Goal: Task Accomplishment & Management: Manage account settings

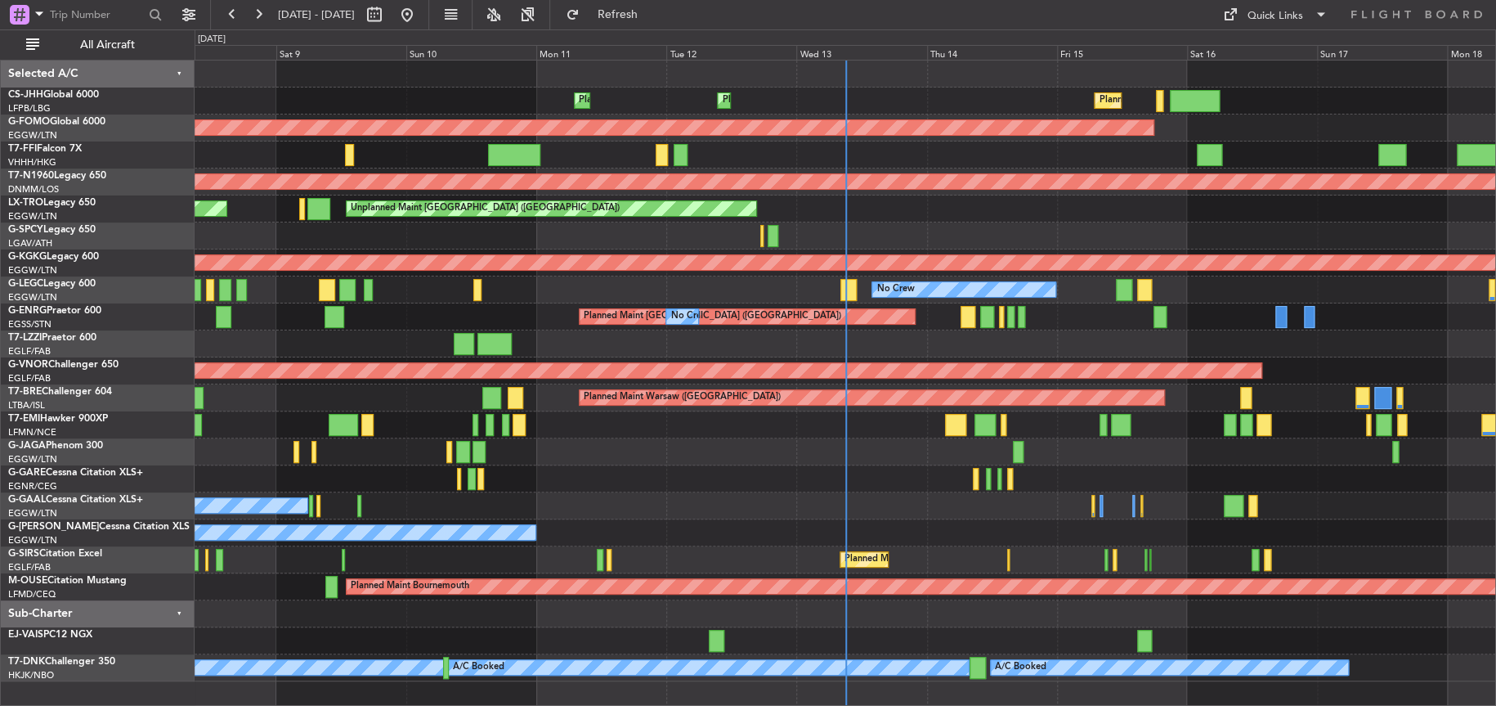
click at [594, 486] on div at bounding box center [845, 478] width 1301 height 27
click at [133, 506] on div "Planned Maint [GEOGRAPHIC_DATA] ([GEOGRAPHIC_DATA]) Planned Maint [GEOGRAPHIC_D…" at bounding box center [748, 367] width 1496 height 676
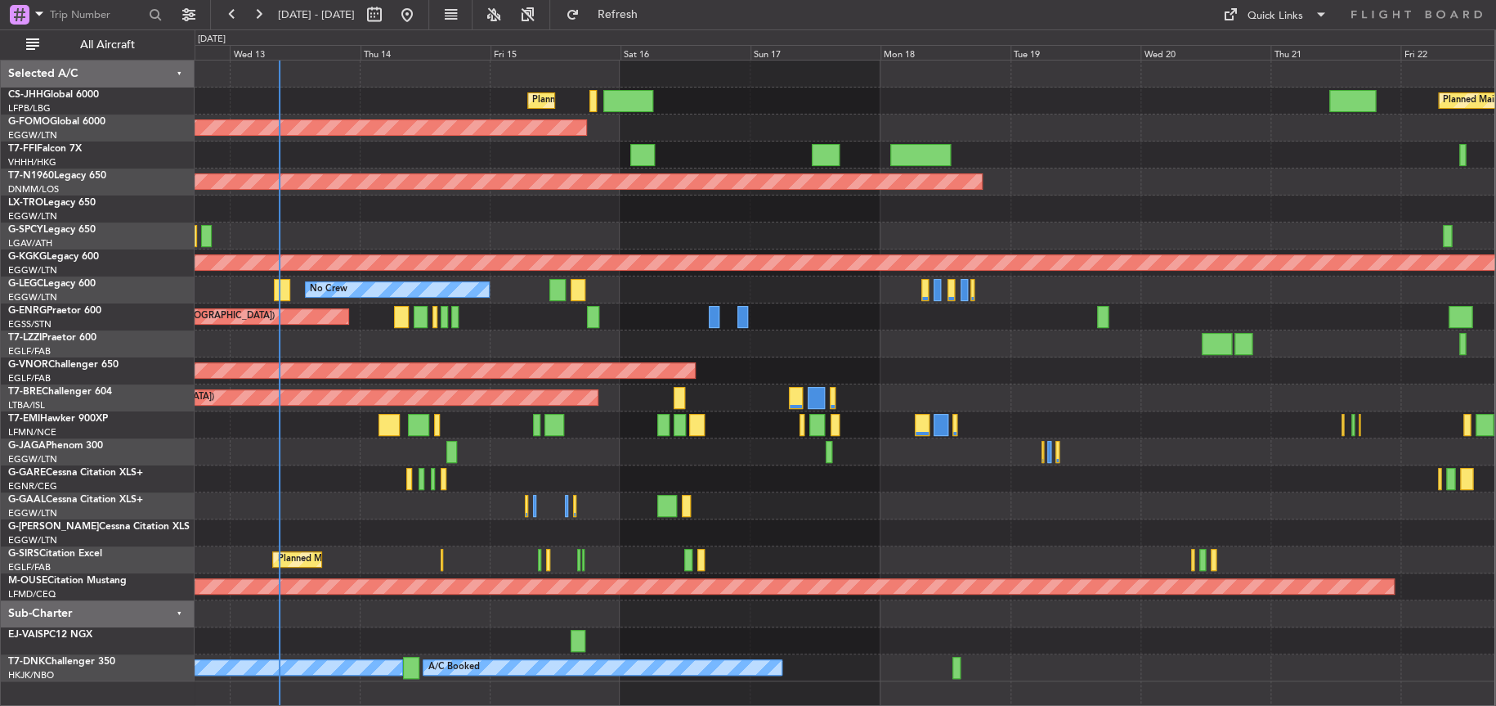
click at [783, 485] on div at bounding box center [845, 478] width 1300 height 27
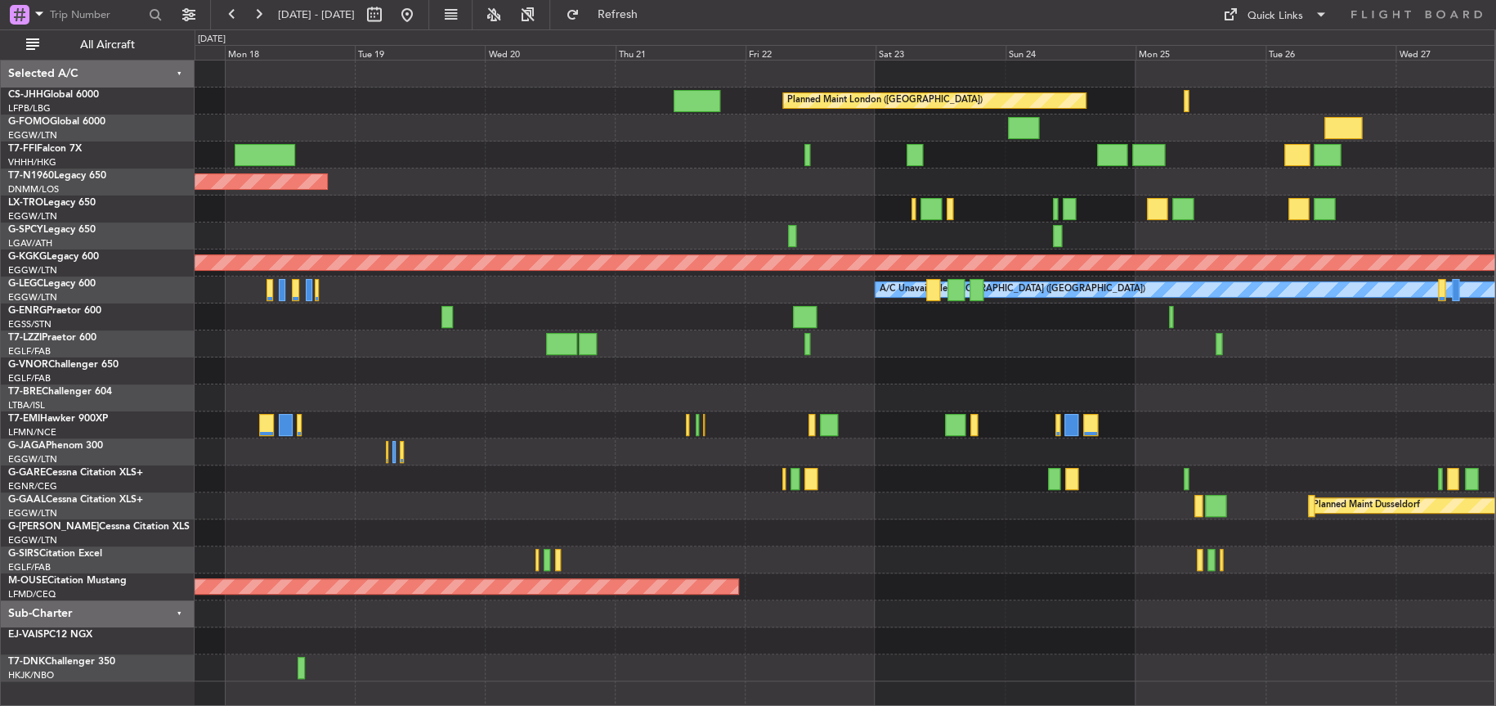
click at [262, 441] on div at bounding box center [845, 451] width 1300 height 27
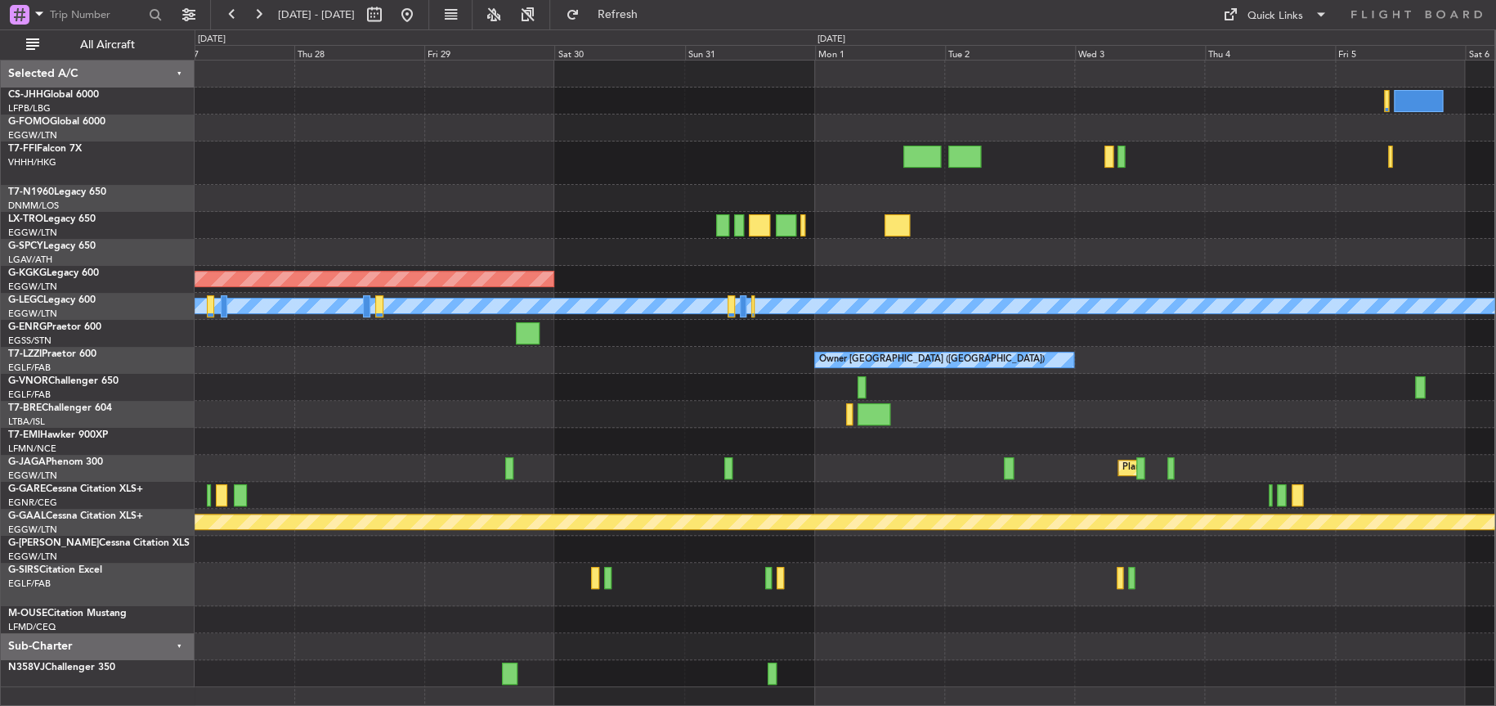
click at [283, 442] on div "AOG Maint [GEOGRAPHIC_DATA] (Ataturk) A/C Unavailable [GEOGRAPHIC_DATA] ([GEOGR…" at bounding box center [845, 373] width 1300 height 626
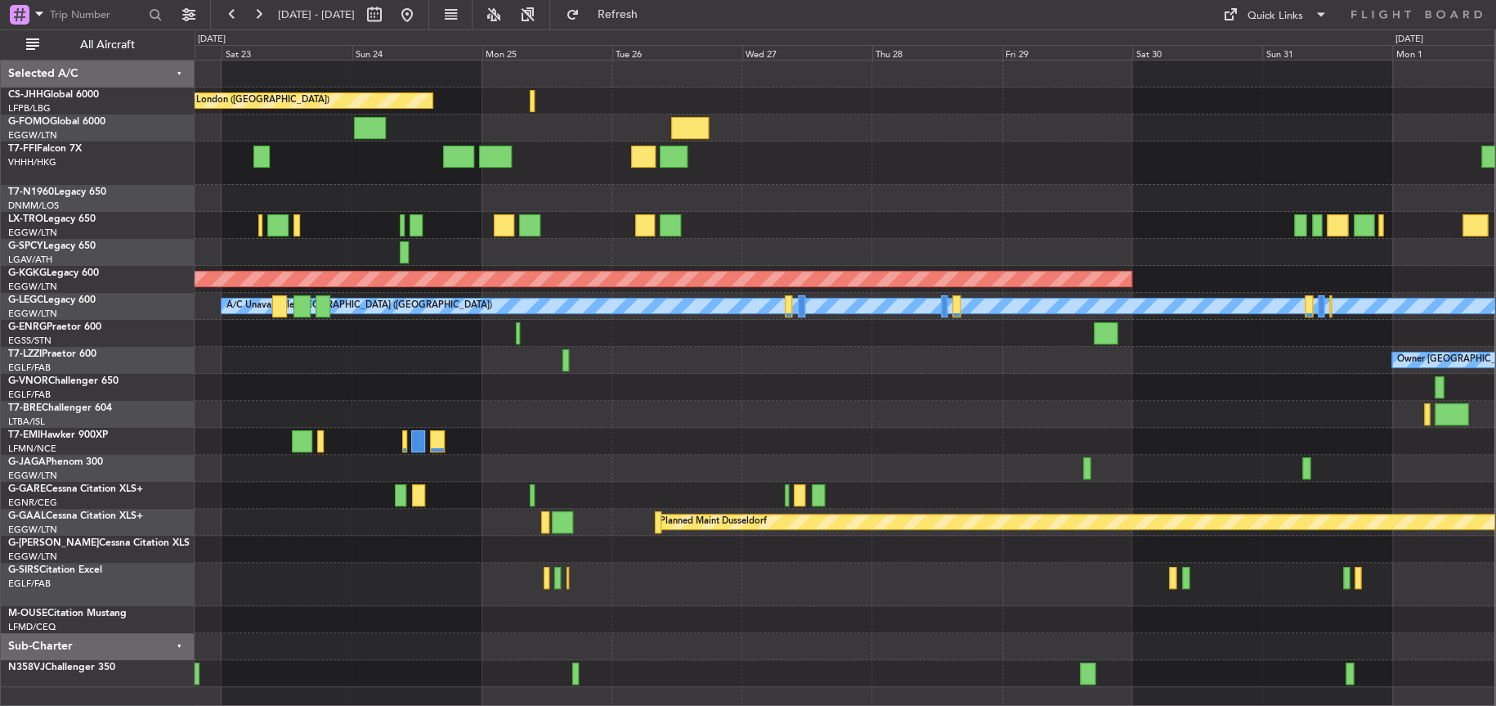
click at [1046, 388] on div at bounding box center [845, 387] width 1300 height 27
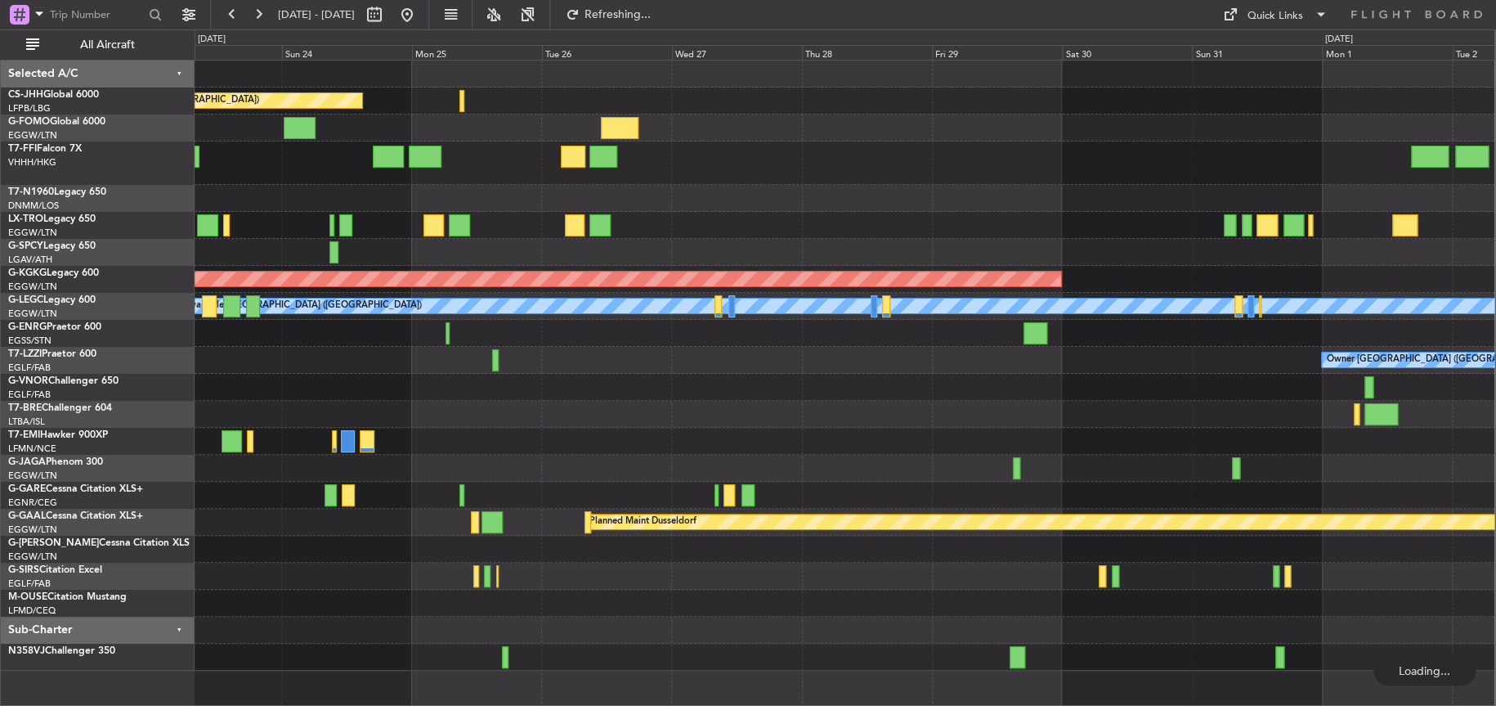
click at [683, 424] on div "Planned Maint London ([GEOGRAPHIC_DATA]) AOG Maint [GEOGRAPHIC_DATA] ([GEOGRAPH…" at bounding box center [845, 365] width 1300 height 610
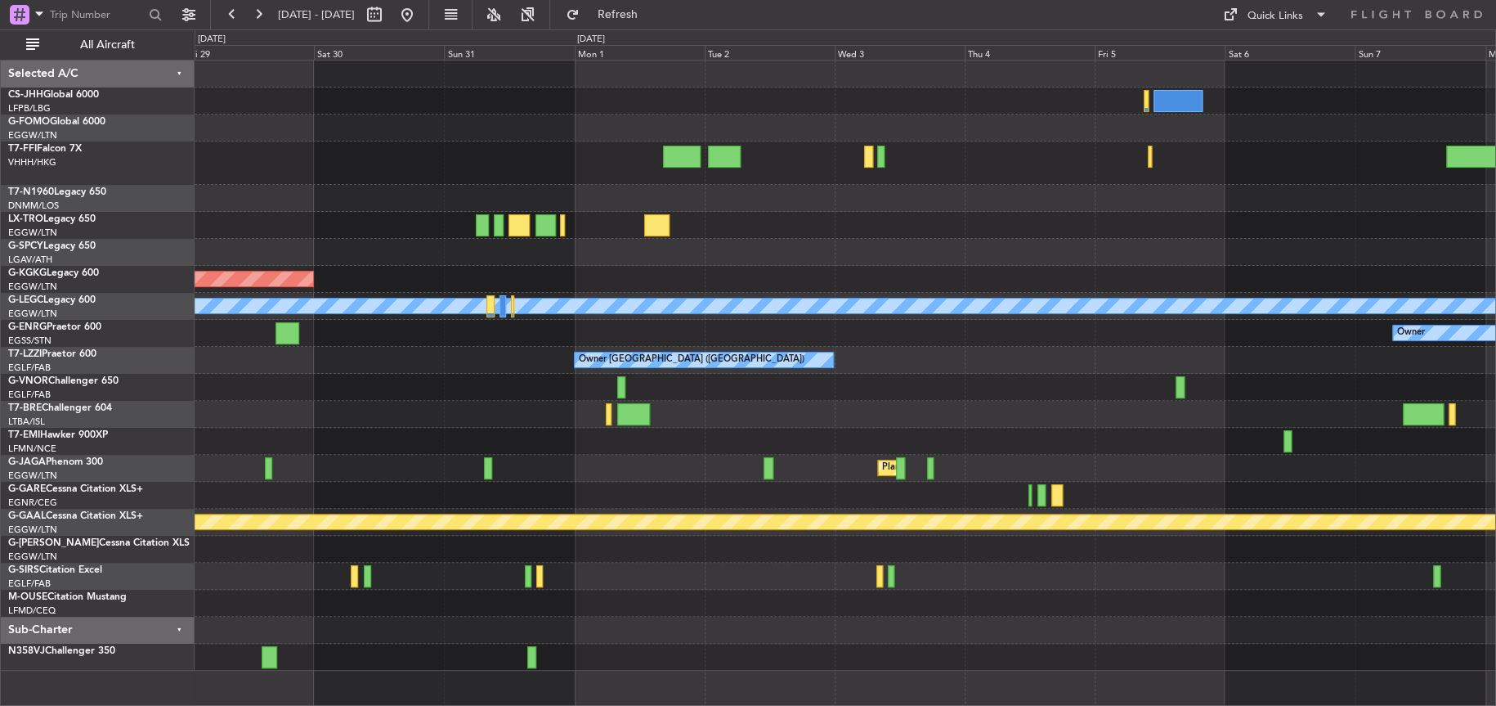
click at [523, 593] on div at bounding box center [845, 602] width 1301 height 27
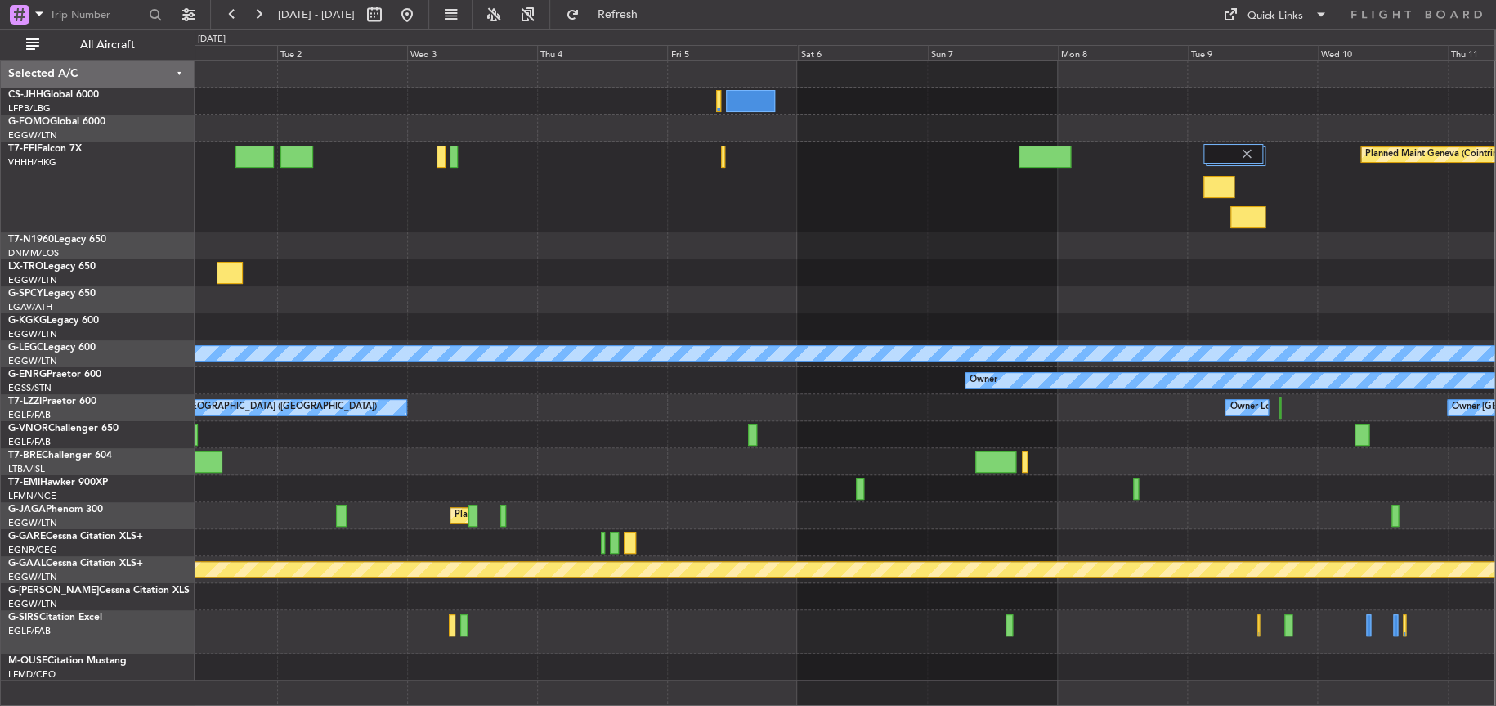
click at [932, 494] on div at bounding box center [845, 488] width 1300 height 27
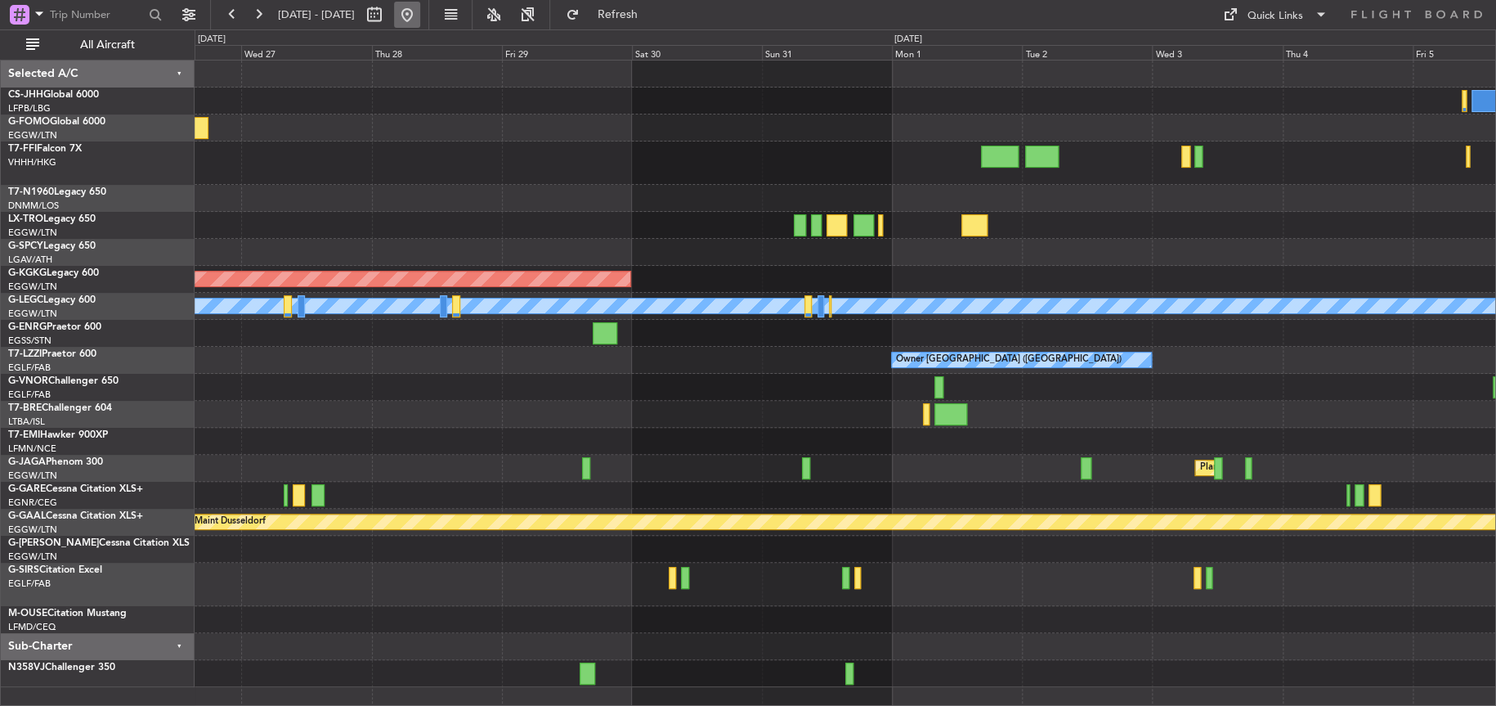
click at [420, 19] on button at bounding box center [407, 15] width 26 height 26
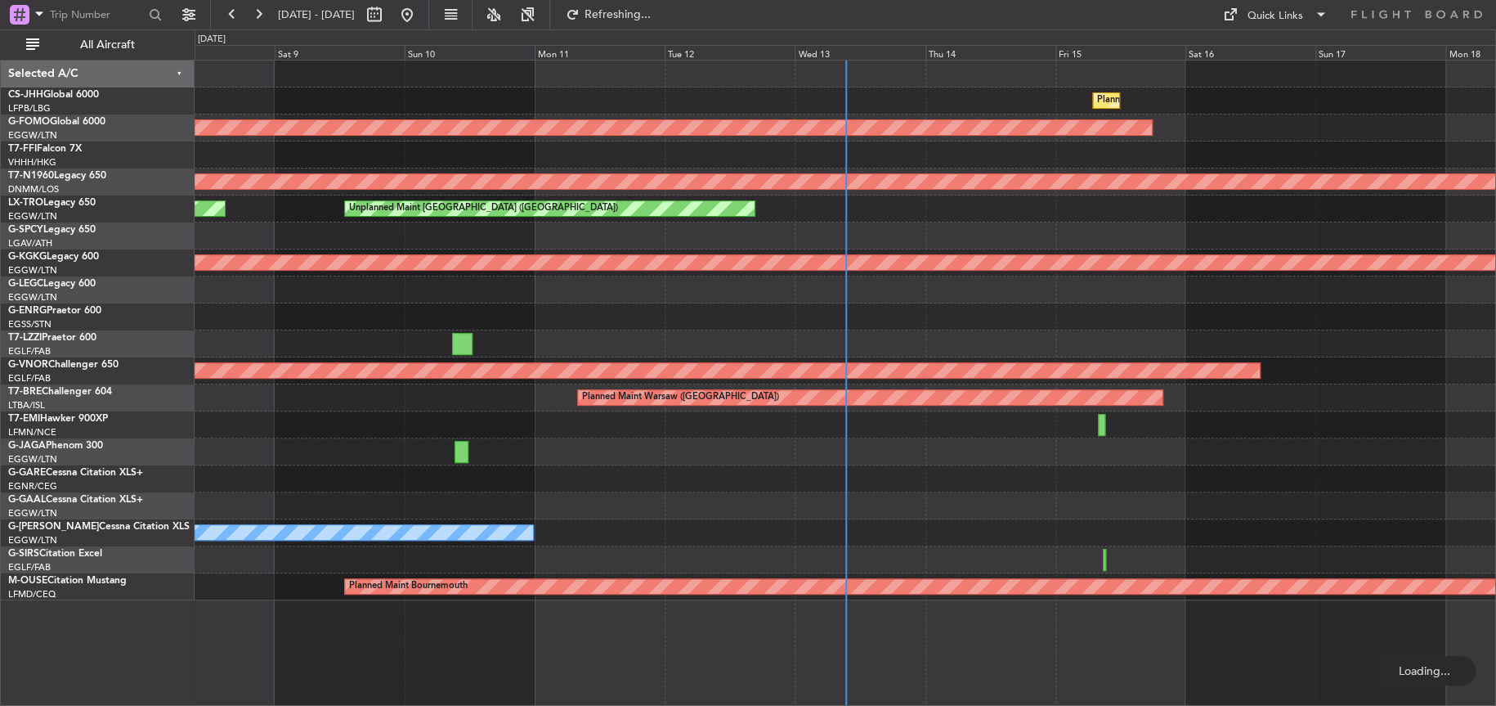
click at [562, 317] on div "Planned Maint [GEOGRAPHIC_DATA] ([GEOGRAPHIC_DATA]) Planned Maint Windsor Locks…" at bounding box center [845, 330] width 1301 height 540
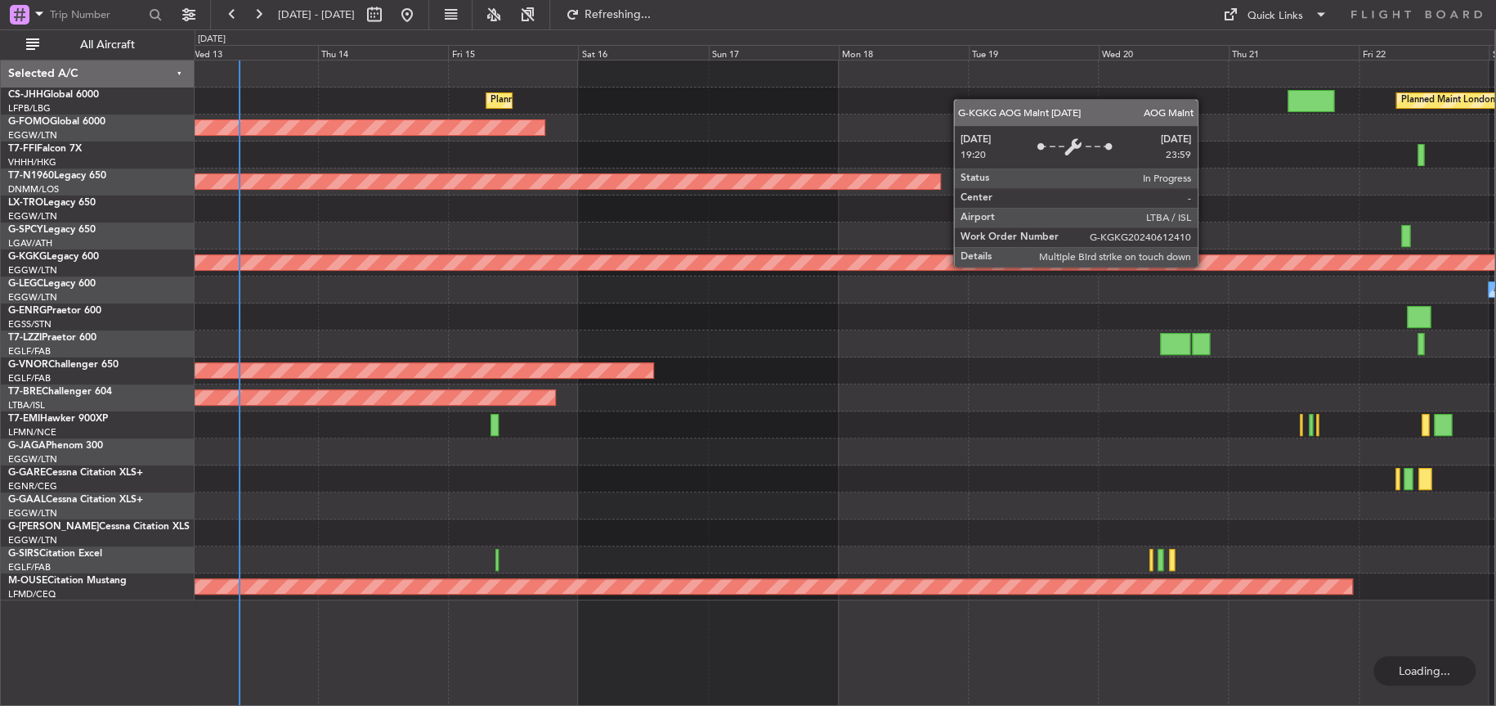
click at [473, 235] on div "Planned Maint [GEOGRAPHIC_DATA] ([GEOGRAPHIC_DATA]) Planned Maint [GEOGRAPHIC_D…" at bounding box center [845, 330] width 1300 height 540
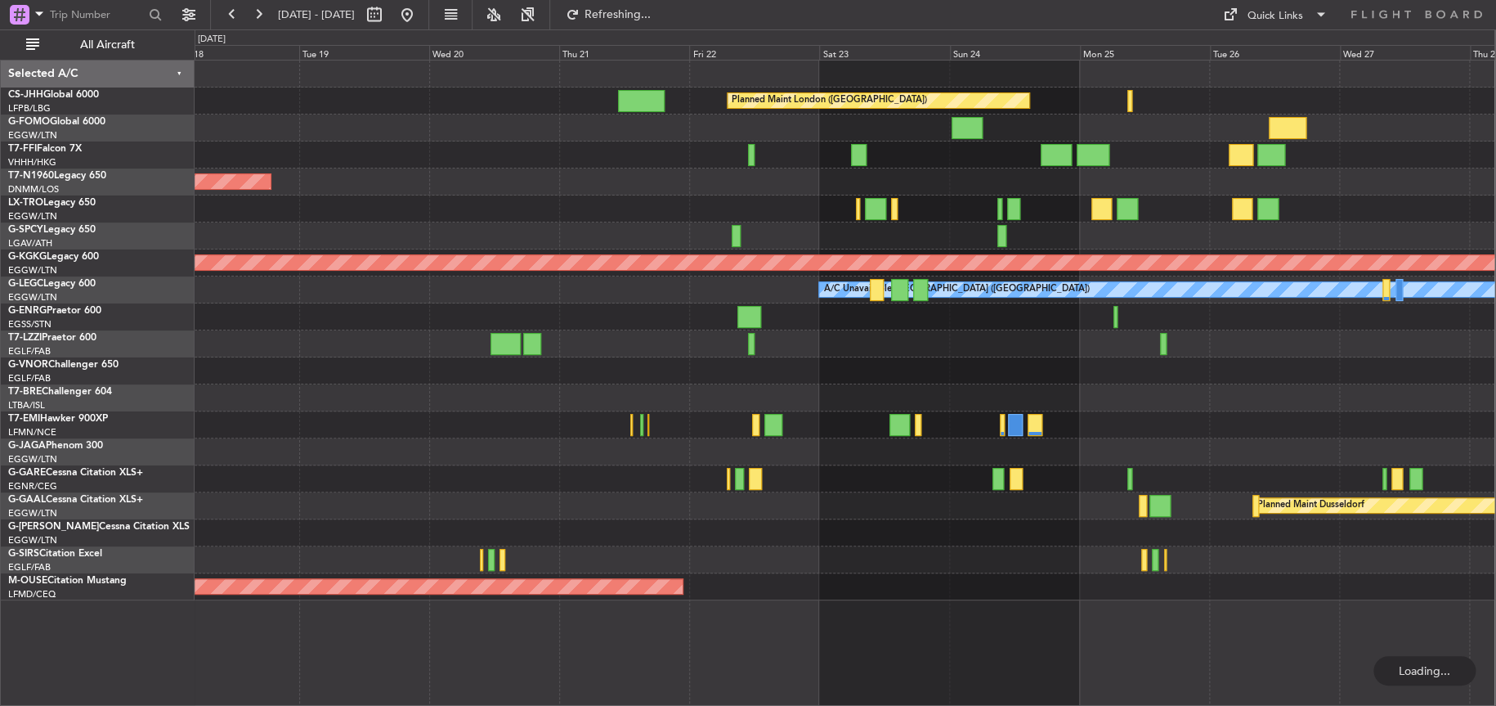
click at [511, 223] on div at bounding box center [845, 235] width 1300 height 27
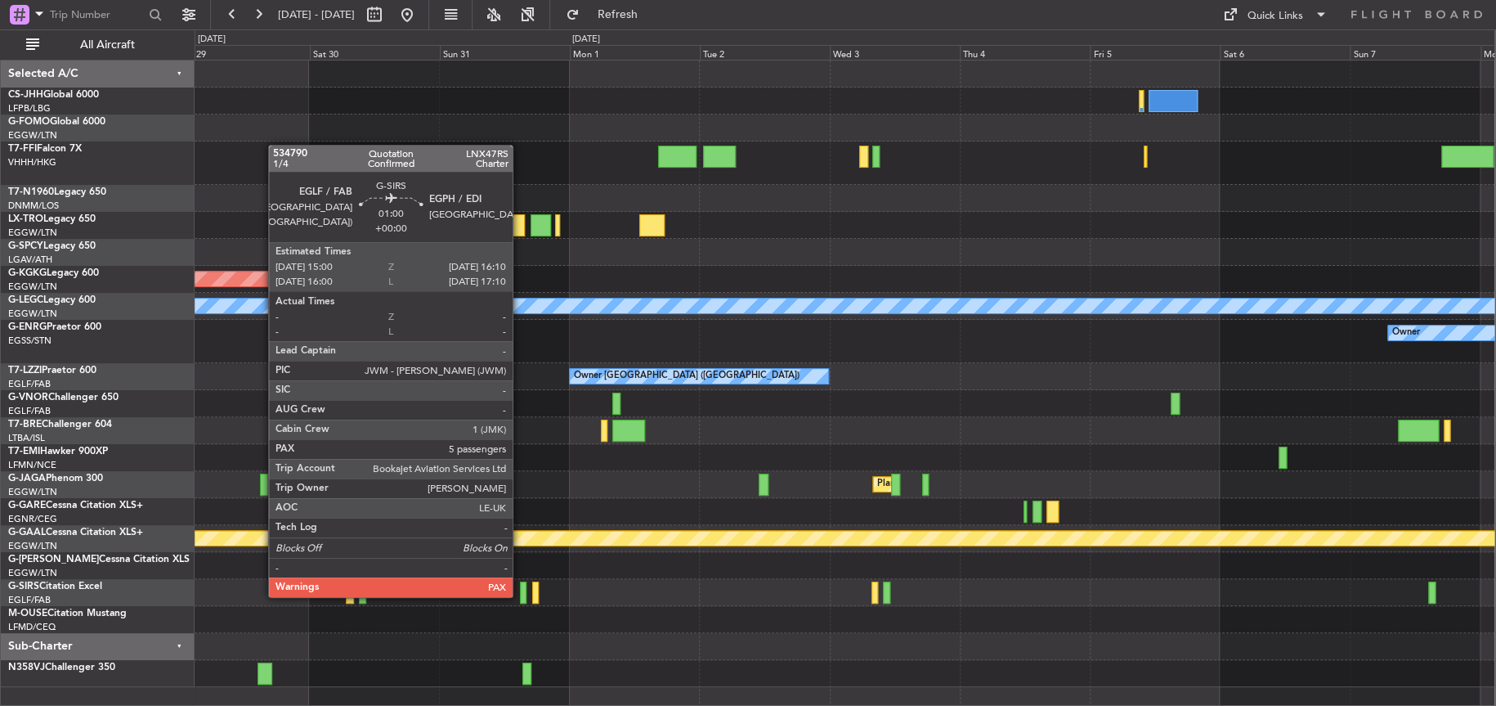
click at [521, 594] on div at bounding box center [523, 592] width 7 height 22
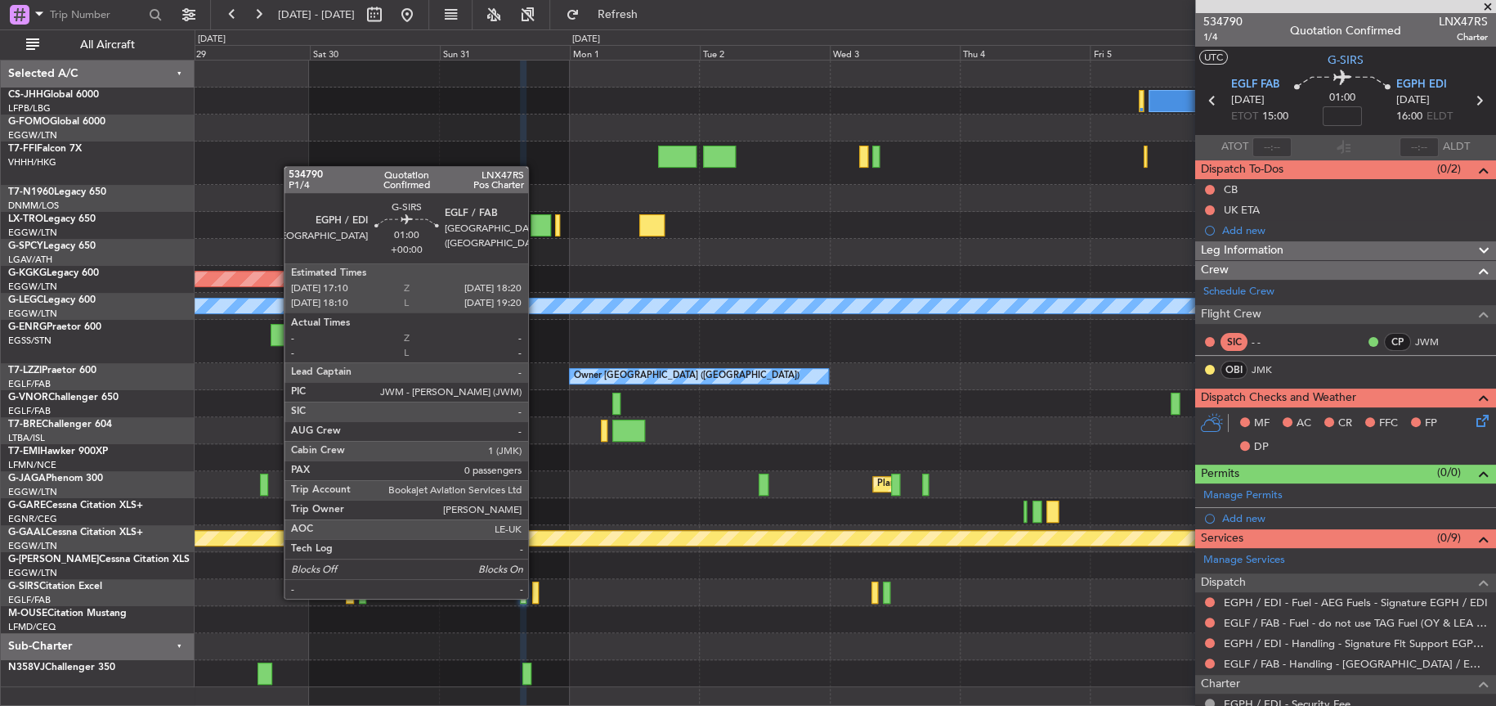
click at [535, 596] on div at bounding box center [535, 592] width 7 height 22
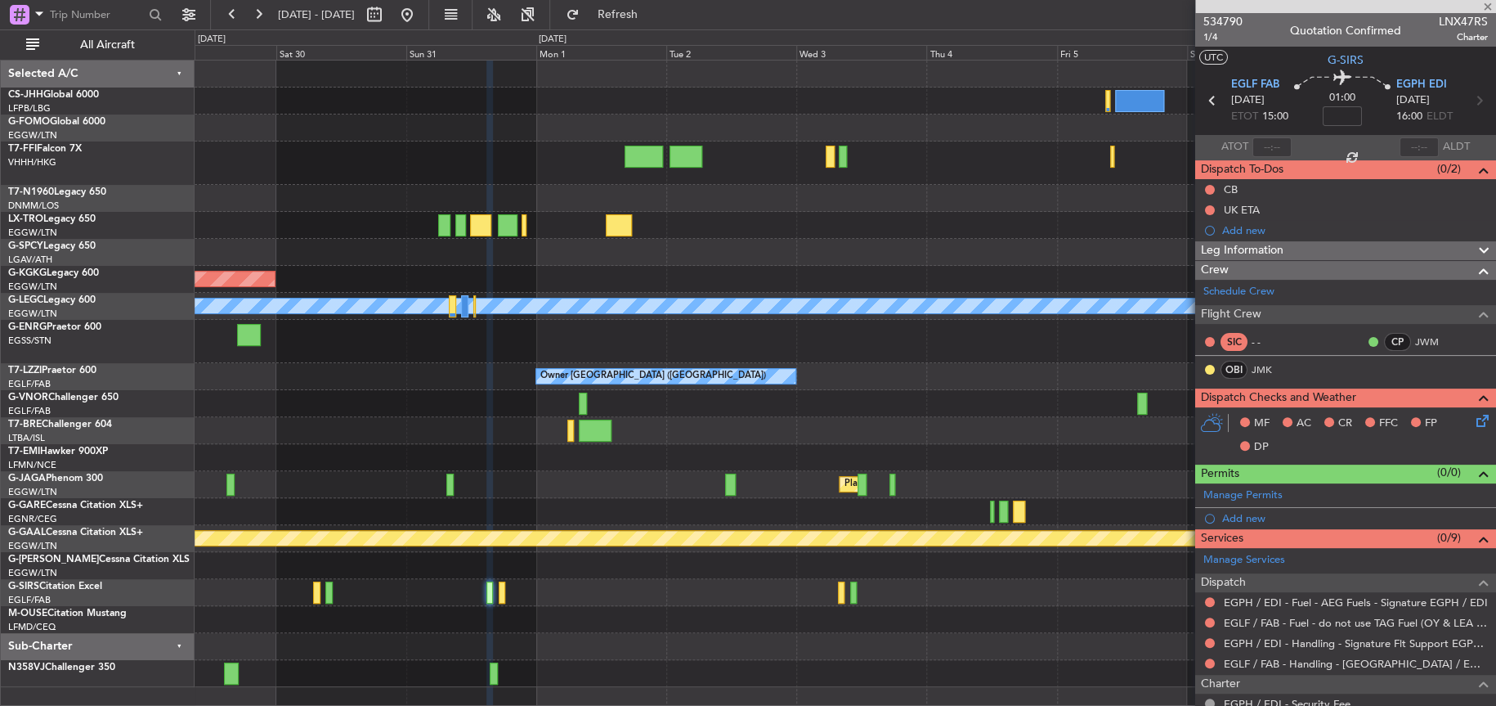
click at [792, 617] on div at bounding box center [845, 619] width 1301 height 27
click at [836, 593] on div at bounding box center [845, 592] width 1300 height 27
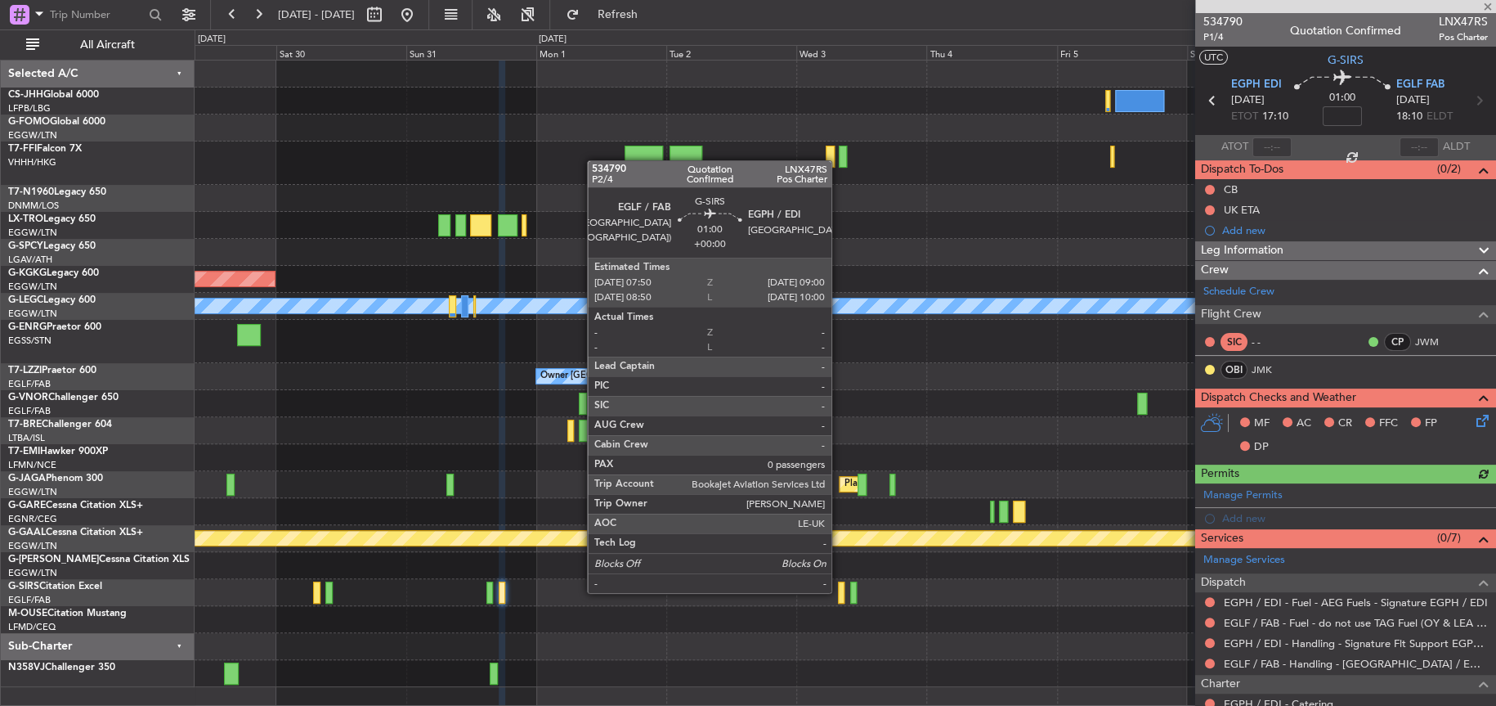
click at [839, 590] on div at bounding box center [841, 592] width 7 height 22
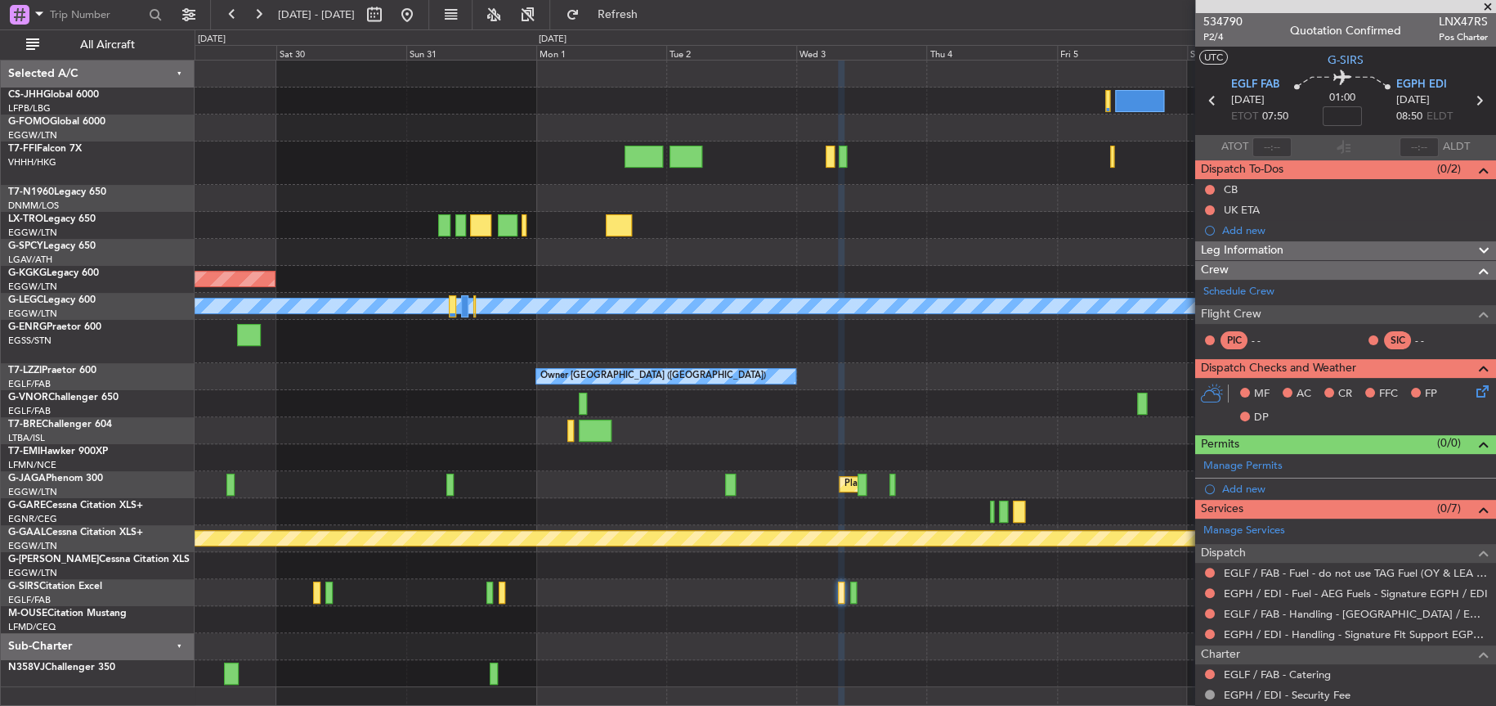
click at [969, 446] on div at bounding box center [845, 457] width 1301 height 27
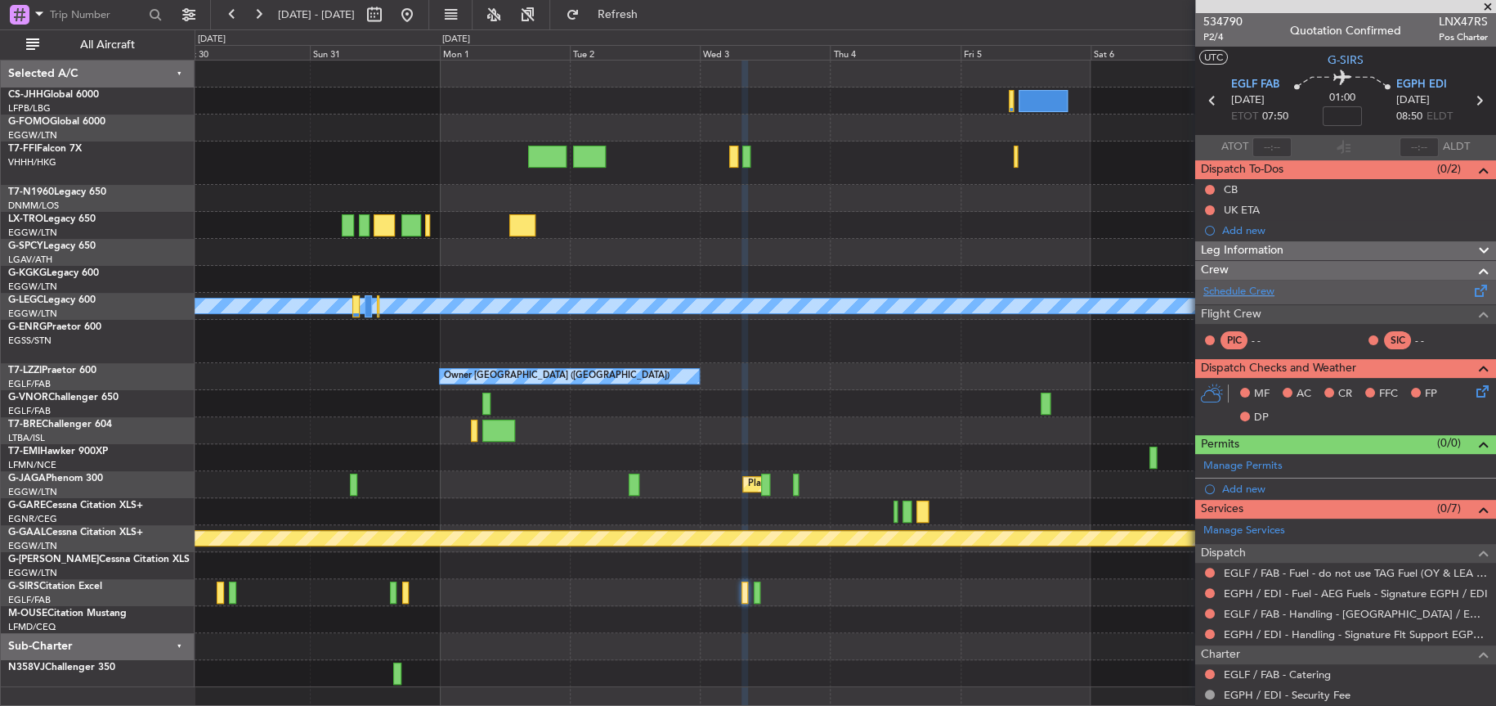
click at [1244, 296] on link "Schedule Crew" at bounding box center [1238, 292] width 71 height 16
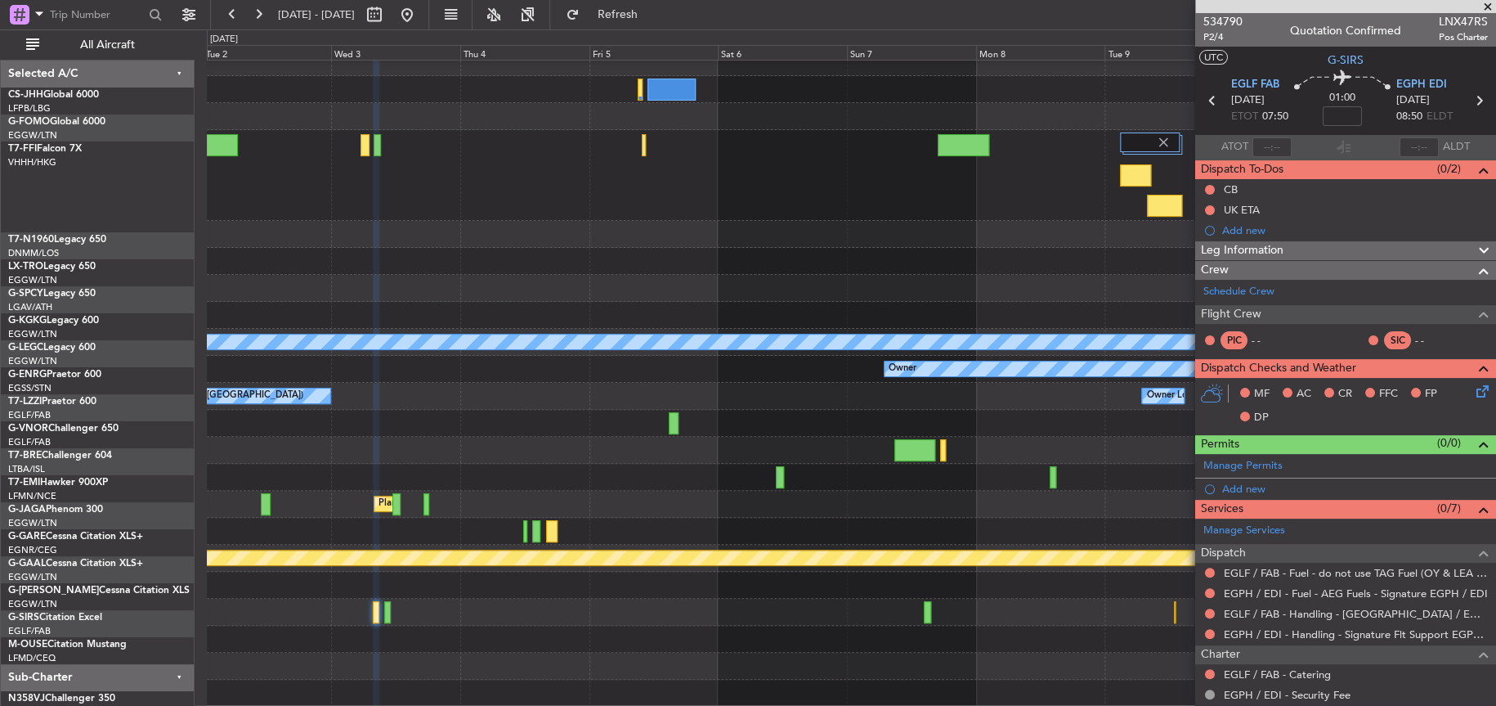
scroll to position [11, 0]
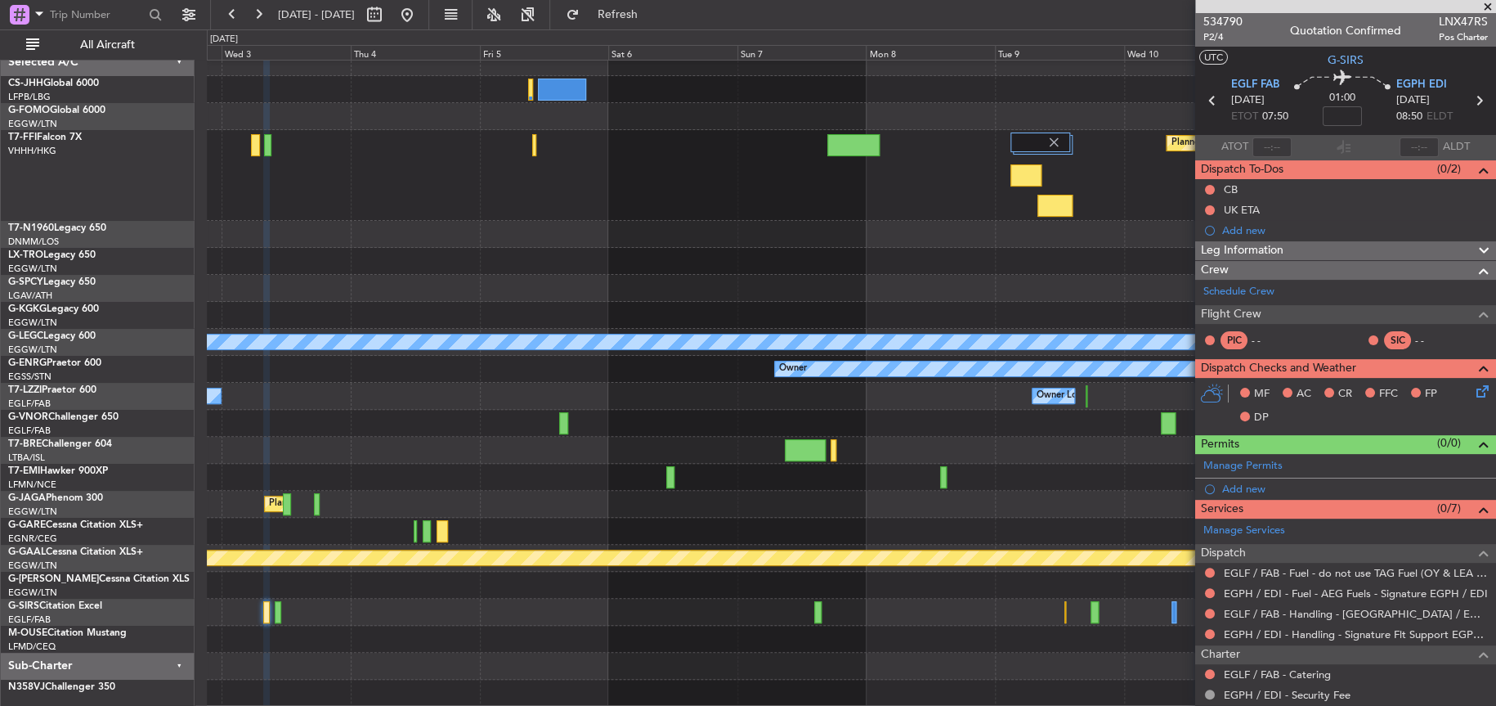
click at [638, 400] on div "Planned Maint Geneva (Cointrin) A/C Unavailable [GEOGRAPHIC_DATA] ([GEOGRAPHIC_…" at bounding box center [851, 377] width 1288 height 657
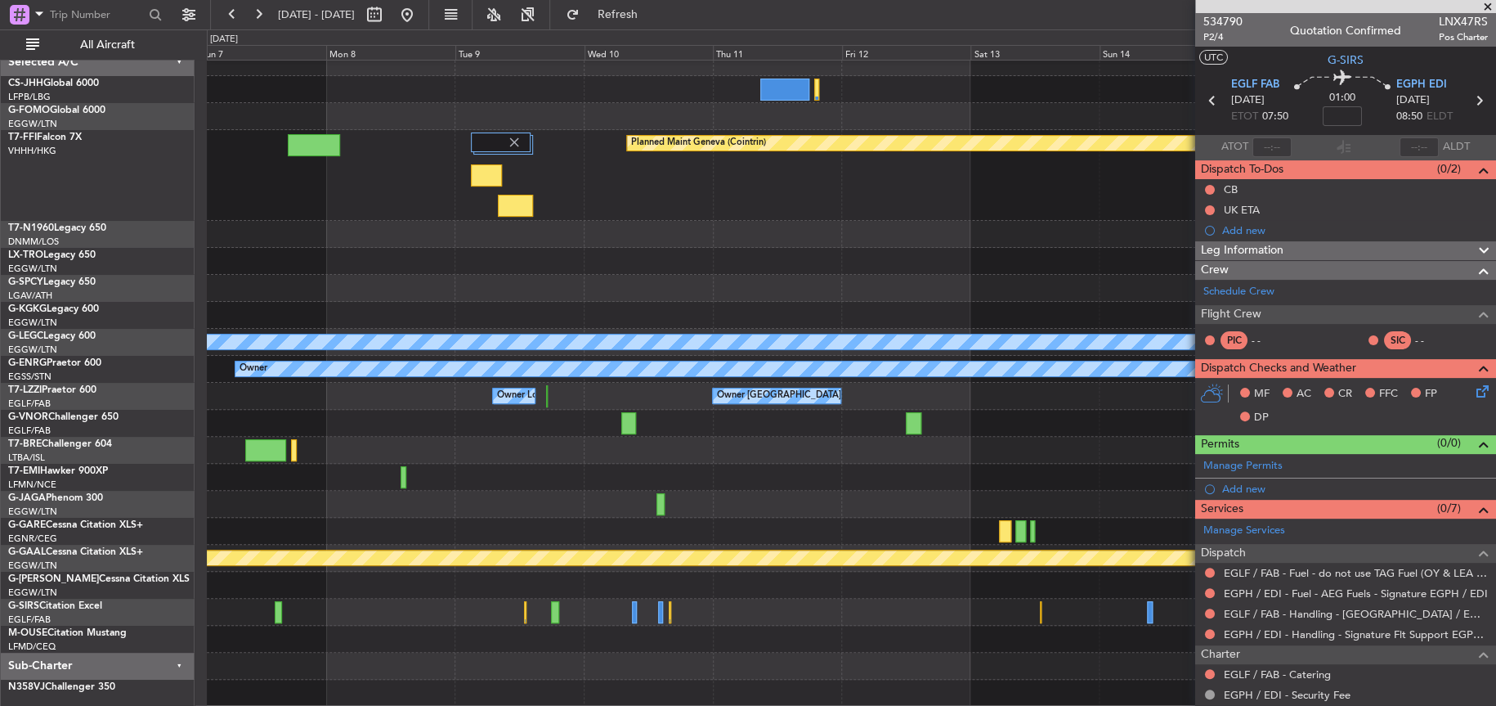
click at [426, 462] on div "Planned Maint Geneva (Cointrin) A/C Unavailable [GEOGRAPHIC_DATA] ([GEOGRAPHIC_…" at bounding box center [851, 377] width 1288 height 657
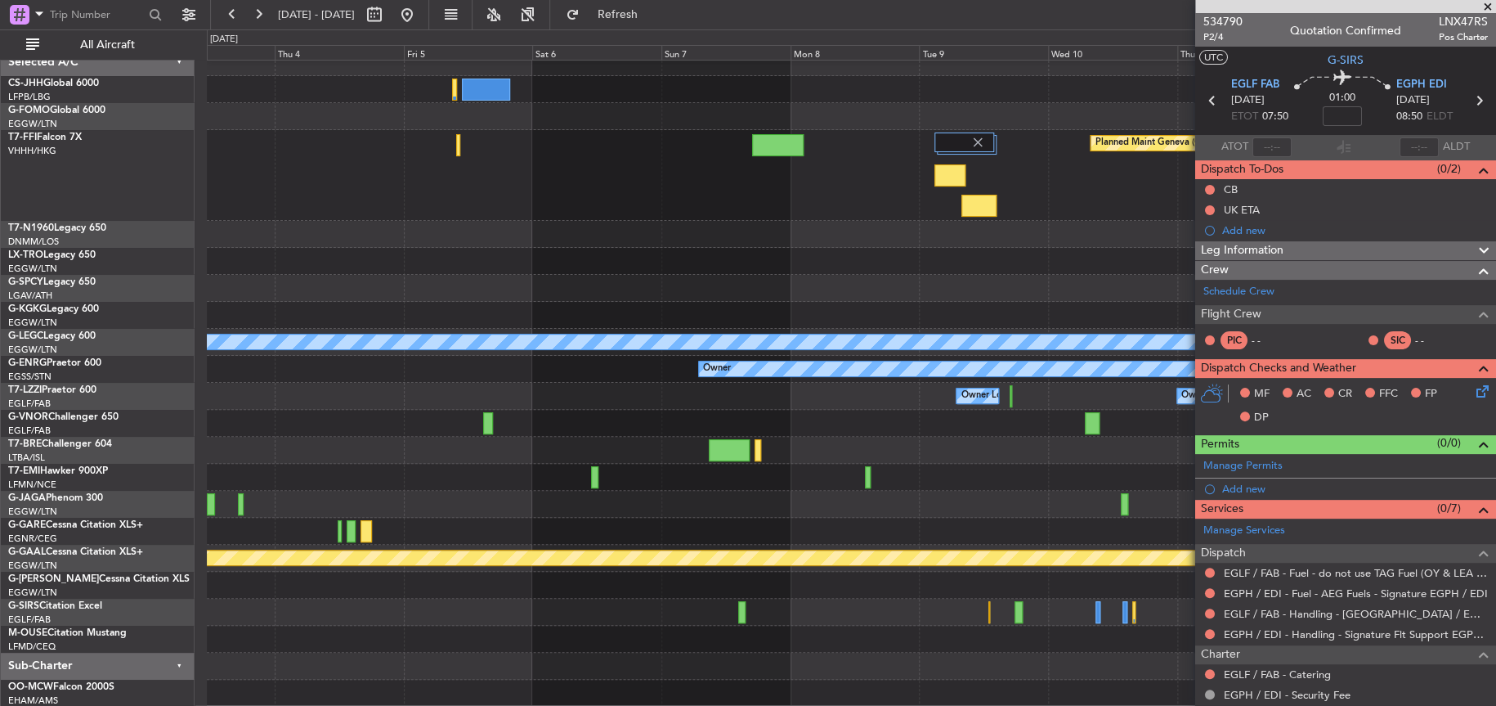
click at [998, 473] on div "Planned Maint Geneva (Cointrin) A/C Unavailable [GEOGRAPHIC_DATA] ([GEOGRAPHIC_…" at bounding box center [851, 377] width 1288 height 657
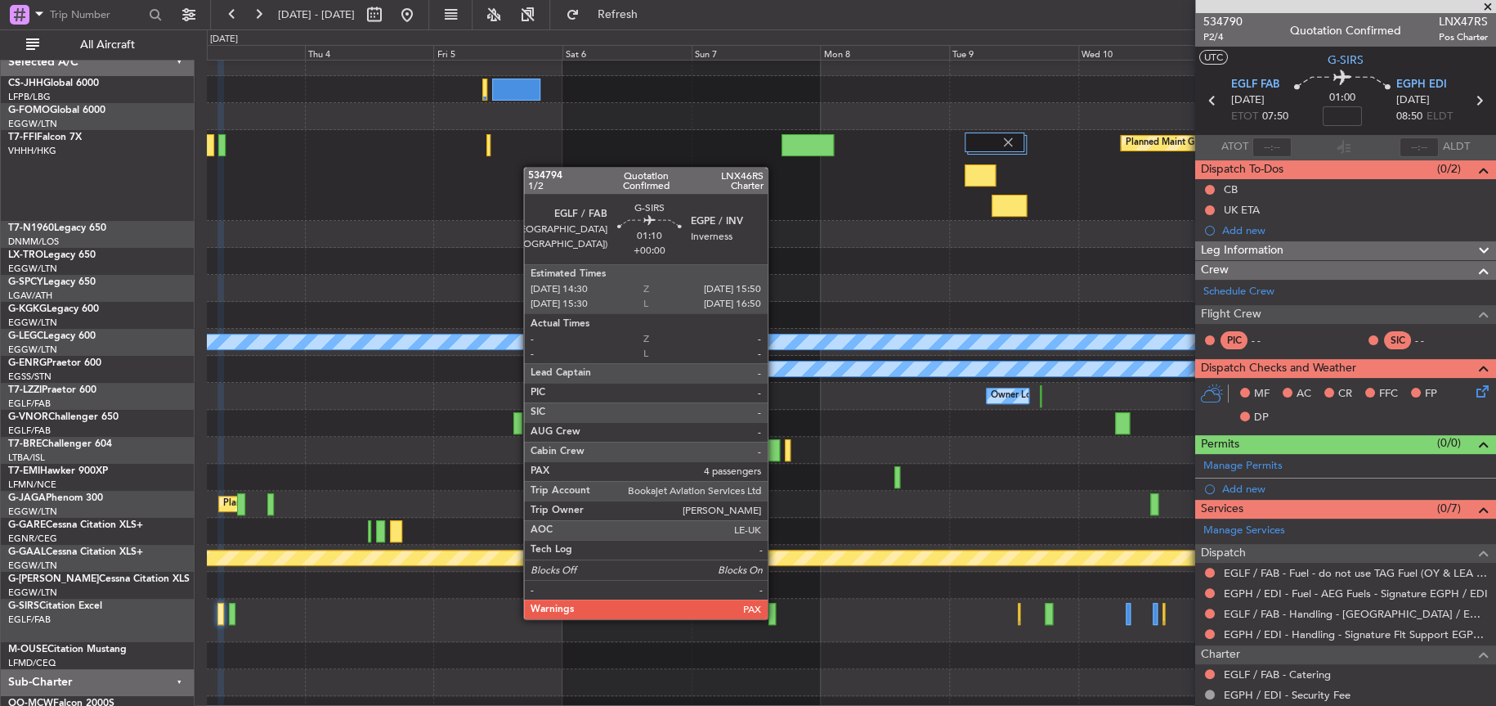
click at [775, 616] on div at bounding box center [771, 614] width 7 height 22
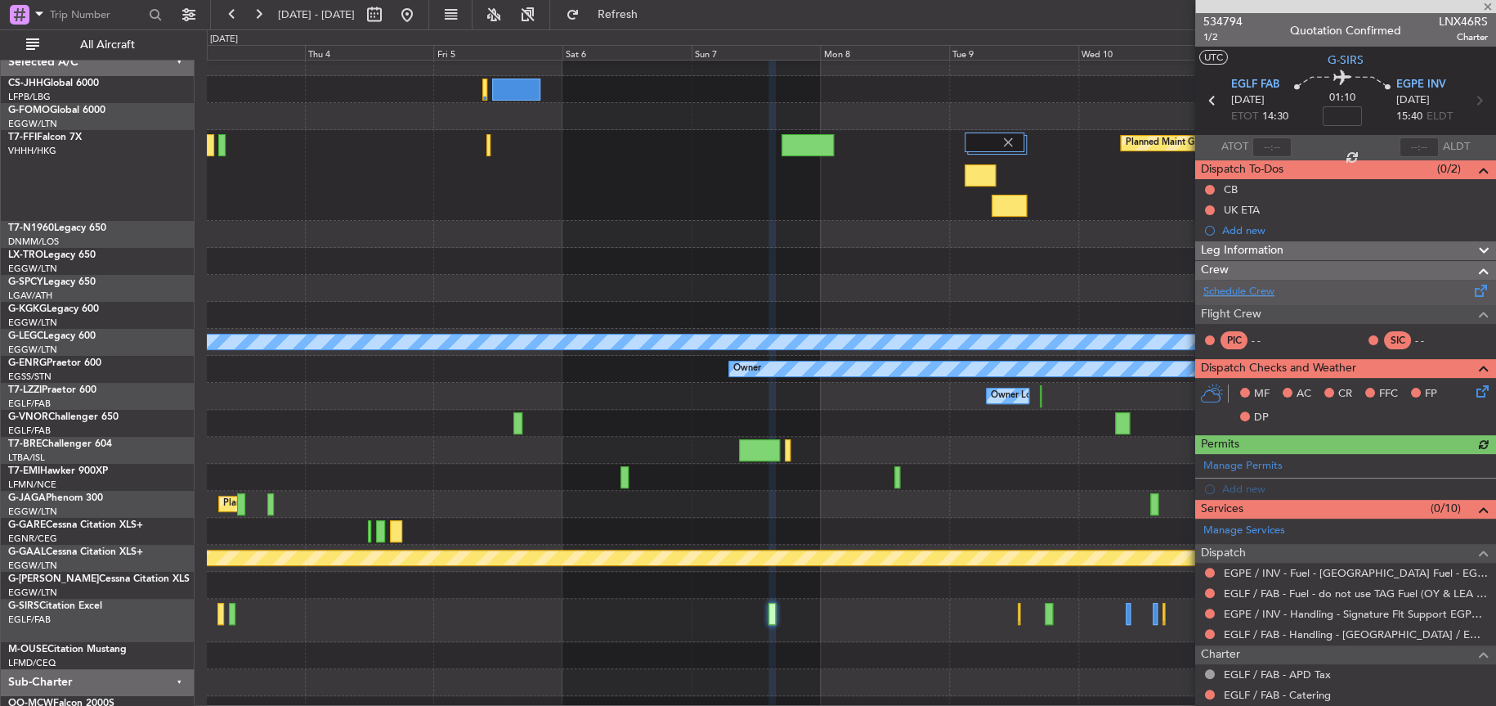
click at [1264, 289] on link "Schedule Crew" at bounding box center [1238, 292] width 71 height 16
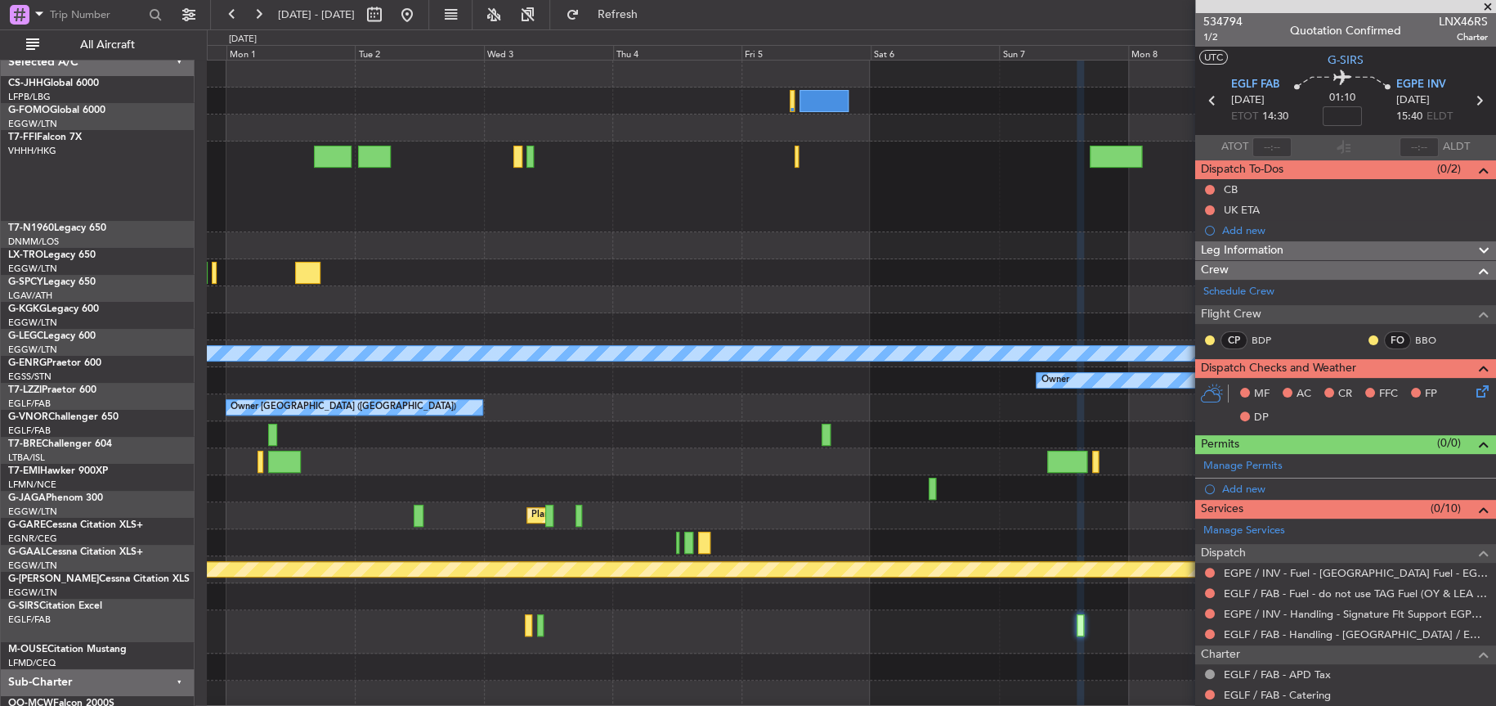
scroll to position [0, 0]
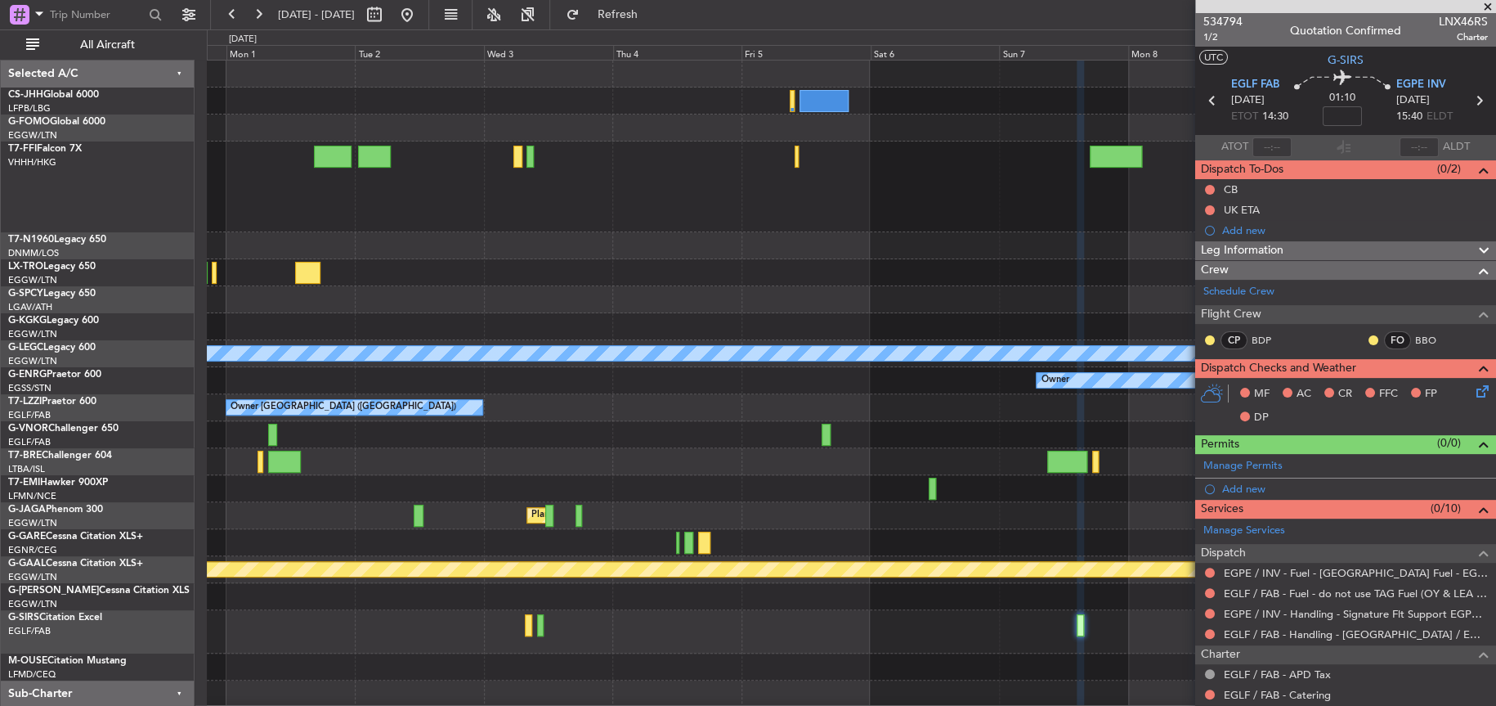
click at [1209, 293] on fb-app "[DATE] - [DATE] Refresh Quick Links All Aircraft Planned Maint Geneva ([GEOGRAP…" at bounding box center [748, 358] width 1496 height 693
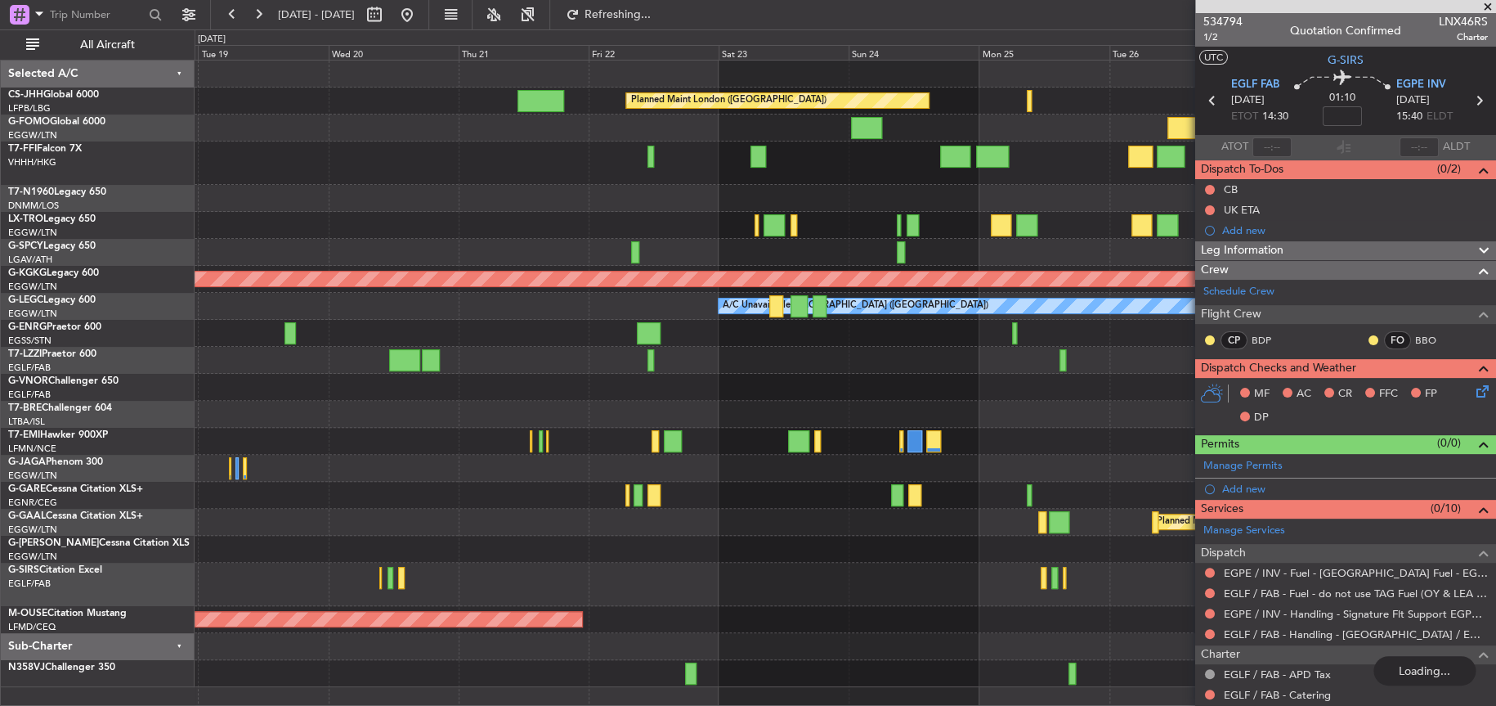
click at [423, 536] on div at bounding box center [845, 548] width 1301 height 27
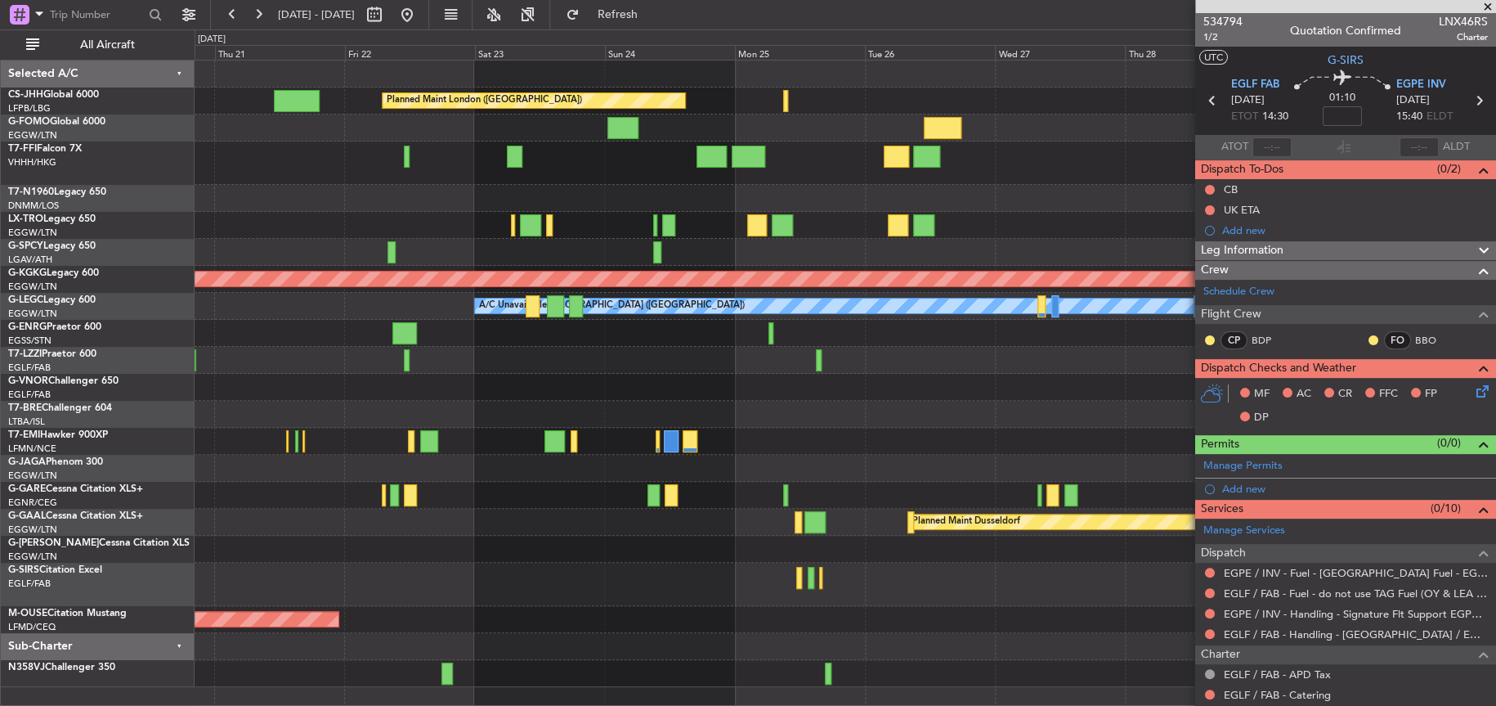
click at [527, 535] on div "Planned Maint London ([GEOGRAPHIC_DATA]) Planned Maint [GEOGRAPHIC_DATA] ([GEOG…" at bounding box center [845, 373] width 1300 height 626
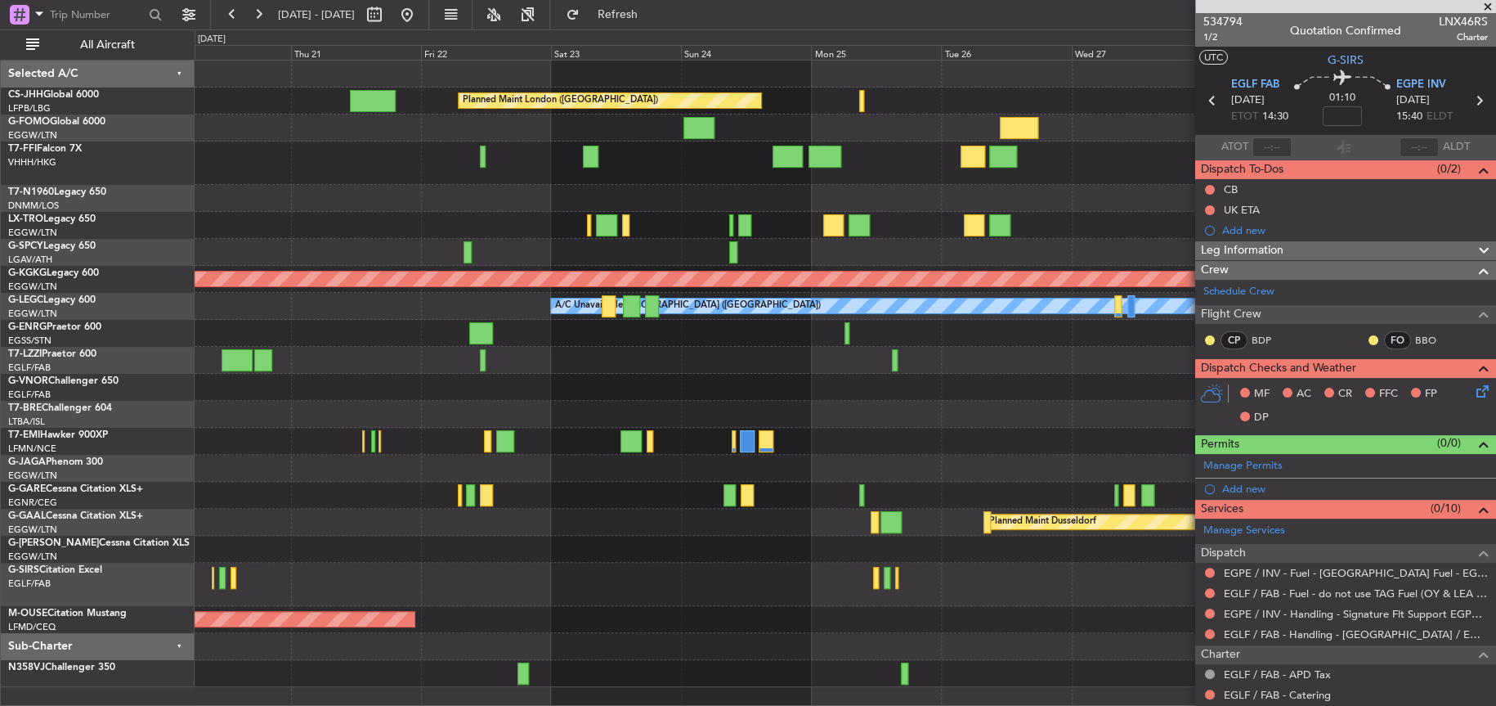
click at [361, 526] on div "Planned Maint Dusseldorf" at bounding box center [845, 522] width 1301 height 27
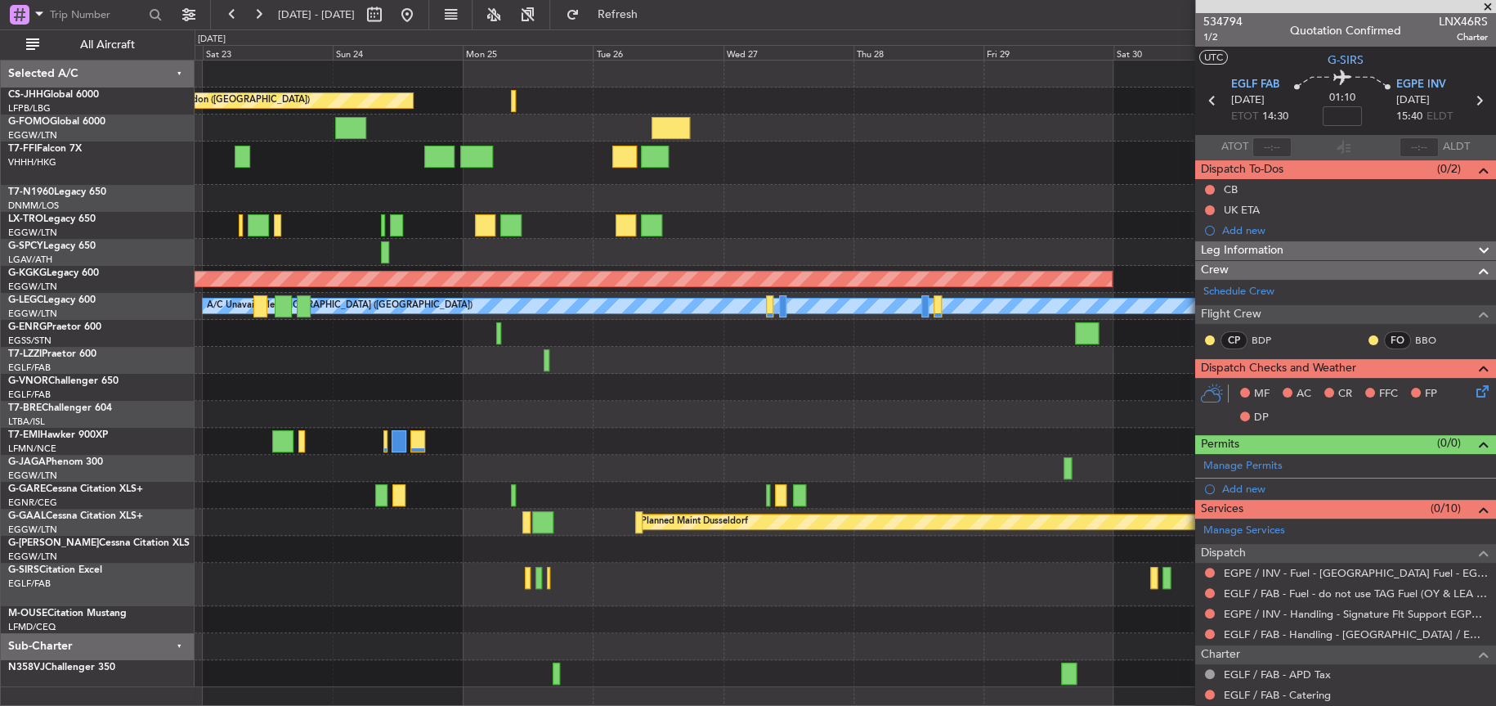
click at [530, 588] on div at bounding box center [845, 583] width 1301 height 43
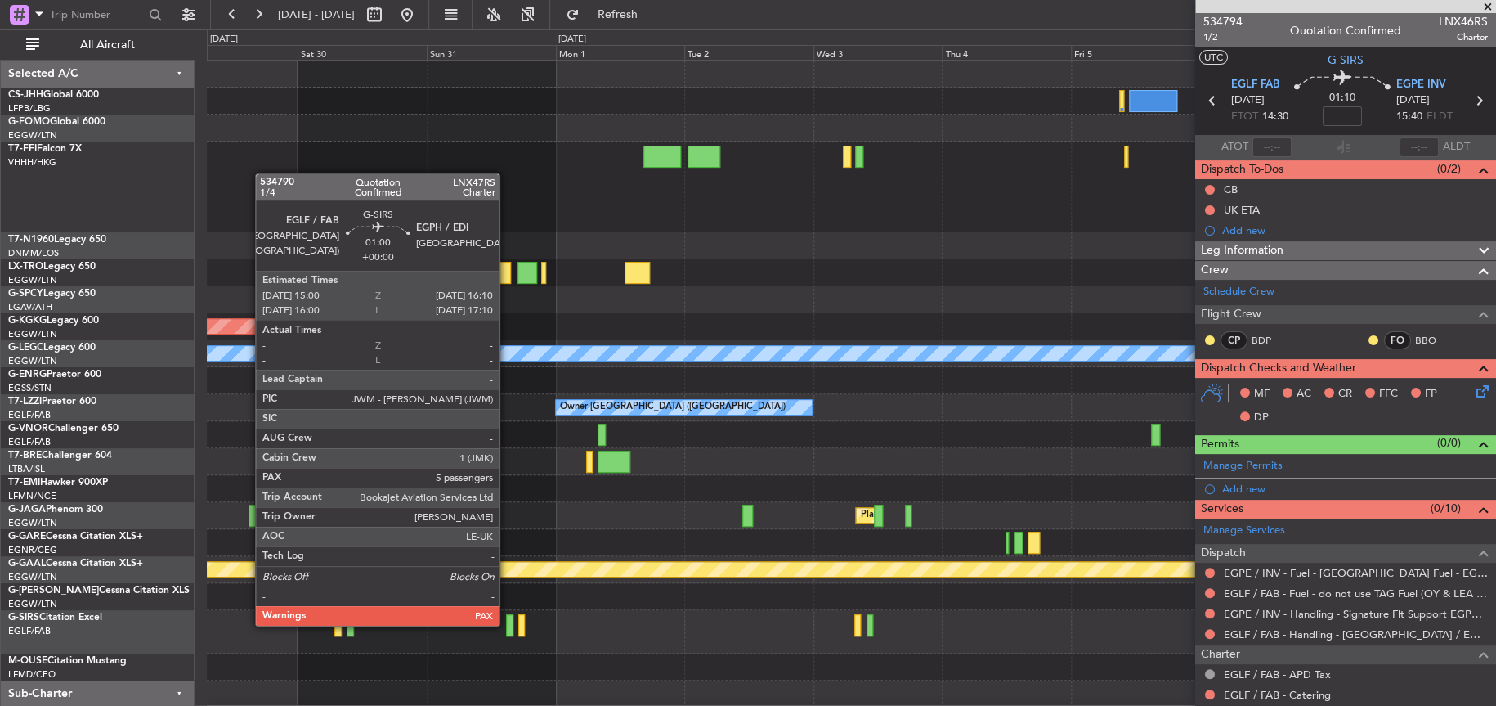
scroll to position [28, 0]
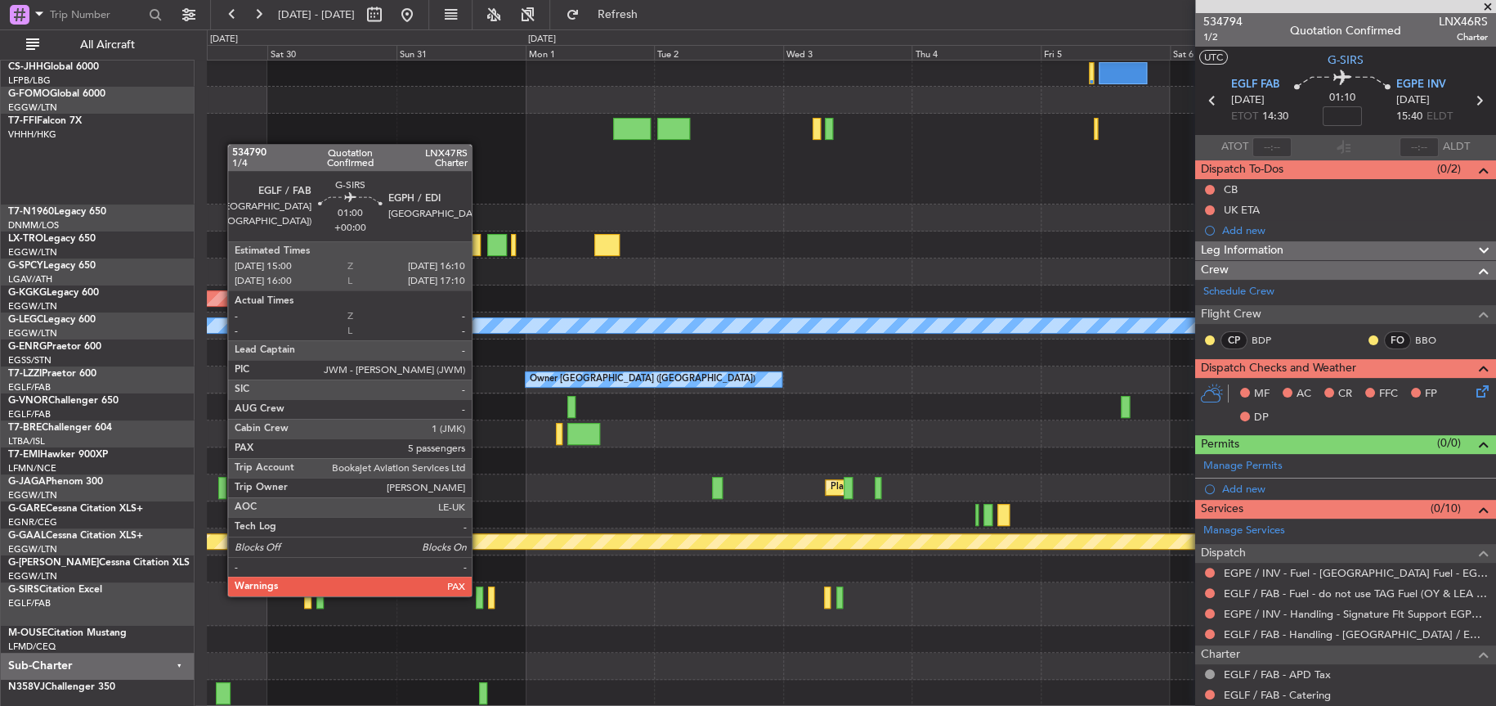
click at [479, 594] on div at bounding box center [479, 597] width 7 height 22
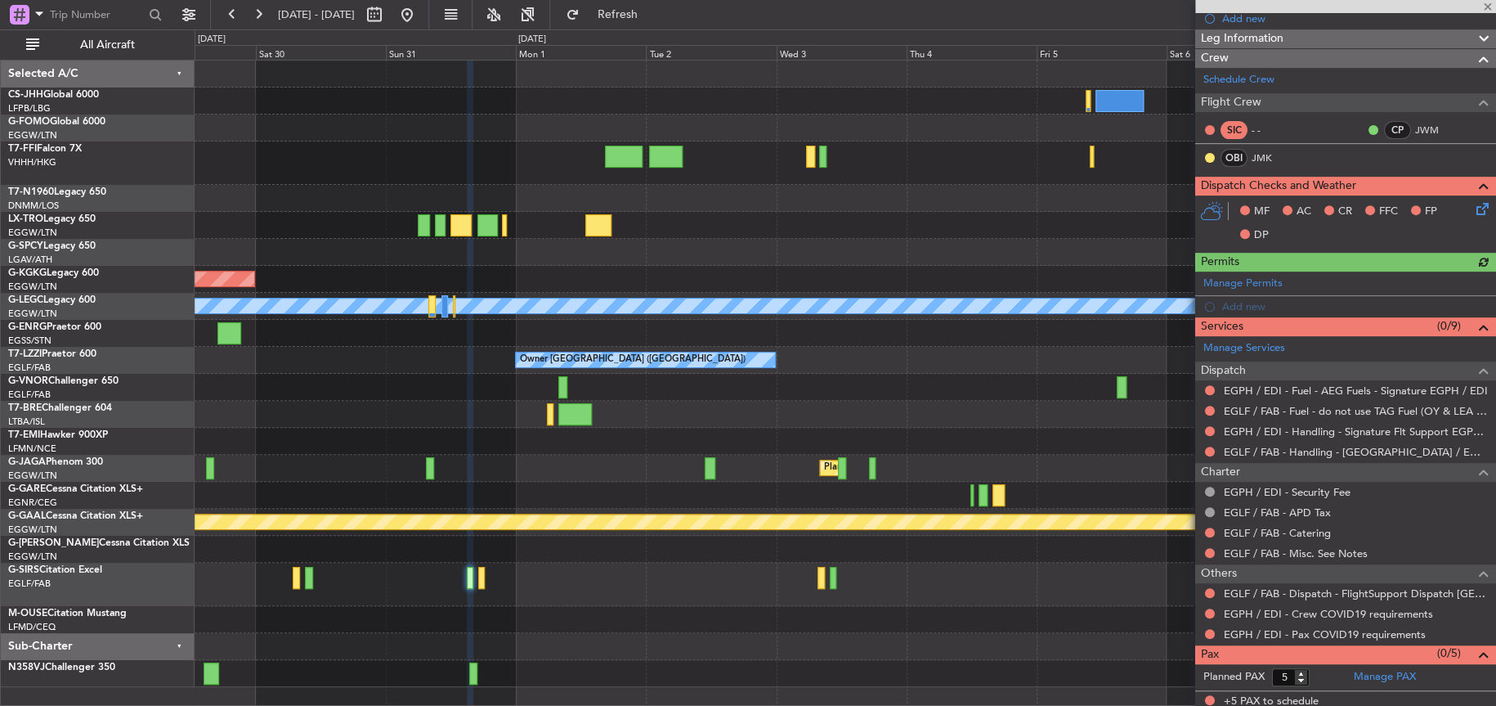
scroll to position [215, 0]
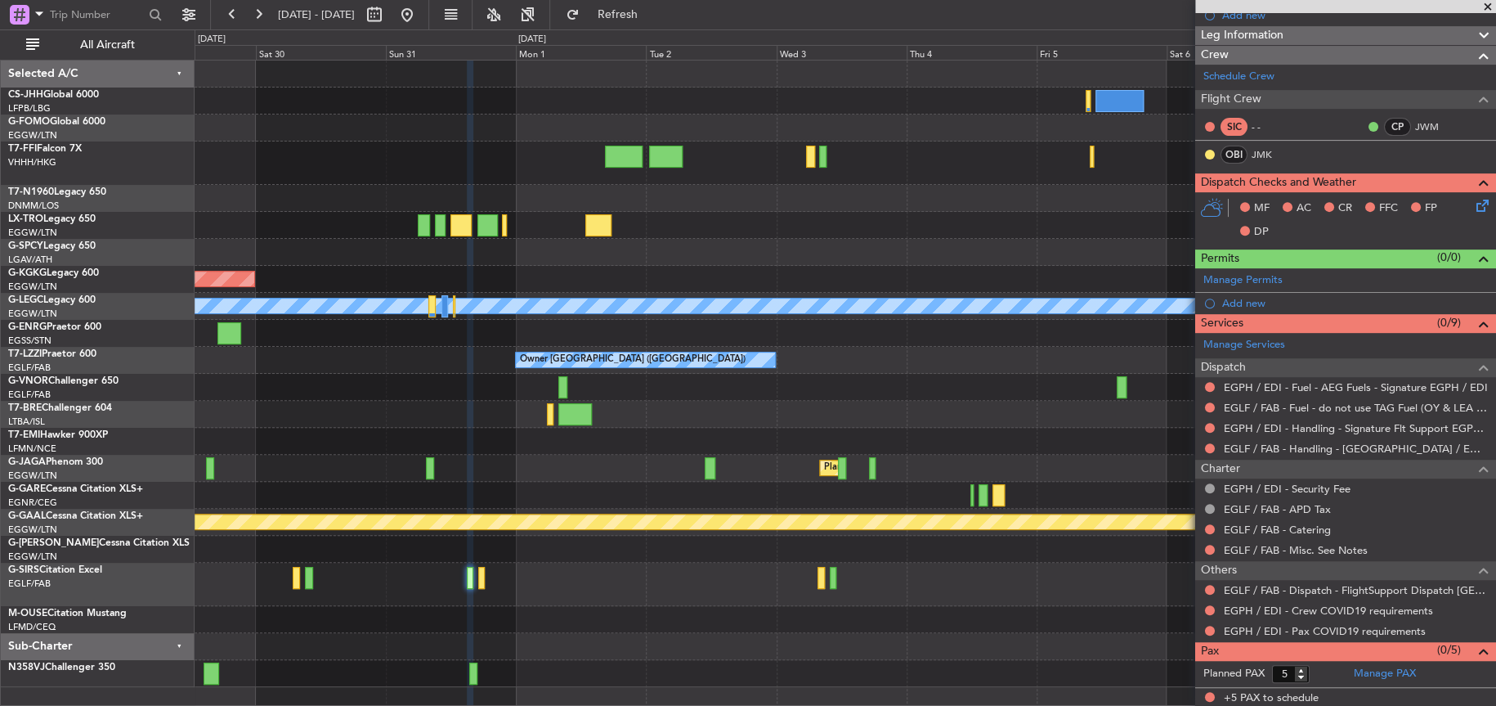
click at [850, 208] on div at bounding box center [845, 198] width 1301 height 27
click at [852, 210] on div at bounding box center [845, 198] width 1301 height 27
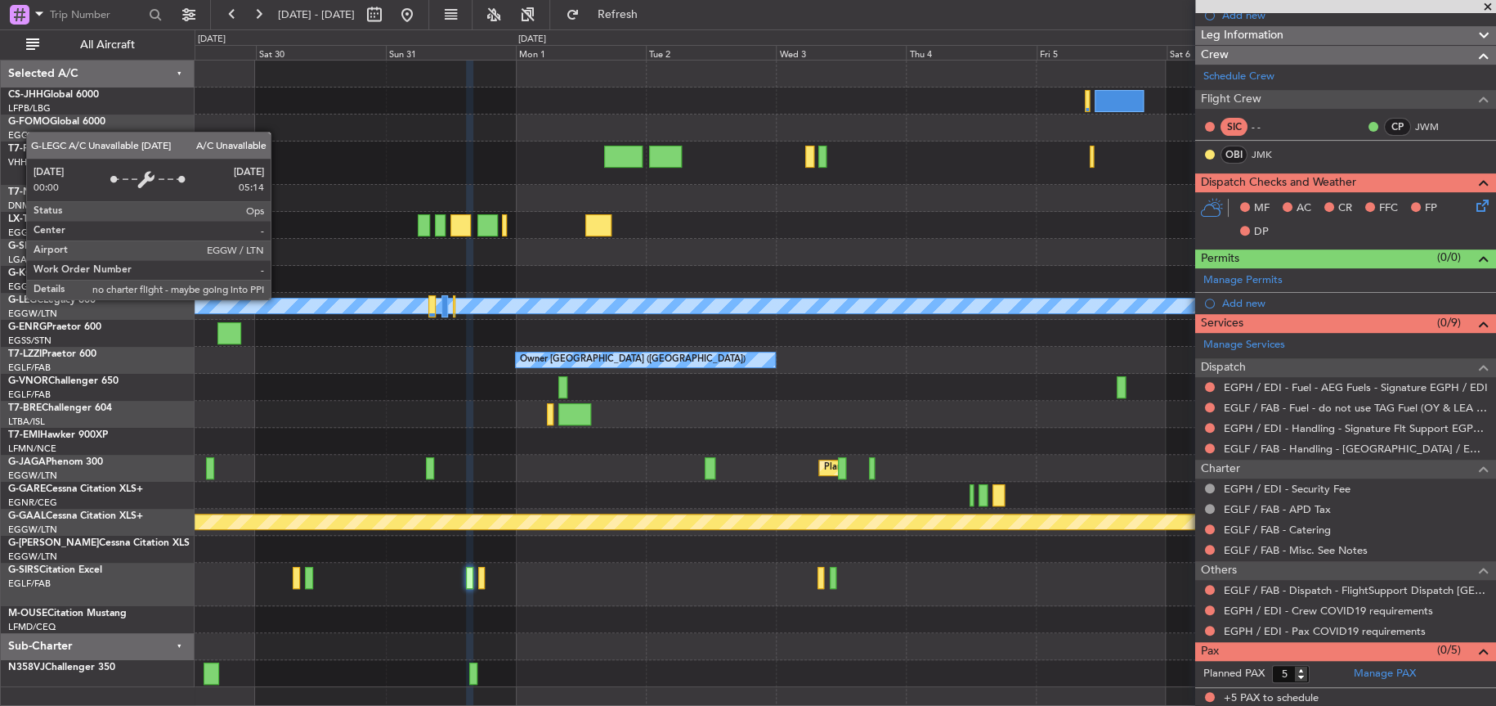
click at [403, 97] on div at bounding box center [845, 100] width 1300 height 27
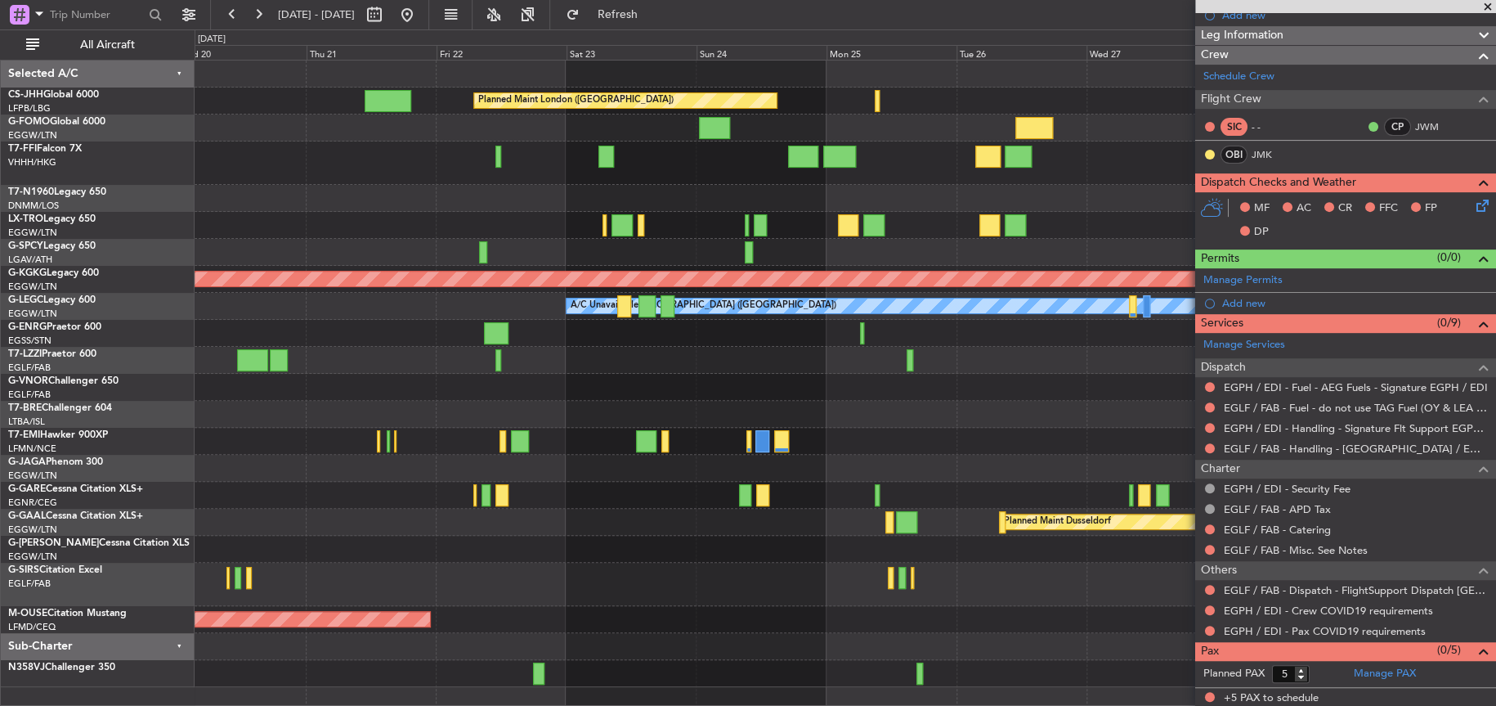
click at [1495, 212] on html "[DATE] - [DATE] Refresh Quick Links All Aircraft Planned Maint [GEOGRAPHIC_DATA…" at bounding box center [748, 353] width 1496 height 706
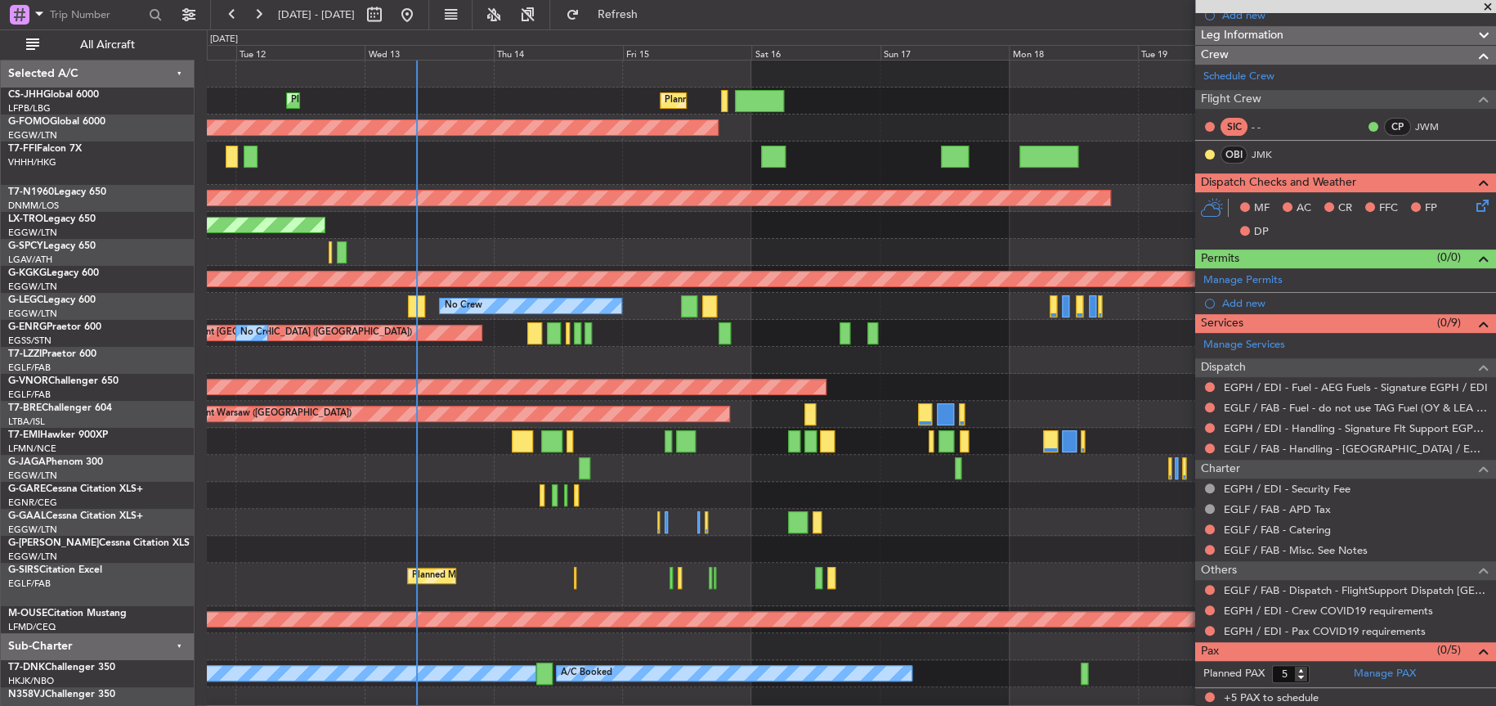
click at [1495, 239] on html "[DATE] - [DATE] Refresh Quick Links All Aircraft Planned Maint [GEOGRAPHIC_DATA…" at bounding box center [748, 353] width 1496 height 706
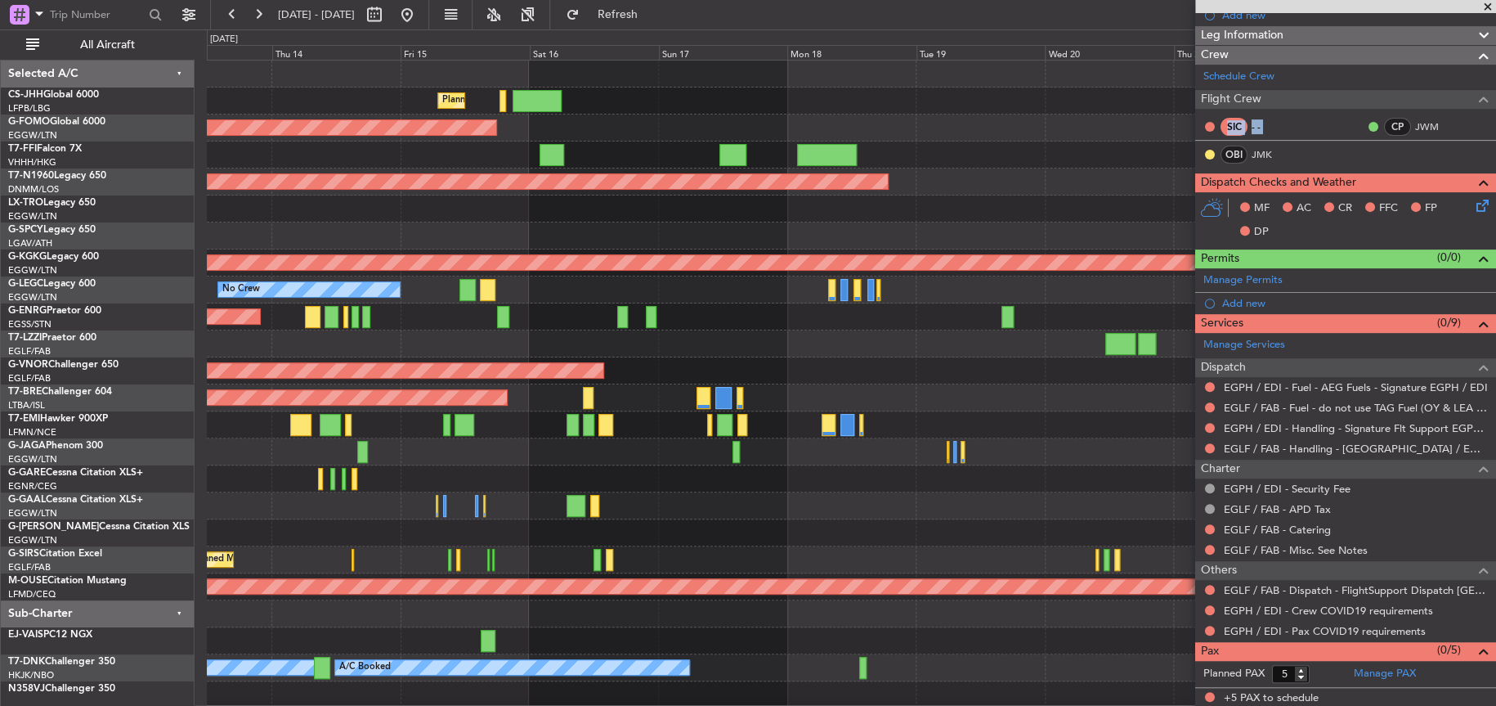
drag, startPoint x: 1360, startPoint y: 145, endPoint x: 792, endPoint y: 161, distance: 567.6
click at [601, 288] on fb-app "[DATE] - [DATE] Refresh Quick Links All Aircraft Planned Maint [GEOGRAPHIC_DATA…" at bounding box center [748, 358] width 1496 height 693
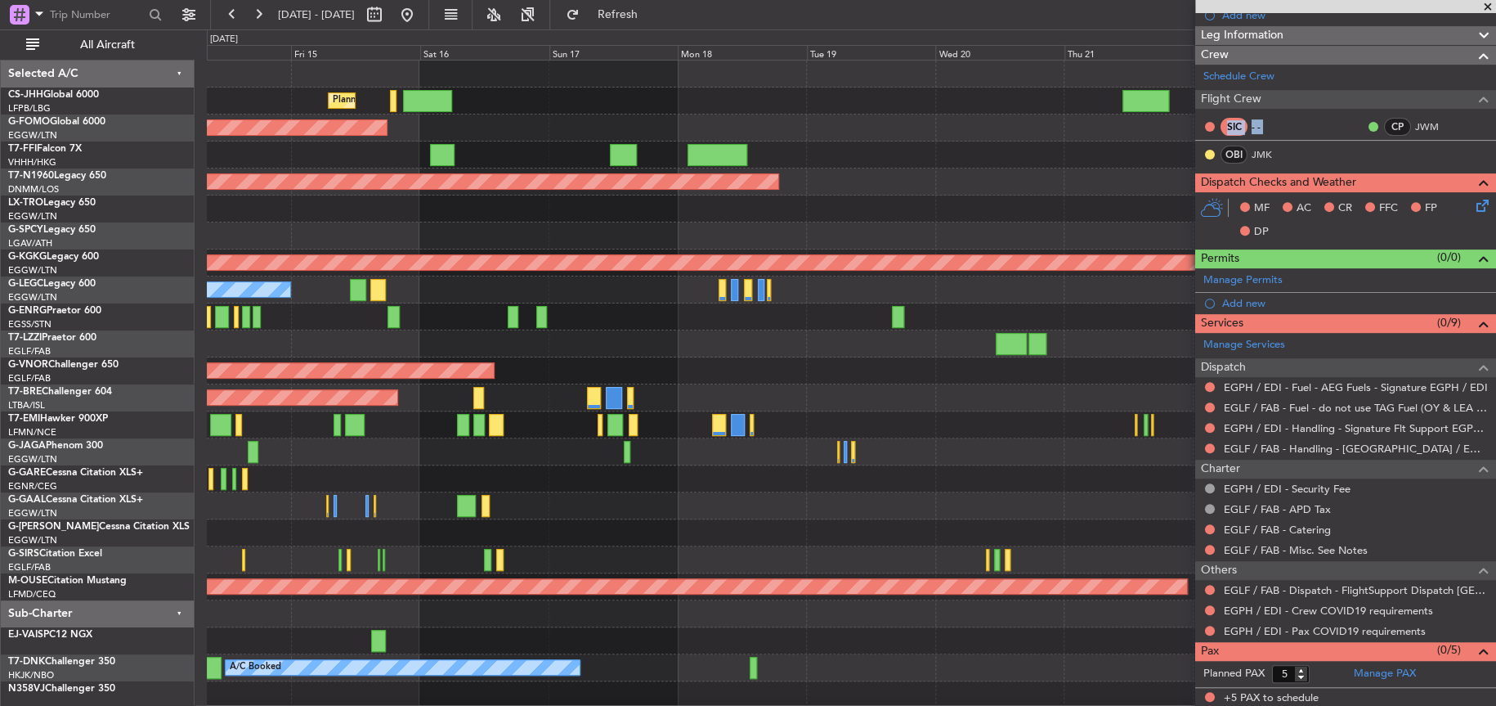
click at [883, 192] on div "Planned Maint London ([GEOGRAPHIC_DATA]) Planned Maint [GEOGRAPHIC_DATA] ([GEOG…" at bounding box center [851, 383] width 1288 height 647
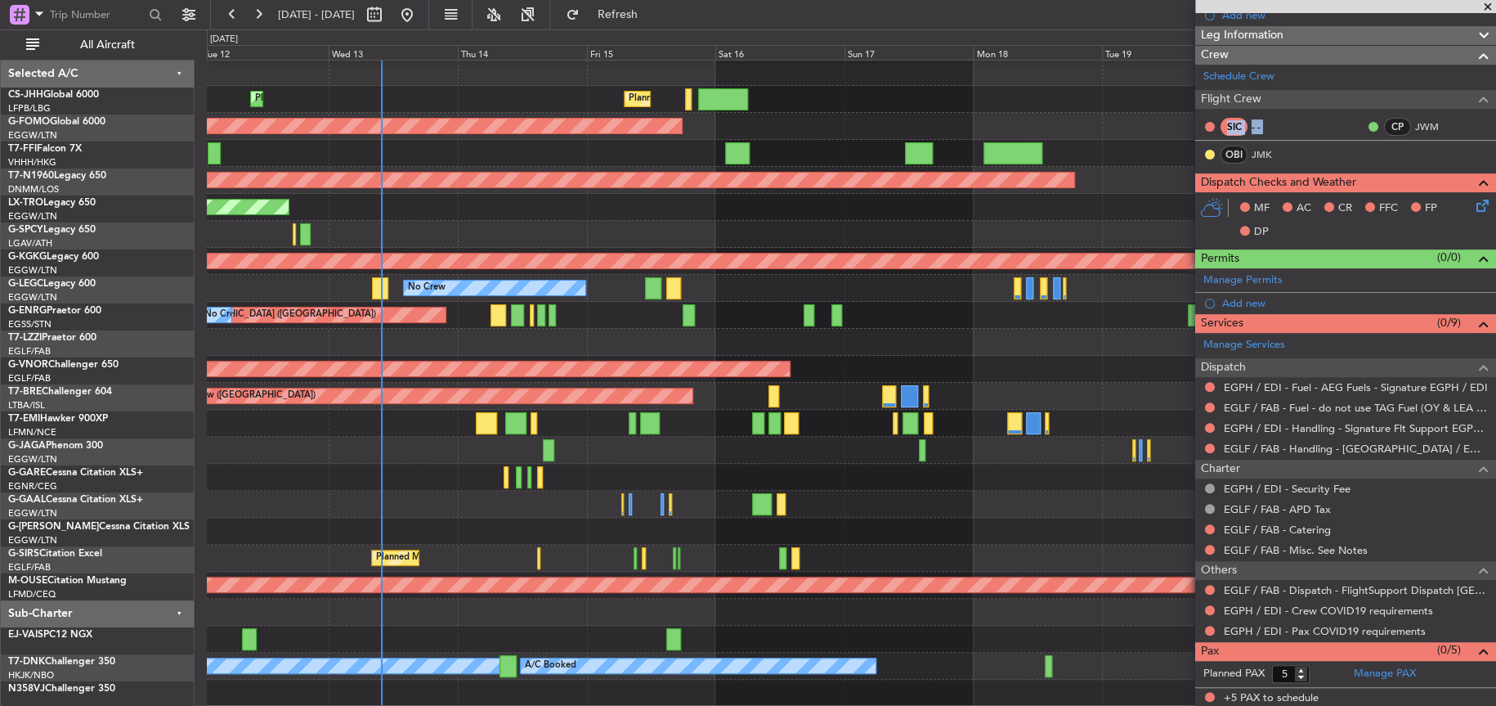
click at [905, 310] on div "Planned Maint [GEOGRAPHIC_DATA] ([GEOGRAPHIC_DATA]) No Crew" at bounding box center [851, 315] width 1288 height 27
click at [460, 469] on div "Planned Maint [GEOGRAPHIC_DATA] ([GEOGRAPHIC_DATA]) Planned Maint [GEOGRAPHIC_D…" at bounding box center [851, 382] width 1288 height 647
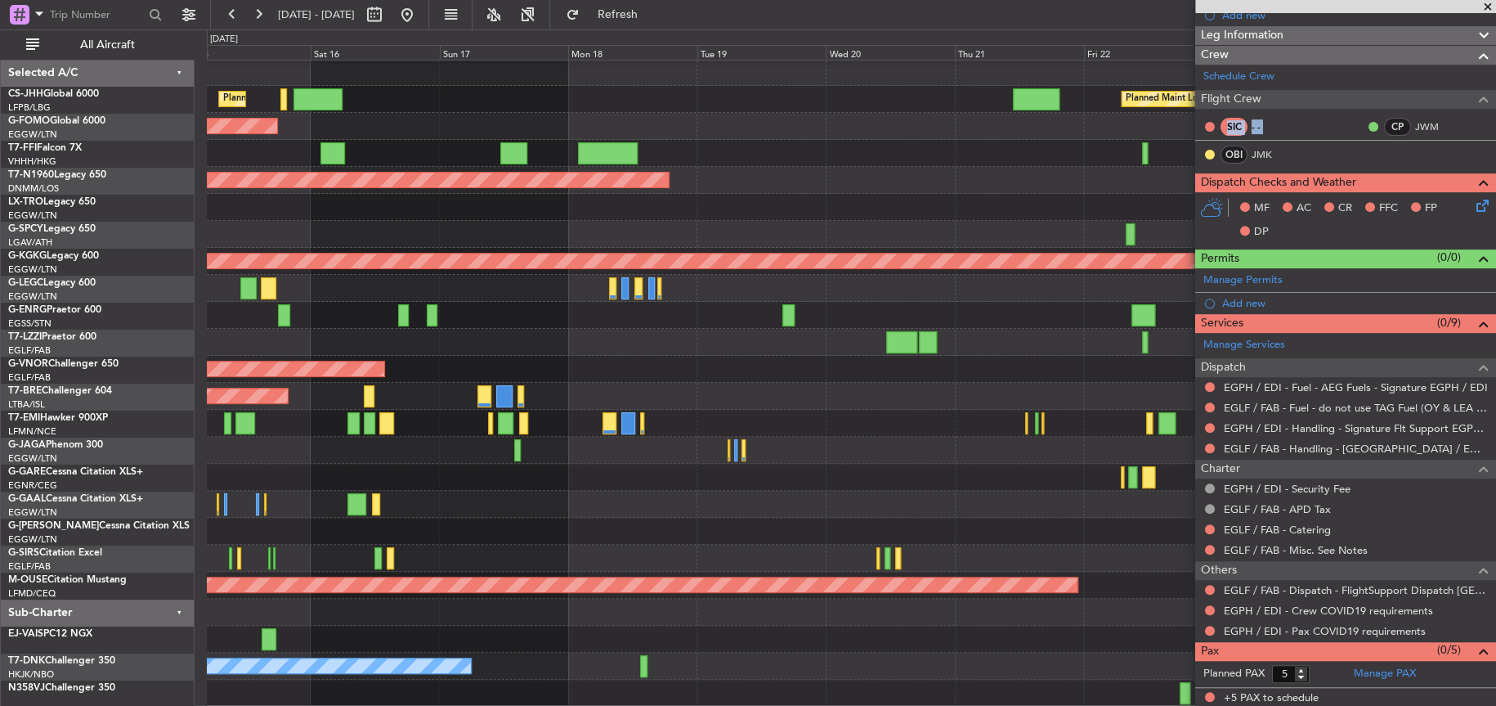
click at [988, 525] on div "Planned Maint [GEOGRAPHIC_DATA] ([GEOGRAPHIC_DATA]) Planned Maint [GEOGRAPHIC_D…" at bounding box center [851, 382] width 1288 height 647
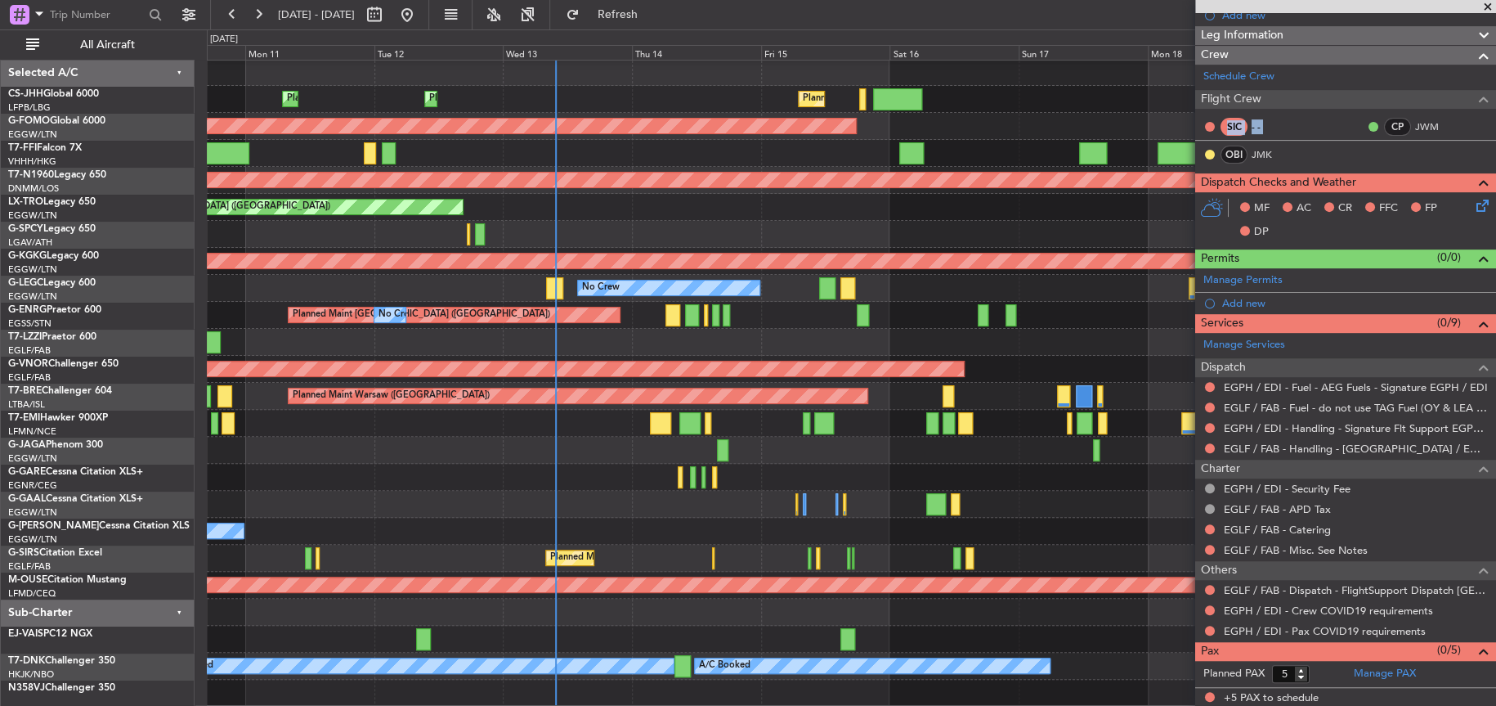
click at [462, 500] on div "Planned Maint [GEOGRAPHIC_DATA] ([GEOGRAPHIC_DATA]) Planned Maint [GEOGRAPHIC_D…" at bounding box center [851, 382] width 1288 height 647
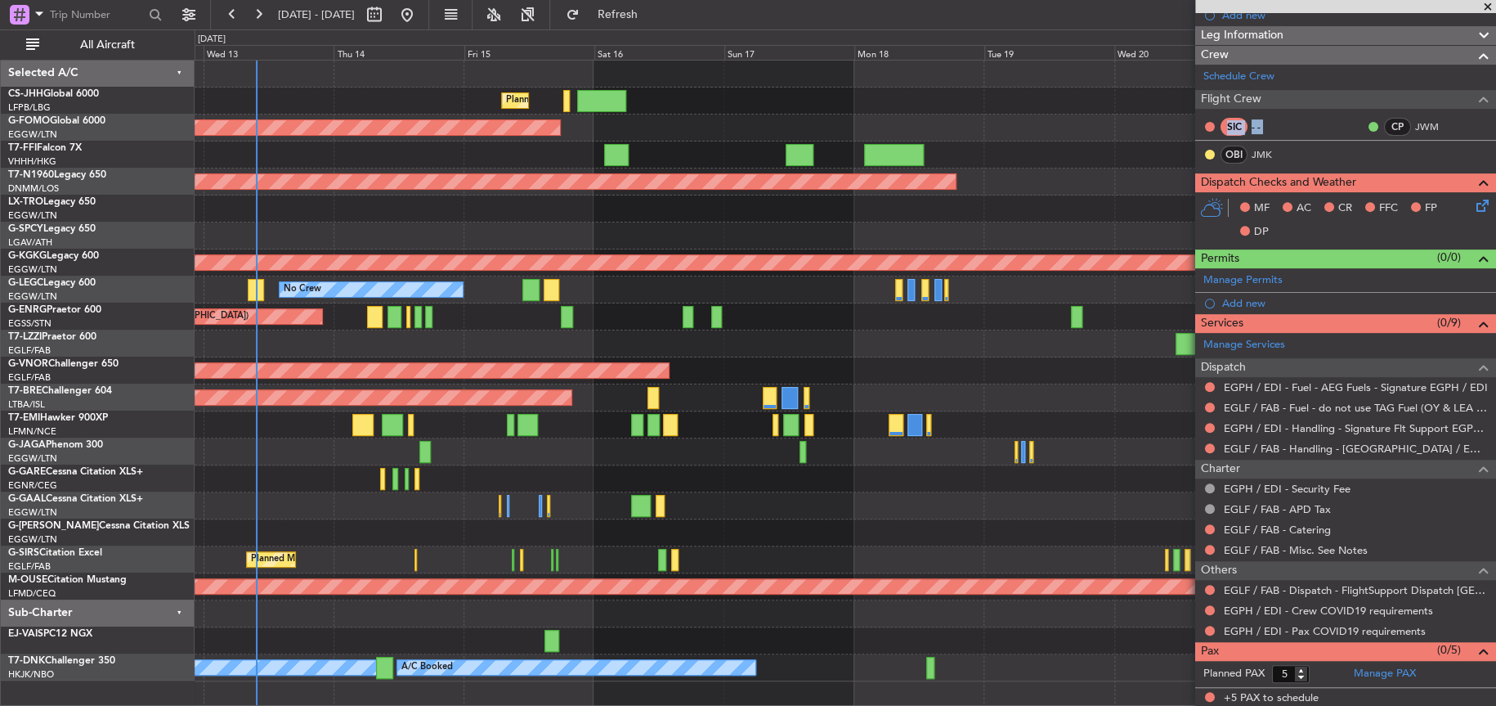
scroll to position [0, 0]
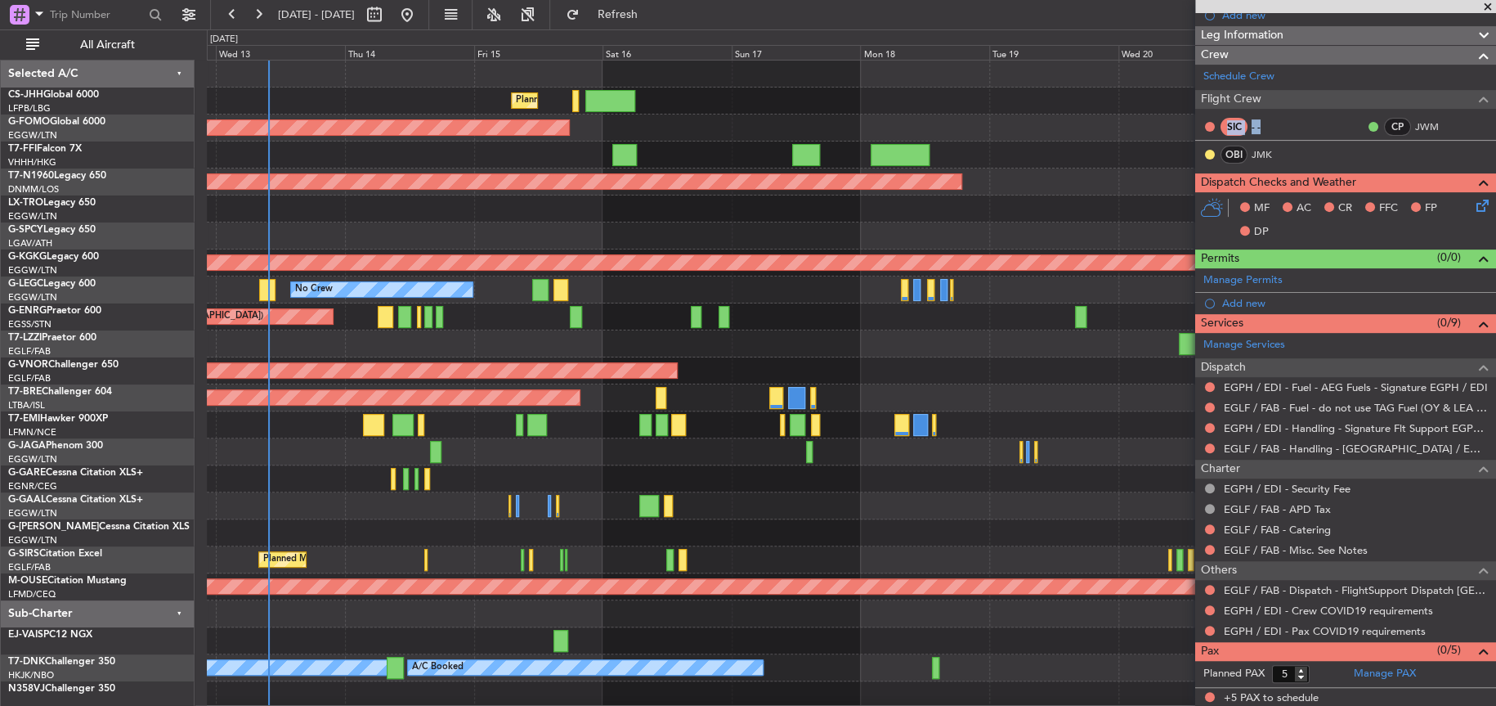
click at [507, 499] on div "Planned Maint [GEOGRAPHIC_DATA] ([GEOGRAPHIC_DATA]) Planned Maint [GEOGRAPHIC_D…" at bounding box center [851, 383] width 1288 height 647
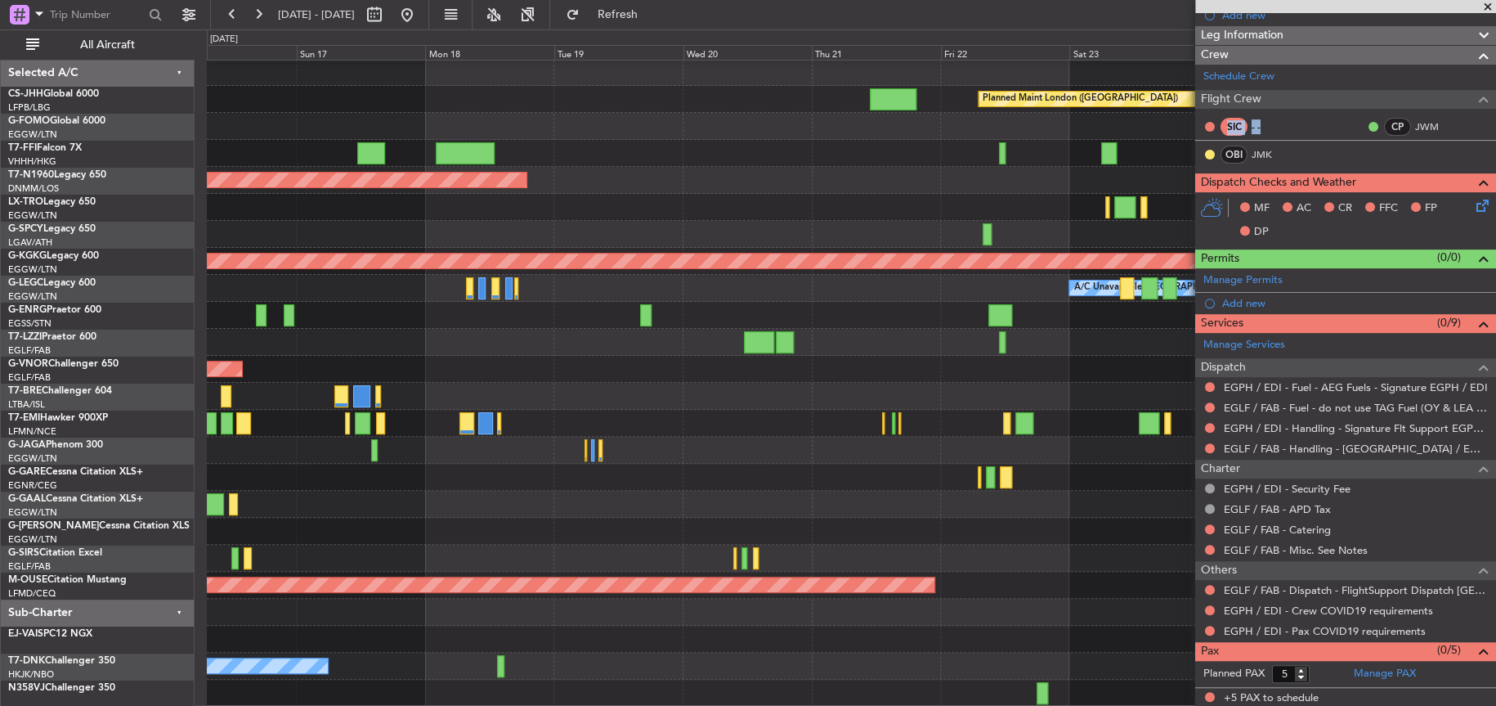
click at [996, 427] on div "Planned Maint London ([GEOGRAPHIC_DATA]) Planned Maint [GEOGRAPHIC_DATA] ([GEOG…" at bounding box center [851, 382] width 1288 height 647
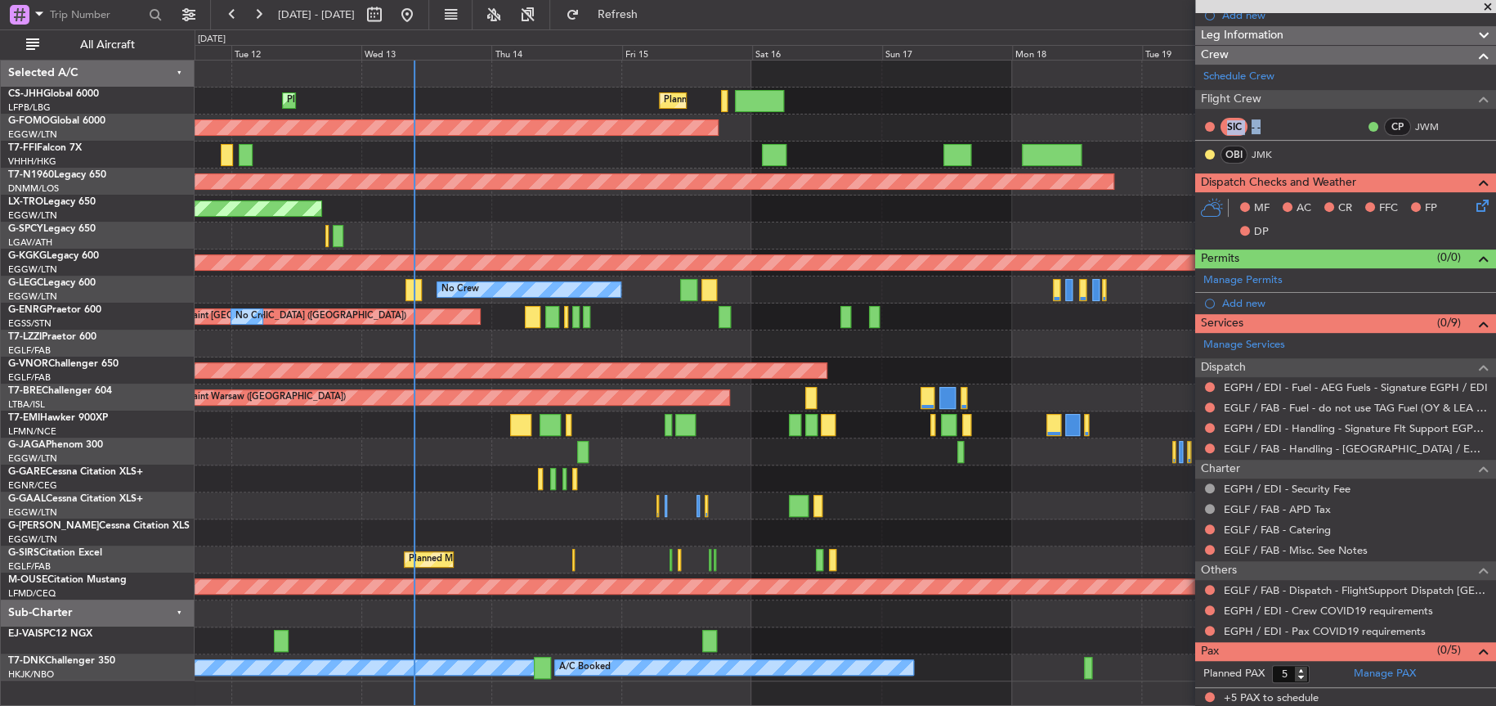
scroll to position [0, 0]
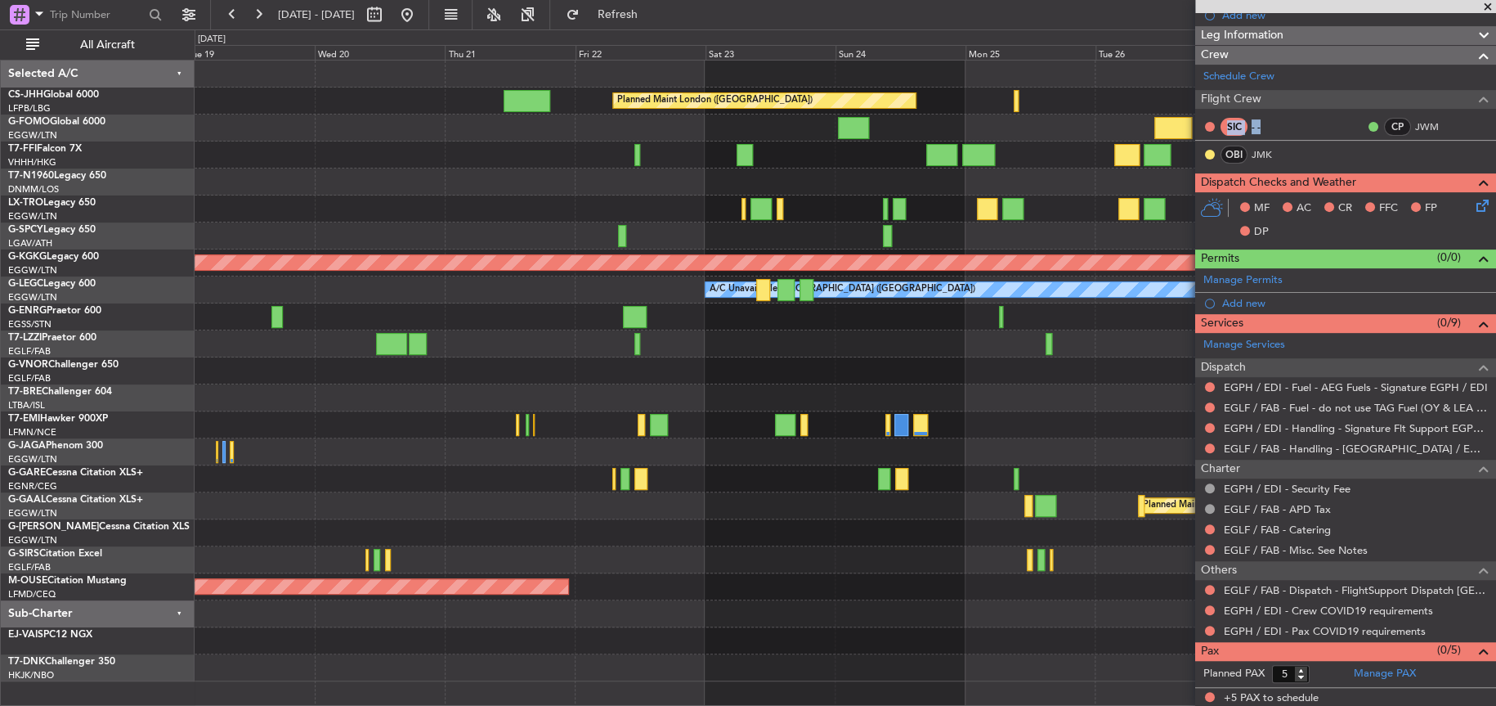
click at [0, 472] on html "[DATE] - [DATE] Refresh Quick Links All Aircraft Planned Maint [GEOGRAPHIC_DATA…" at bounding box center [748, 353] width 1496 height 706
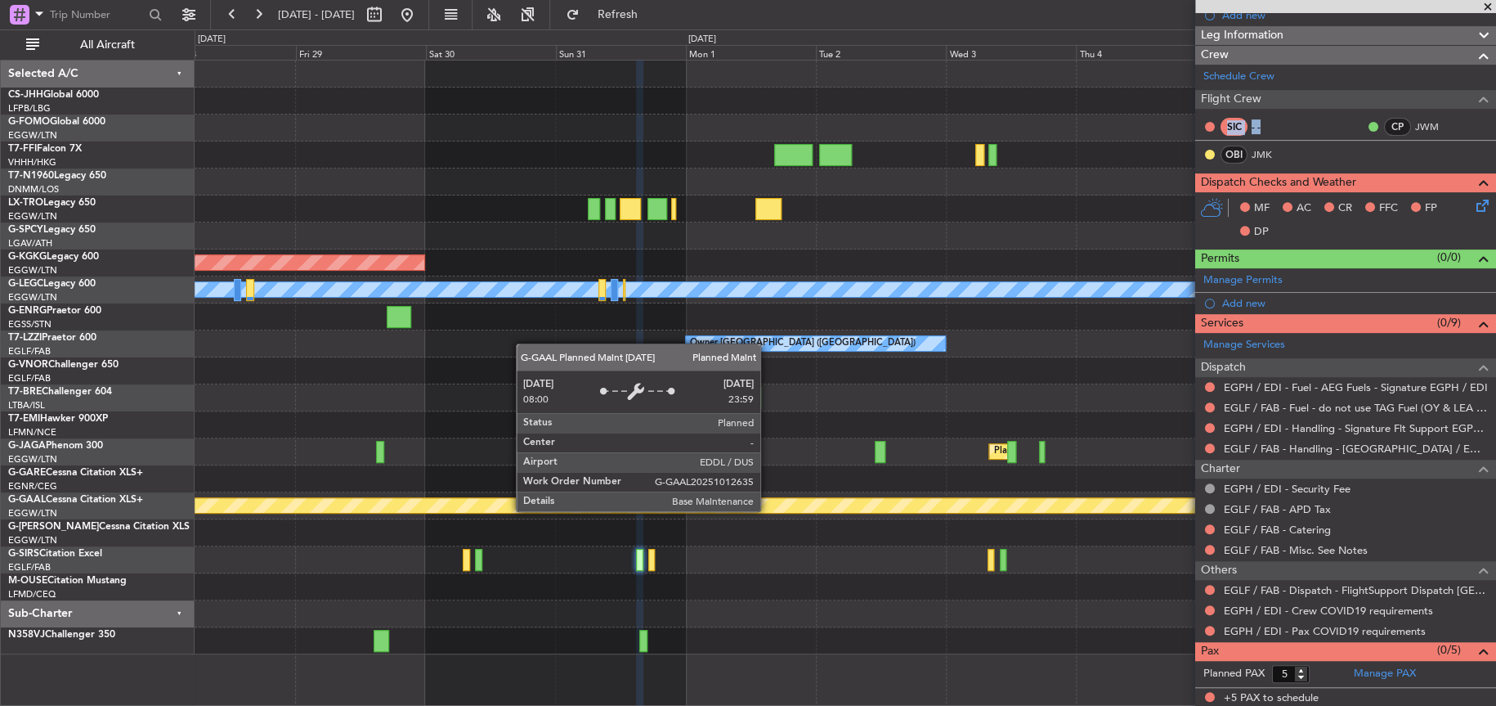
click at [259, 510] on div "Planned Maint Dusseldorf" at bounding box center [1356, 505] width 2817 height 15
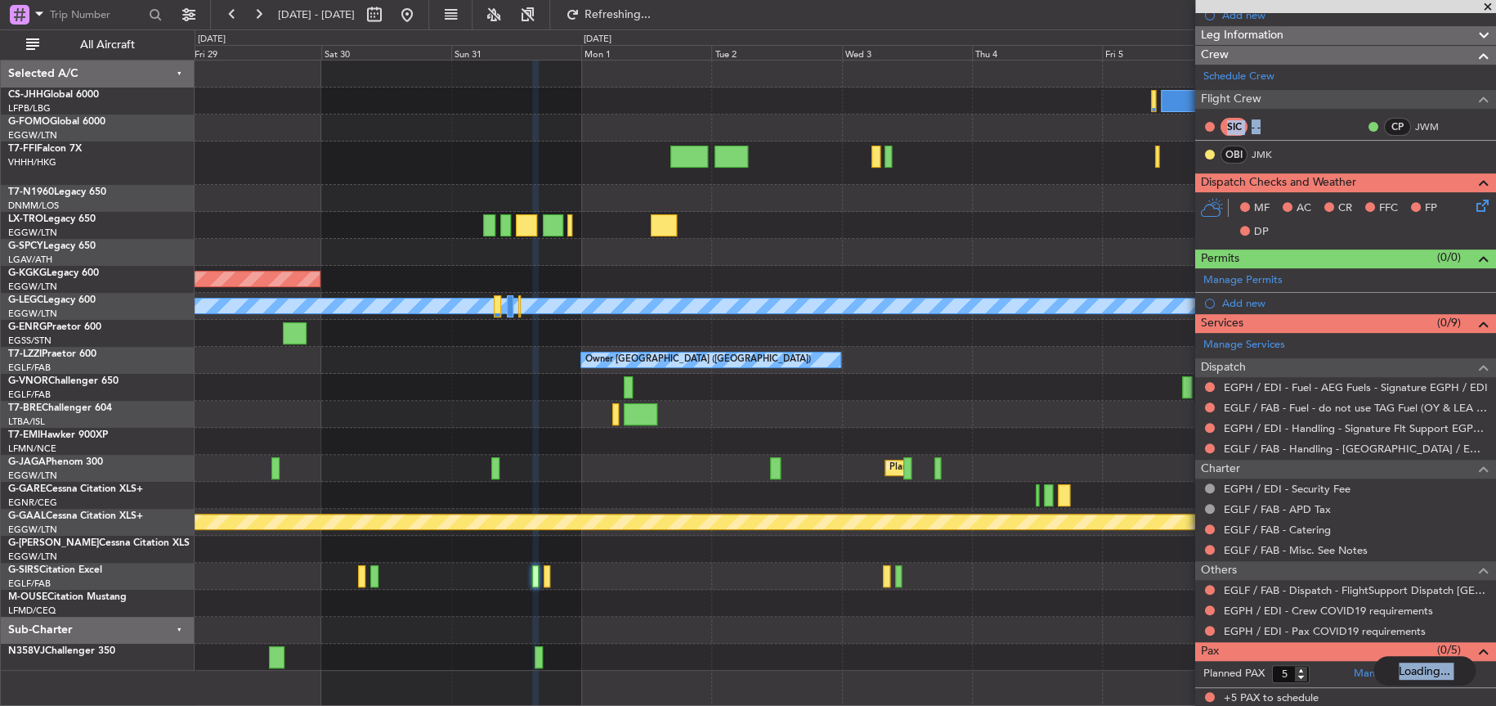
click at [531, 570] on div at bounding box center [845, 575] width 1301 height 27
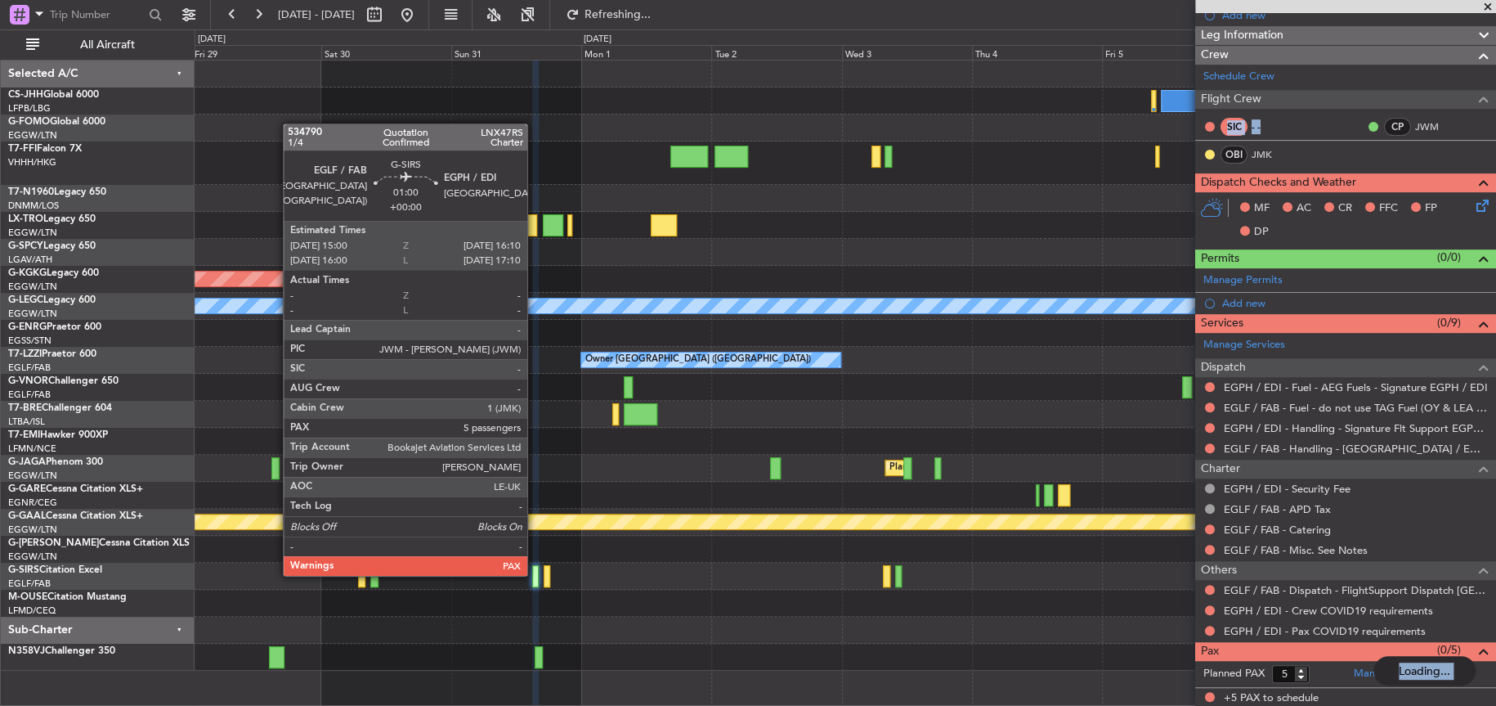
click at [535, 573] on div at bounding box center [535, 576] width 7 height 22
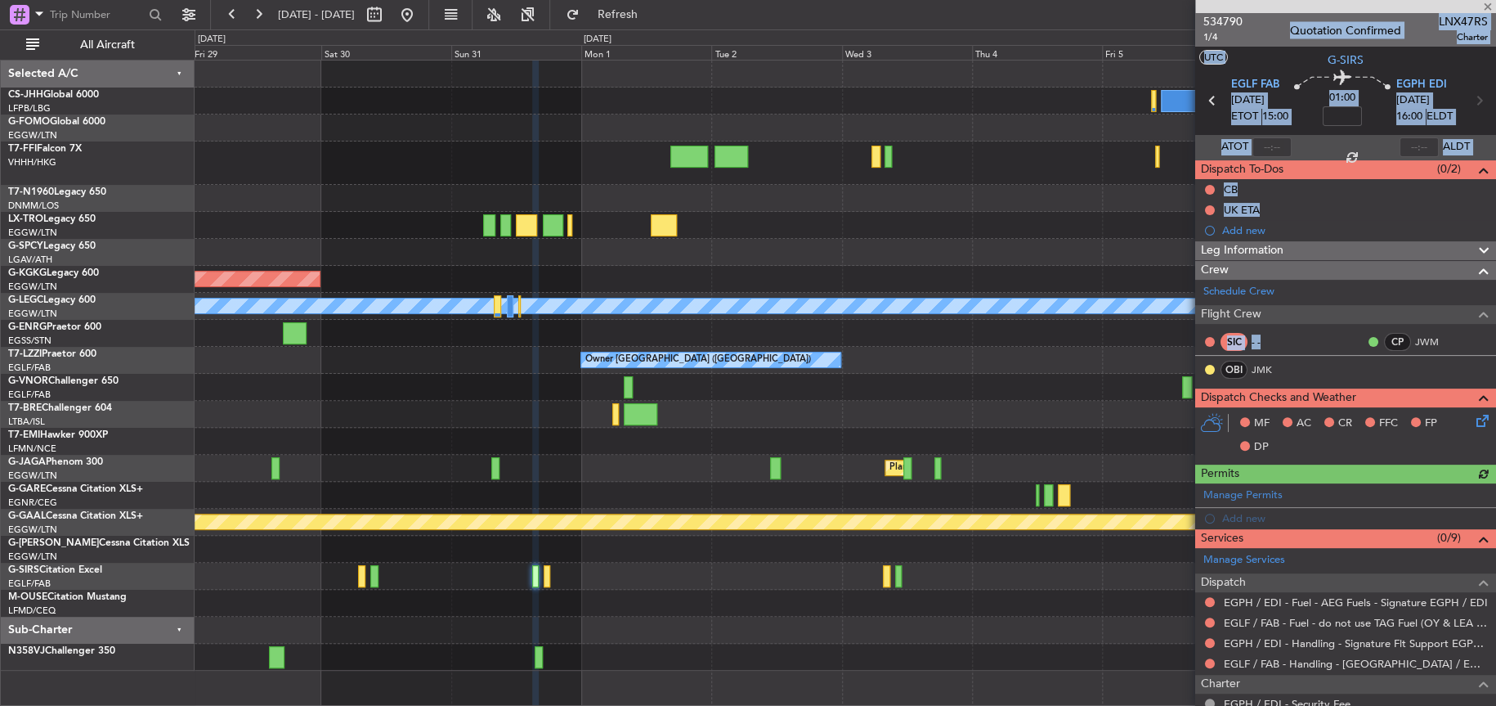
click at [1272, 52] on section "UTC G-SIRS" at bounding box center [1345, 58] width 301 height 25
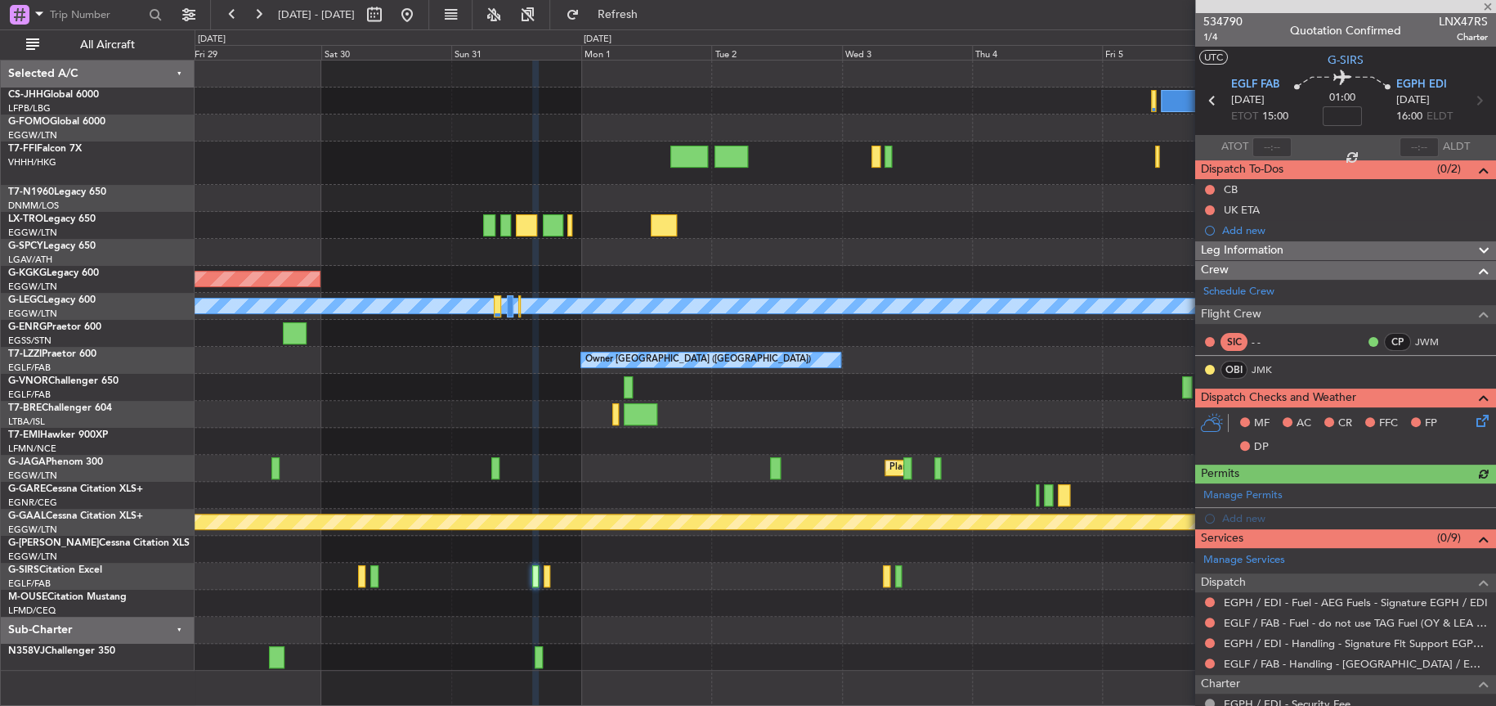
click at [1213, 6] on div at bounding box center [1345, 6] width 301 height 13
click at [1225, 21] on span "534790" at bounding box center [1222, 21] width 39 height 17
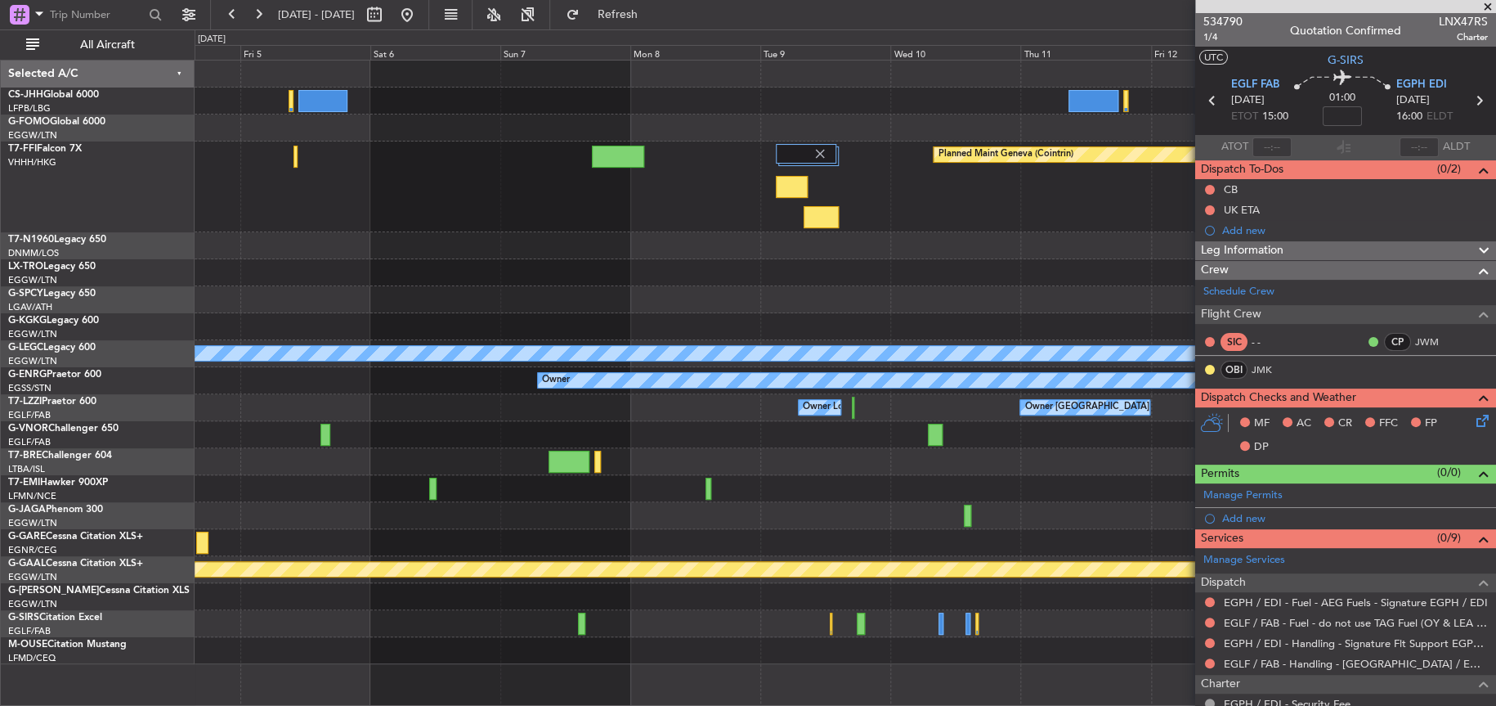
click at [388, 663] on div "Planned Maint Geneva (Cointrin) A/C Unavailable [GEOGRAPHIC_DATA] ([GEOGRAPHIC_…" at bounding box center [846, 383] width 1302 height 646
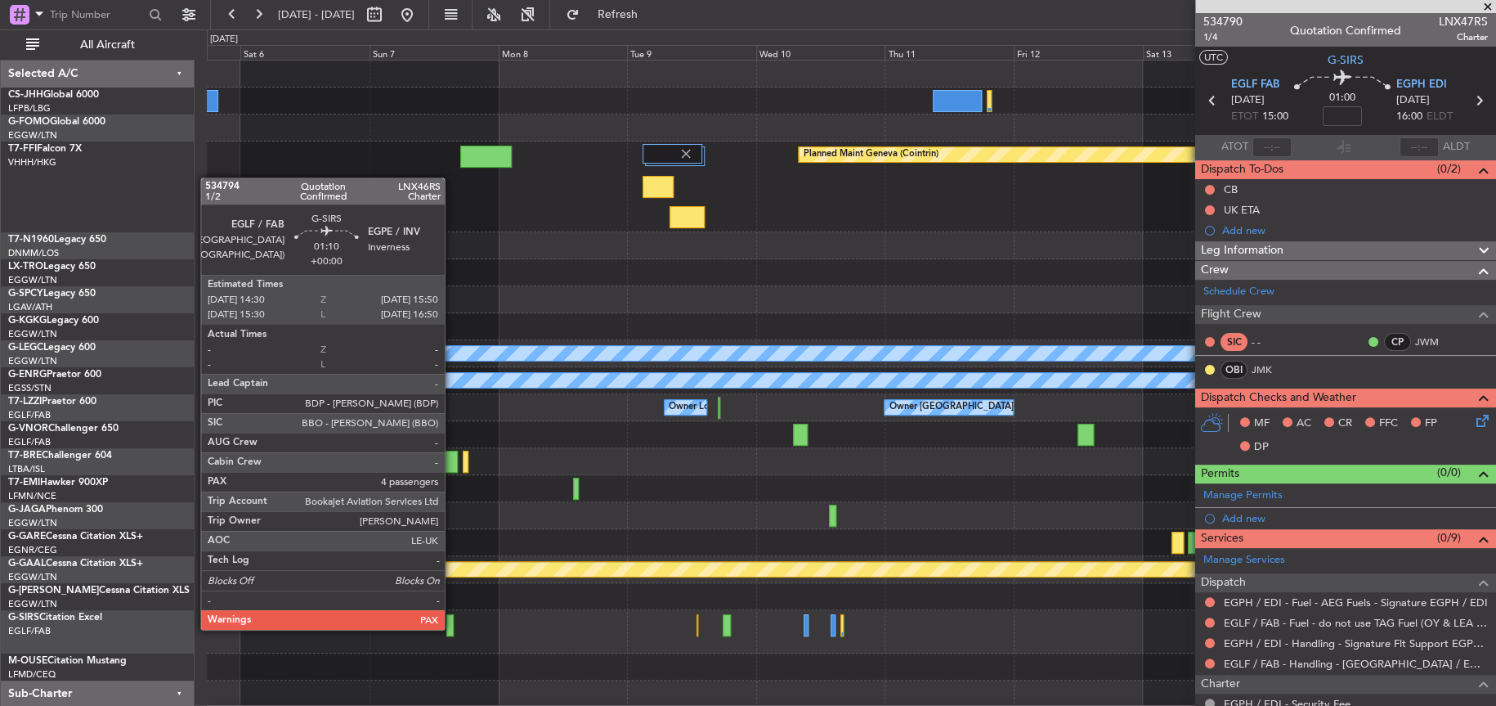
click at [452, 627] on div at bounding box center [449, 625] width 7 height 22
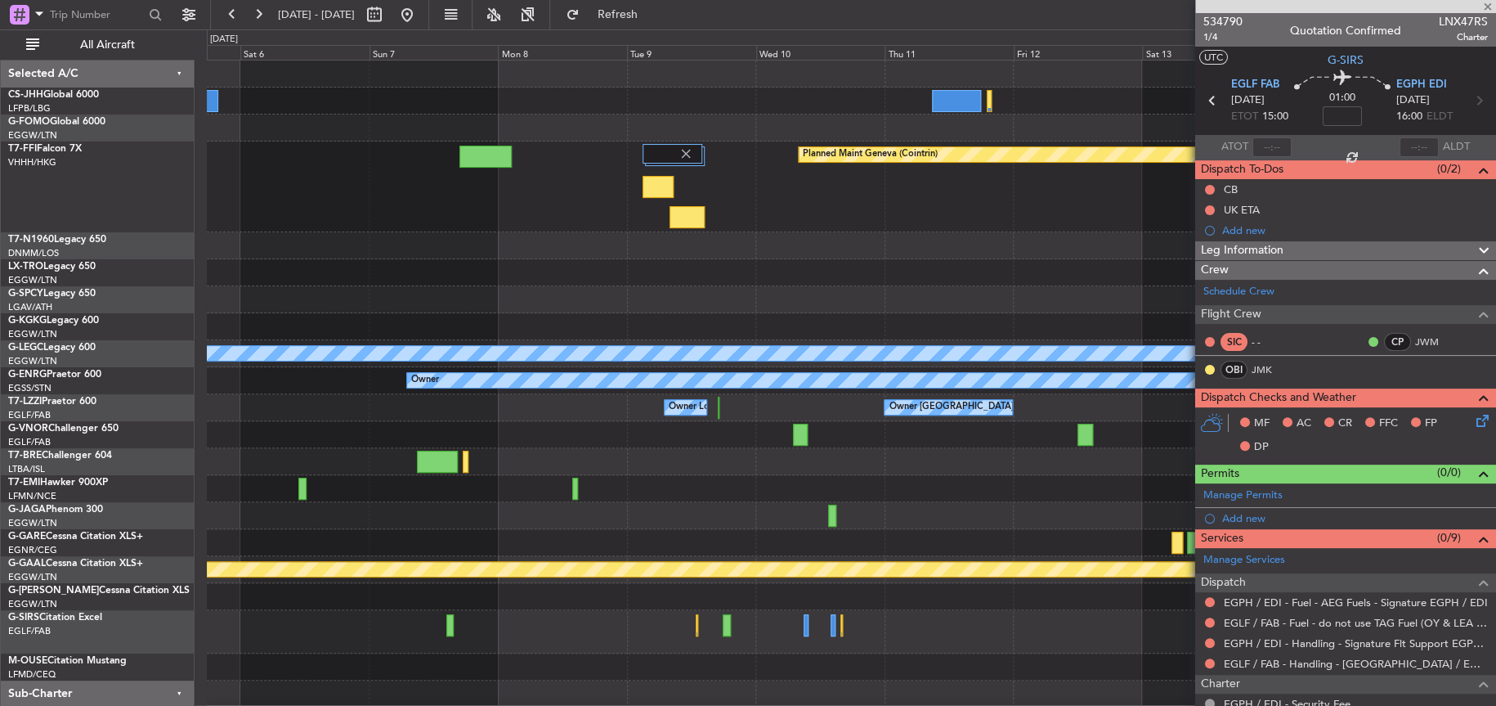
type input "4"
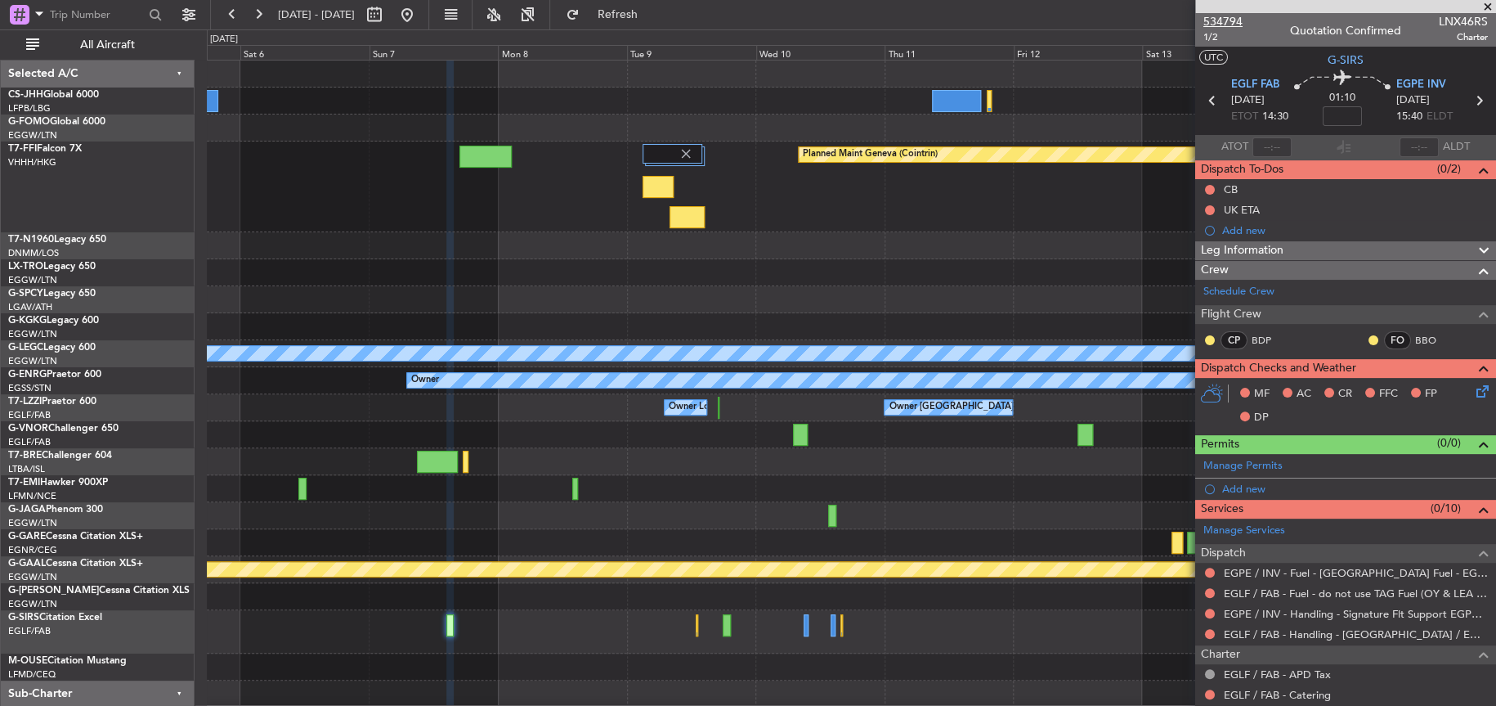
click at [1225, 14] on span "534794" at bounding box center [1222, 21] width 39 height 17
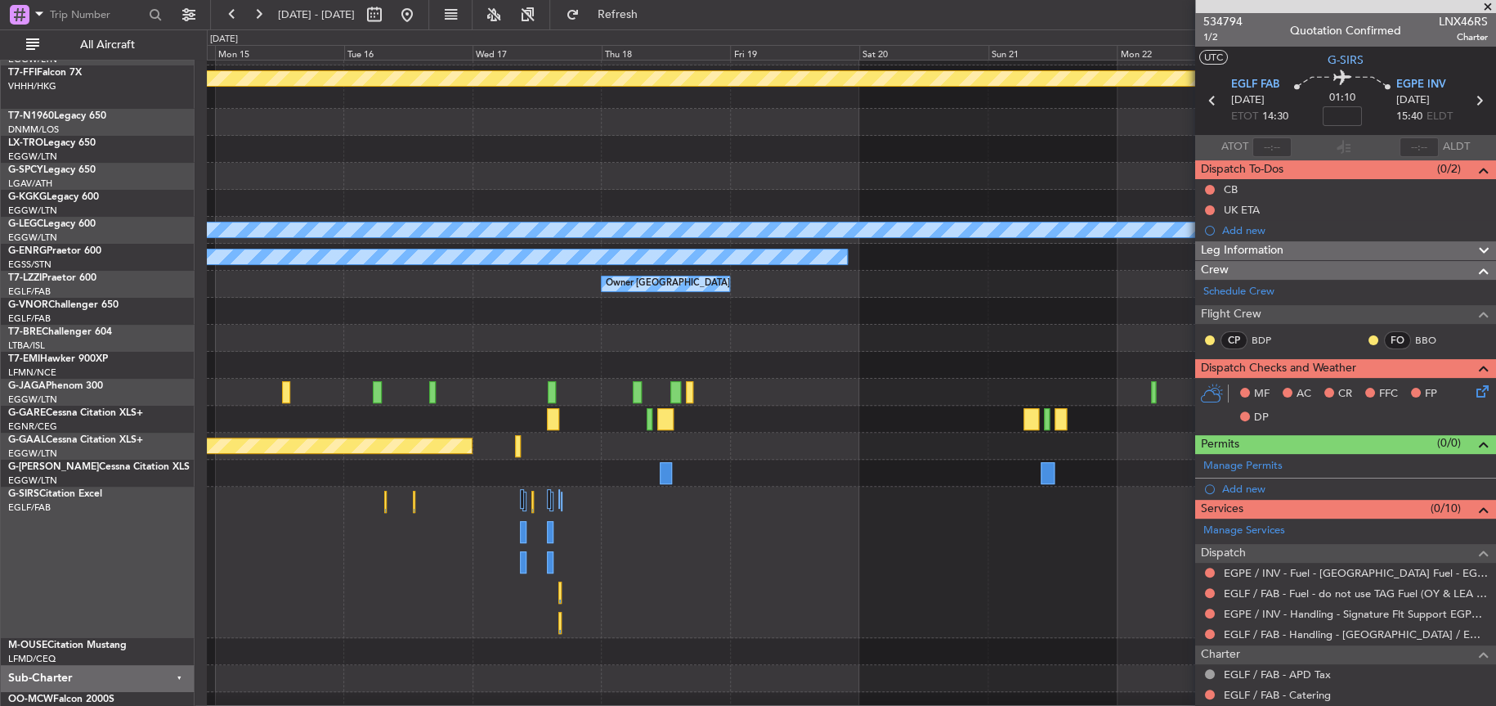
click at [244, 569] on div at bounding box center [851, 561] width 1288 height 151
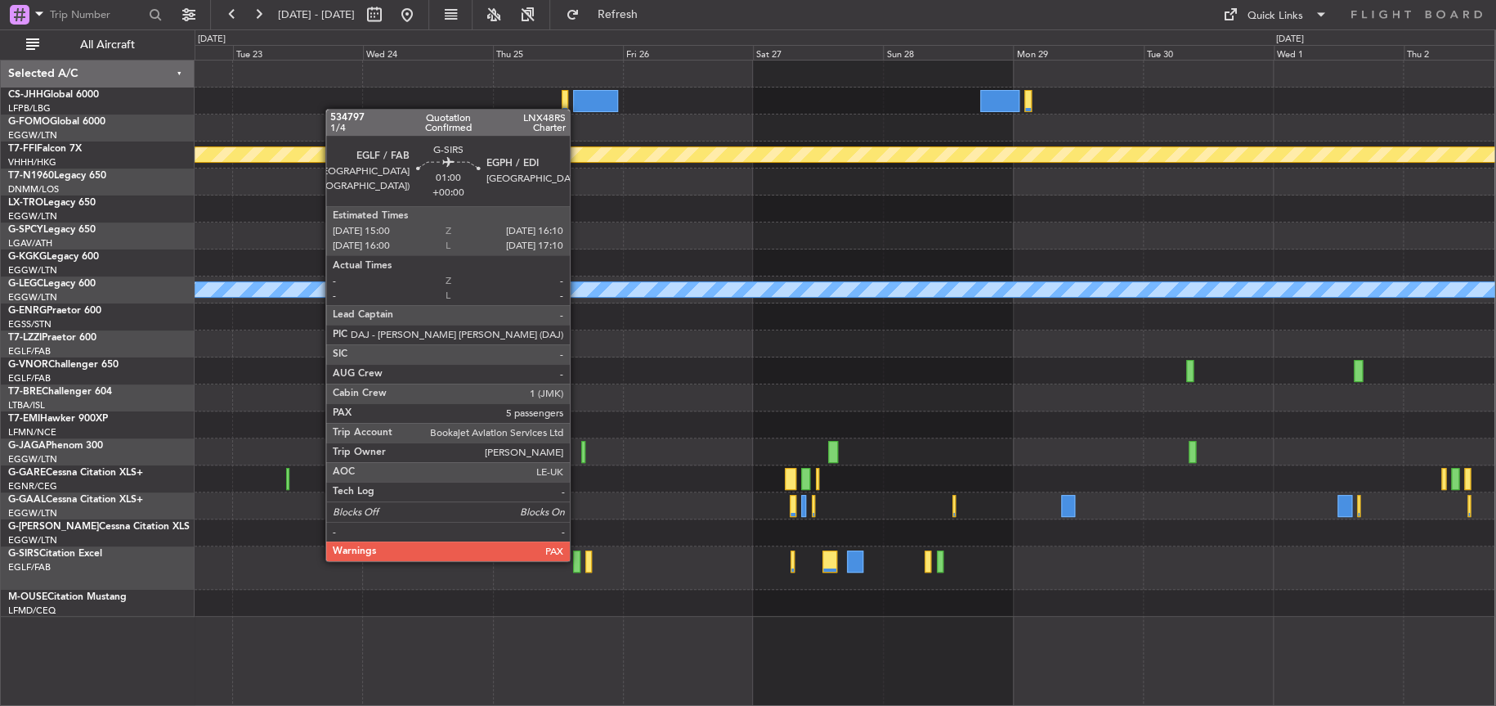
click at [577, 558] on div at bounding box center [576, 561] width 7 height 22
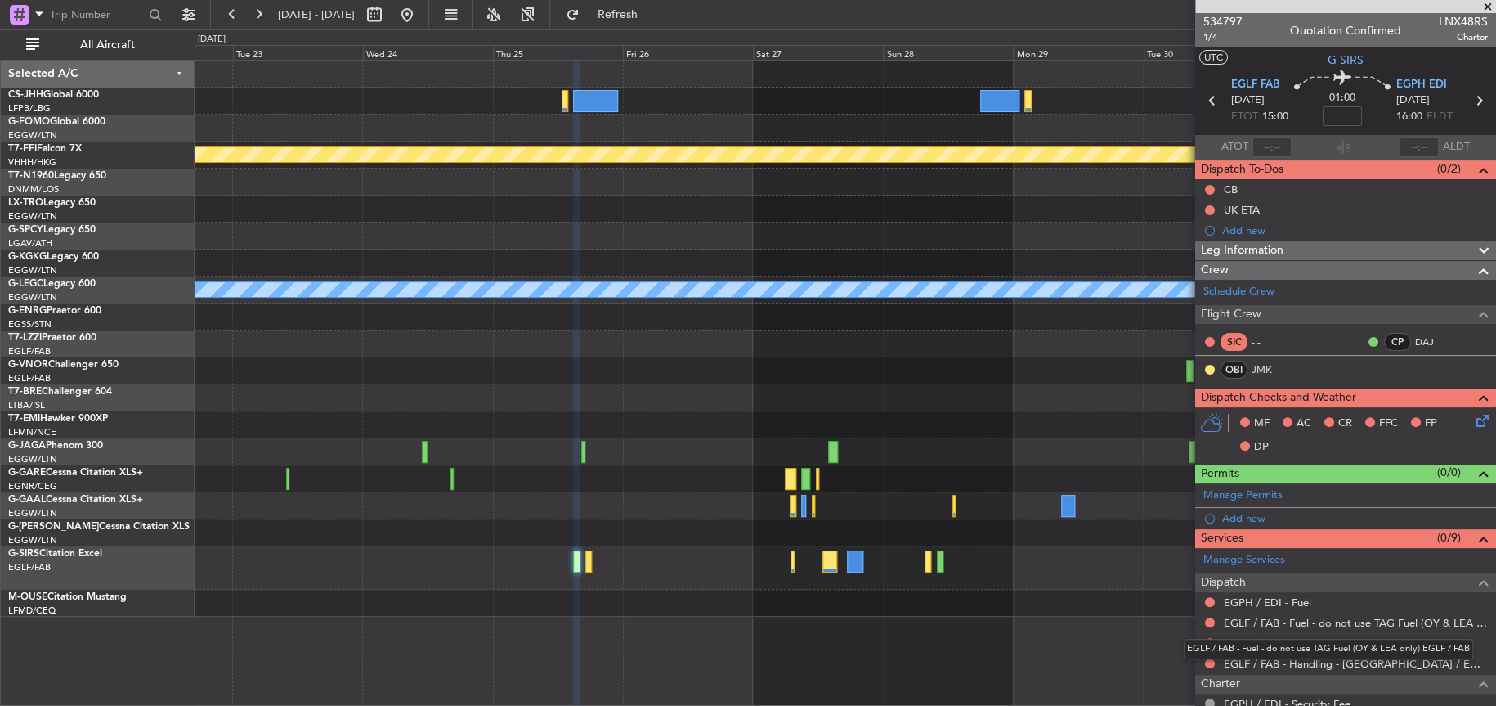
click at [1277, 652] on div "EGLF / FAB - Fuel - do not use TAG Fuel (OY & LEA only) EGLF / FAB" at bounding box center [1328, 649] width 289 height 20
click at [1253, 642] on mat-tooltip-component "EGLF / FAB - Handling - [GEOGRAPHIC_DATA] / EGLF / FAB" at bounding box center [1353, 633] width 279 height 43
click at [1234, 642] on link "EGPH / EDI - Handling" at bounding box center [1279, 643] width 111 height 14
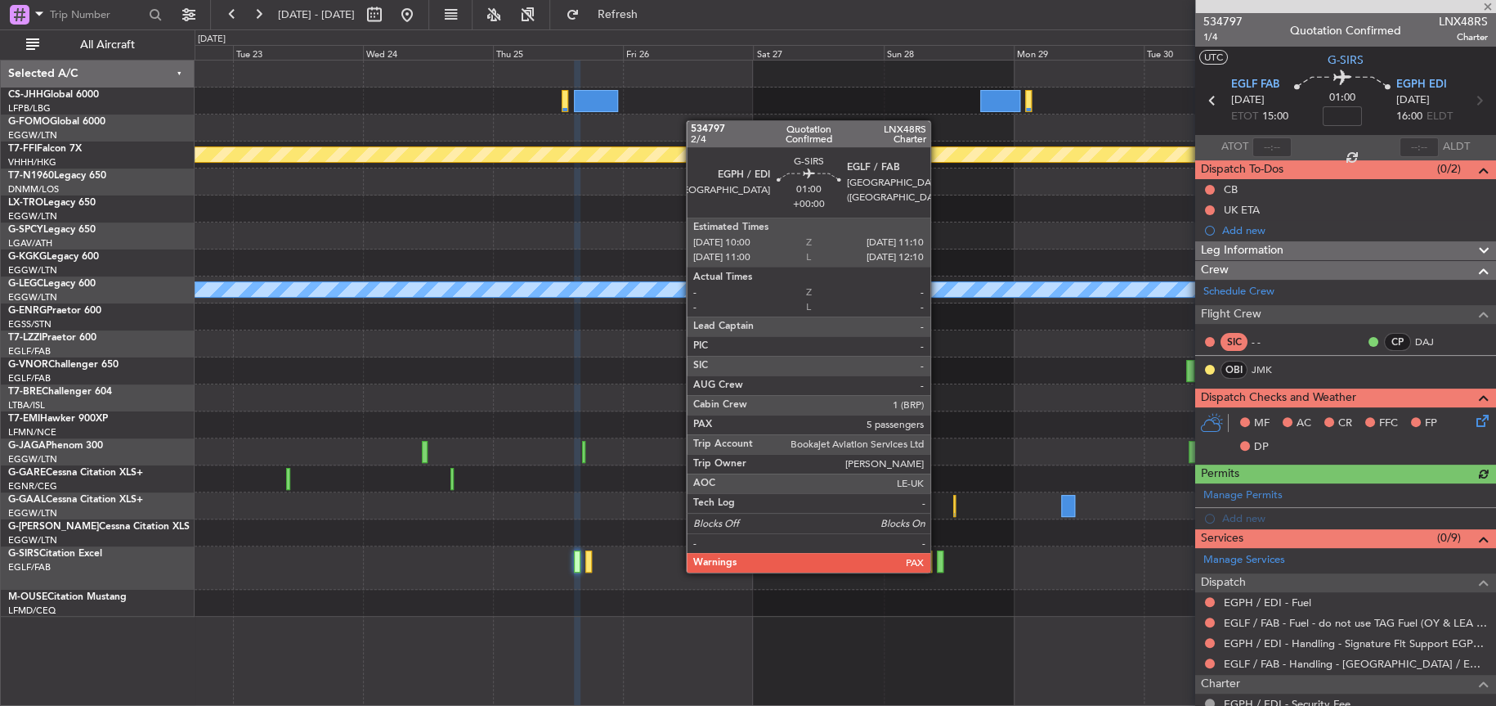
click at [938, 570] on div at bounding box center [940, 561] width 7 height 22
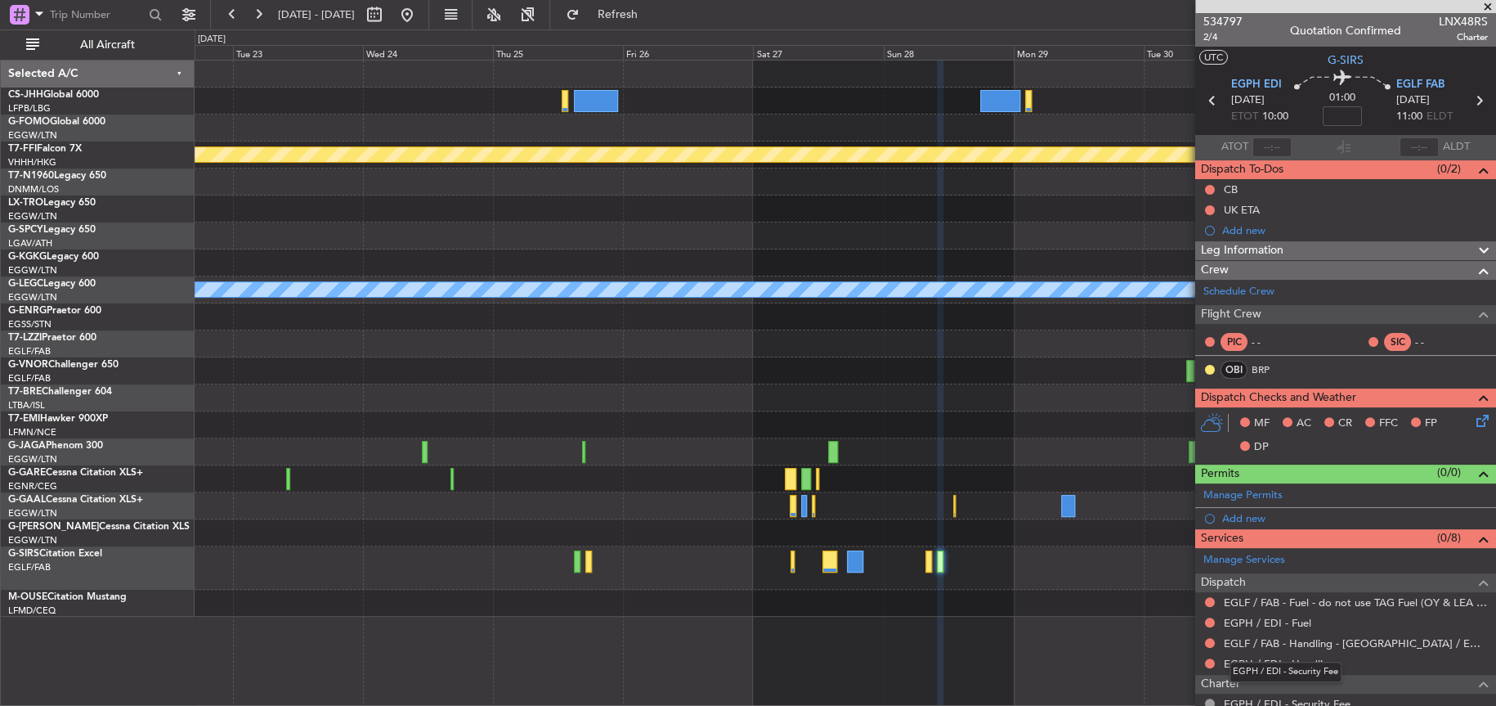
click at [1319, 665] on div "EGPH / EDI - Security Fee" at bounding box center [1286, 671] width 112 height 20
click at [1234, 666] on link "EGPH / EDI - Handling" at bounding box center [1279, 663] width 111 height 14
click at [1217, 25] on span "534797" at bounding box center [1222, 21] width 39 height 17
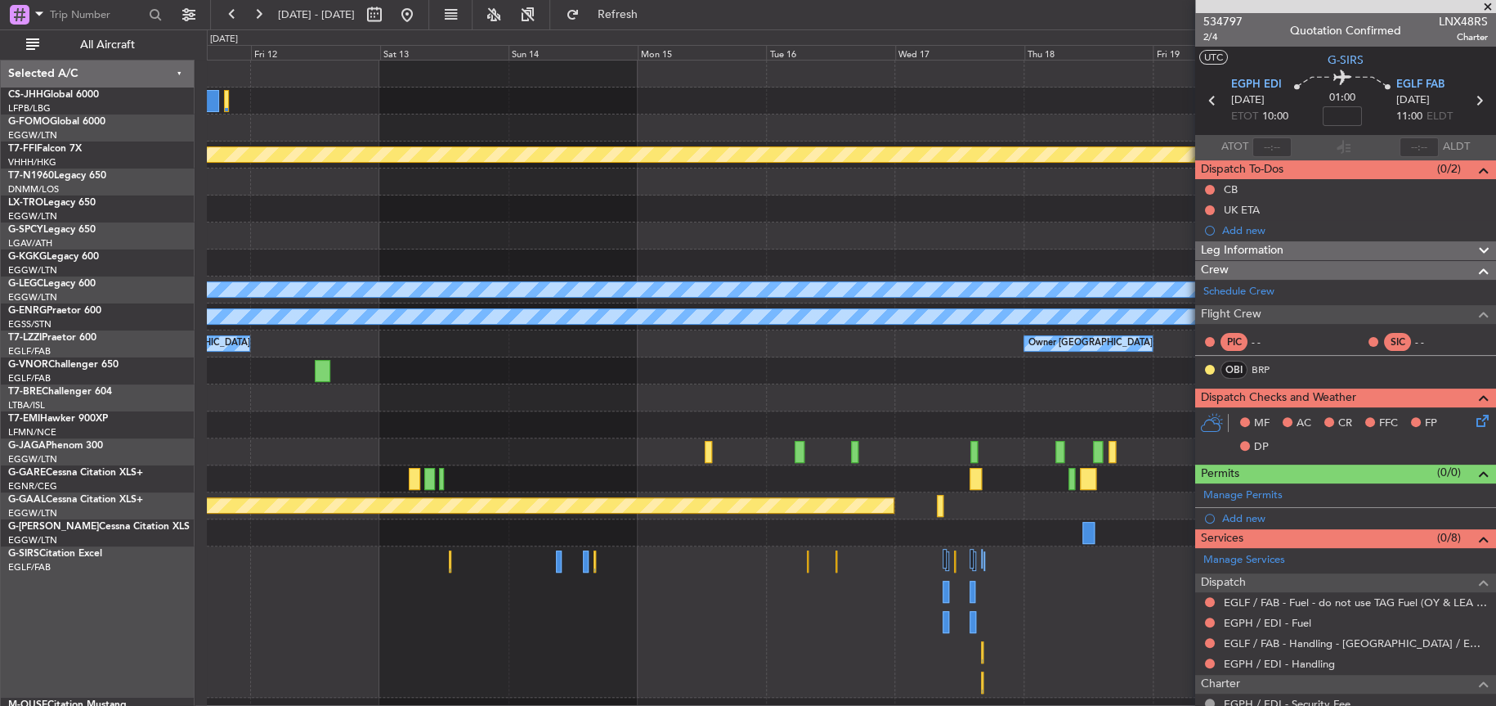
click at [1282, 636] on fb-app "[DATE] - [DATE] Refresh Quick Links All Aircraft Planned Maint Geneva ([GEOGRAP…" at bounding box center [748, 358] width 1496 height 693
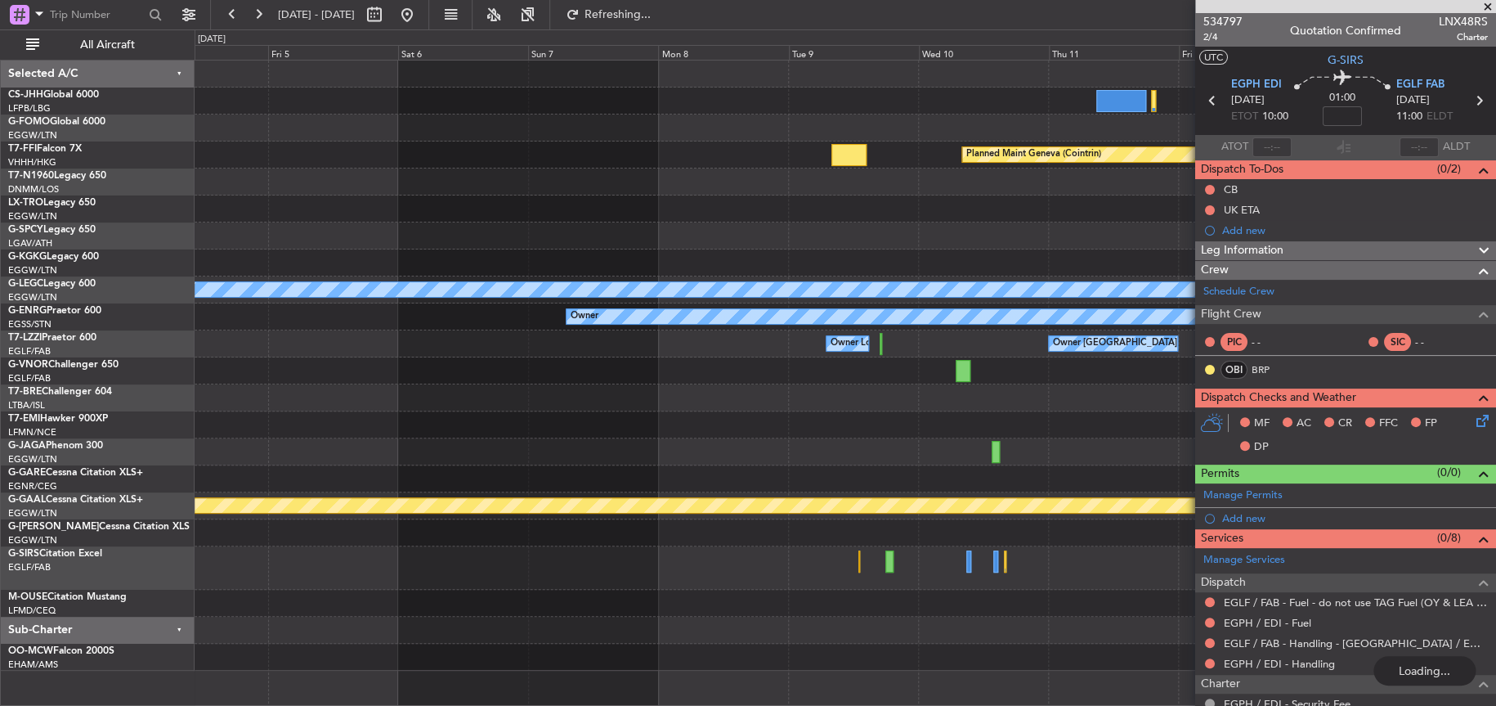
scroll to position [7, 0]
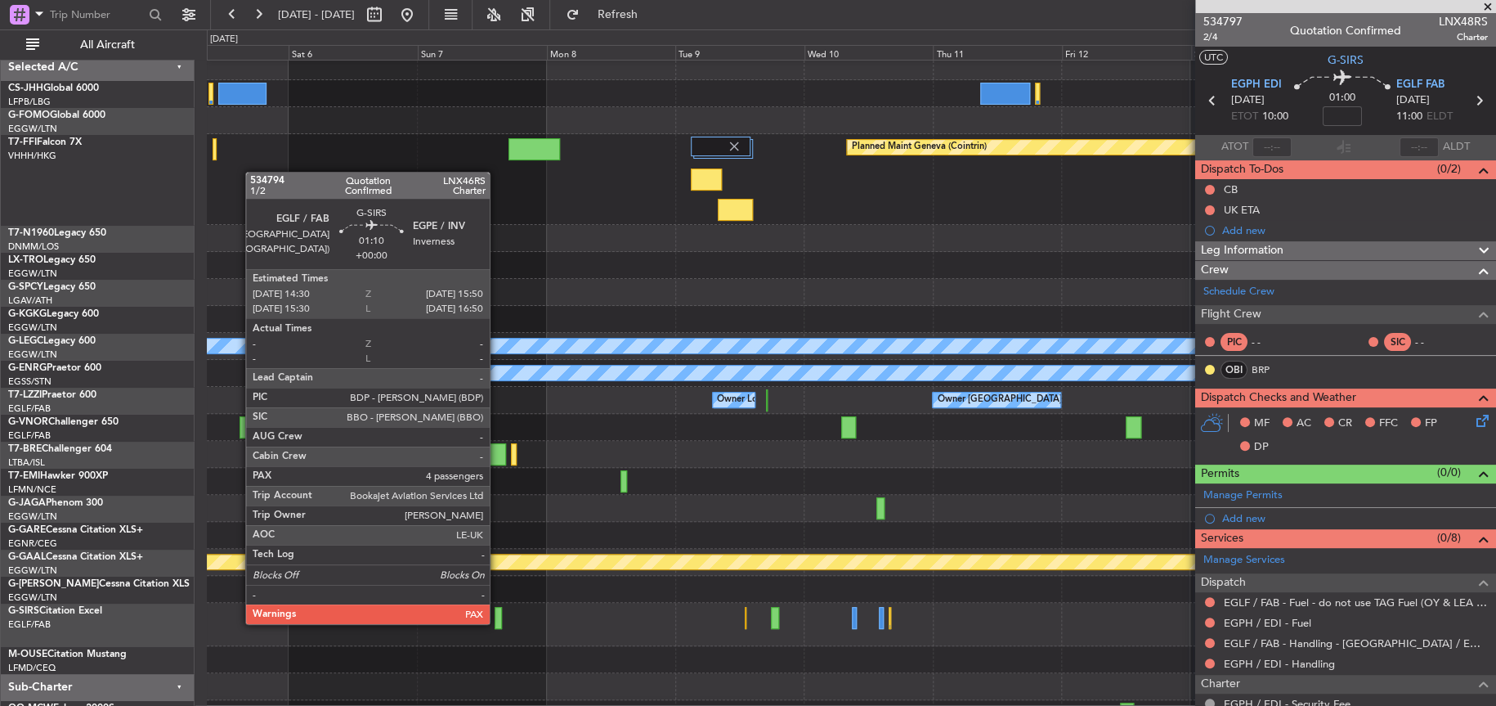
click at [497, 621] on div at bounding box center [498, 618] width 7 height 22
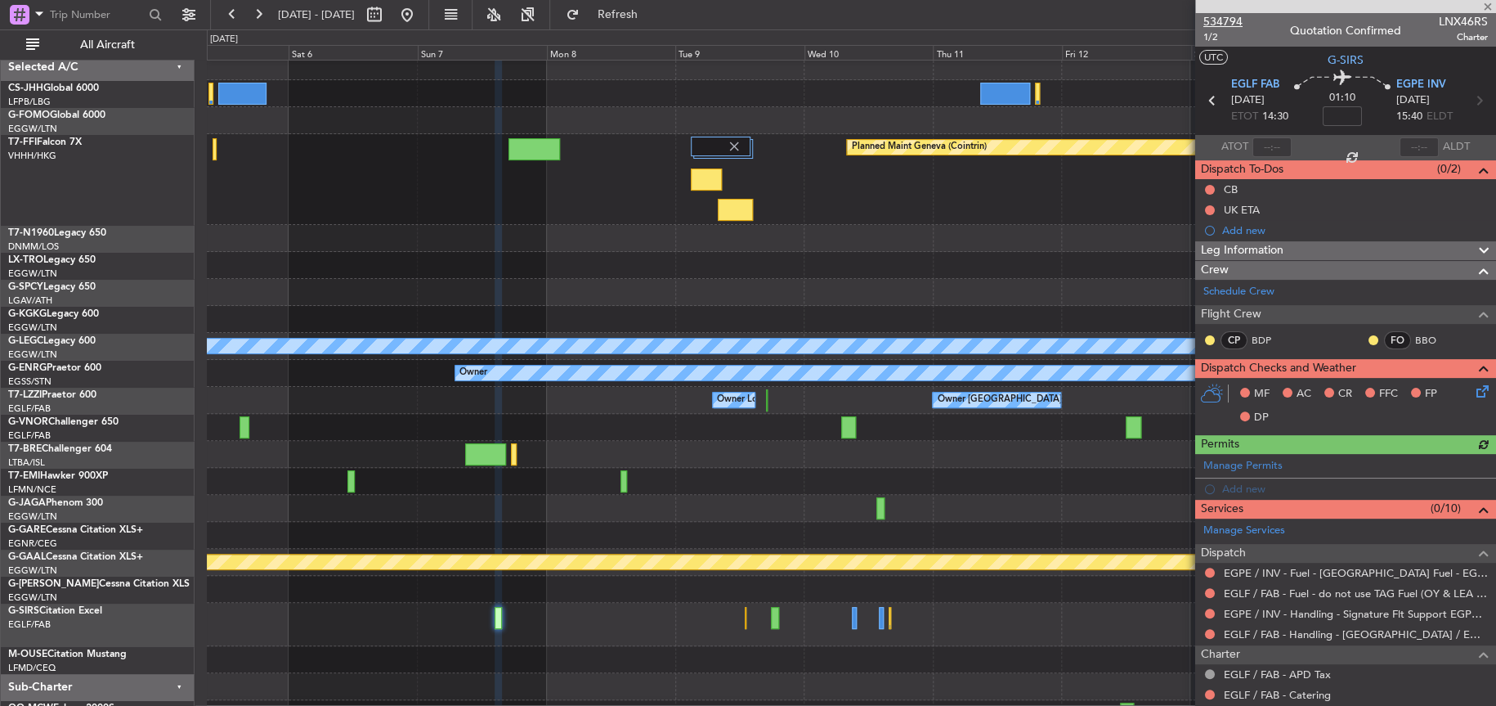
click at [1224, 18] on span "534794" at bounding box center [1222, 21] width 39 height 17
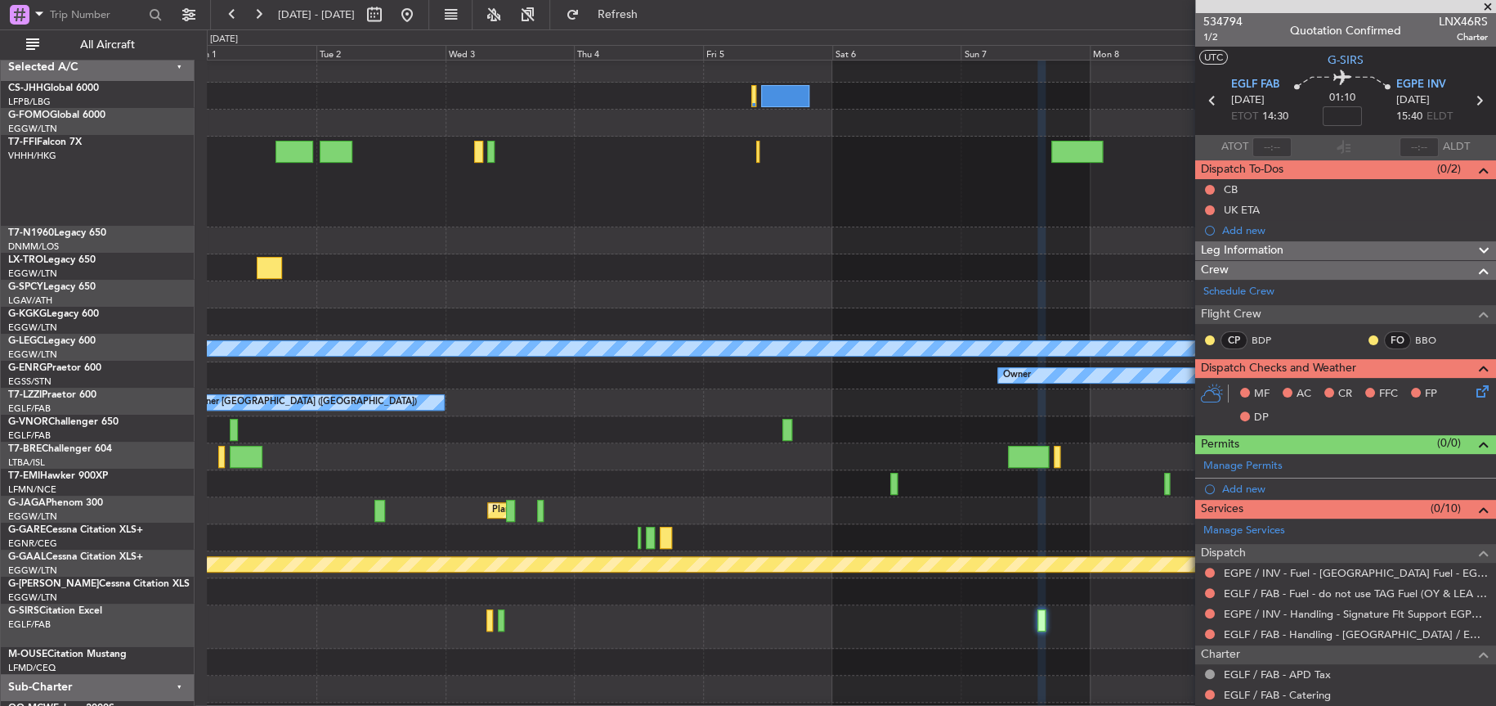
click at [1026, 477] on div at bounding box center [851, 483] width 1288 height 27
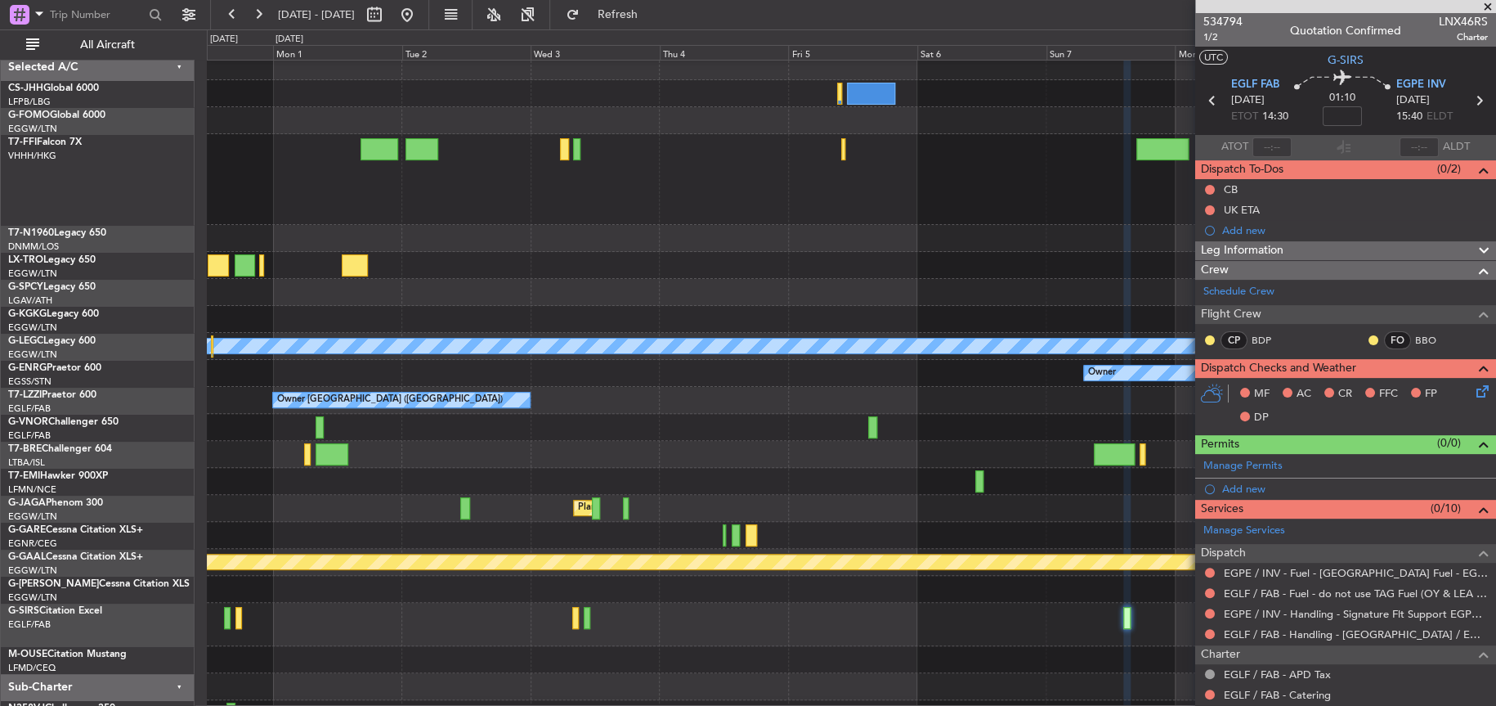
scroll to position [0, 0]
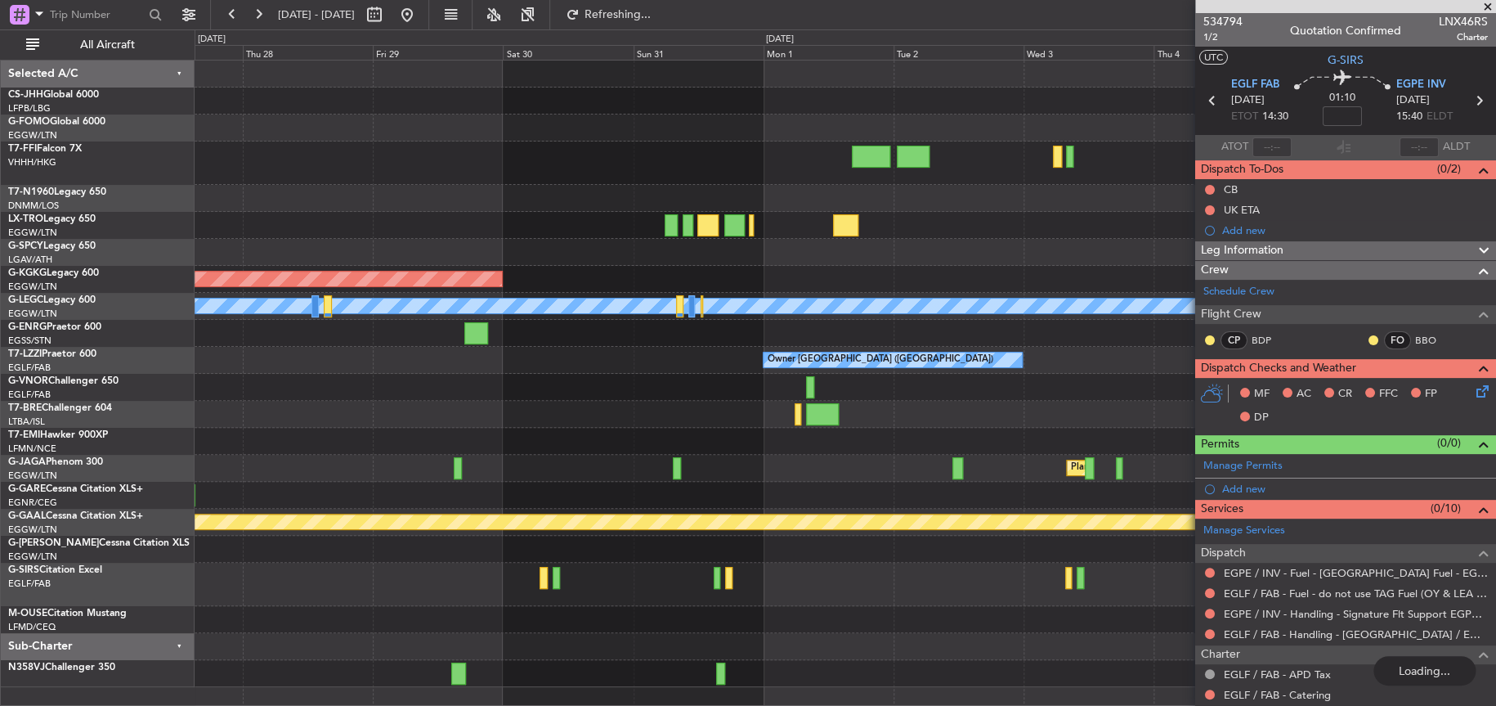
click at [424, 477] on div "AOG Maint [GEOGRAPHIC_DATA] (Ataturk) A/C Unavailable [GEOGRAPHIC_DATA] ([GEOGR…" at bounding box center [845, 373] width 1301 height 626
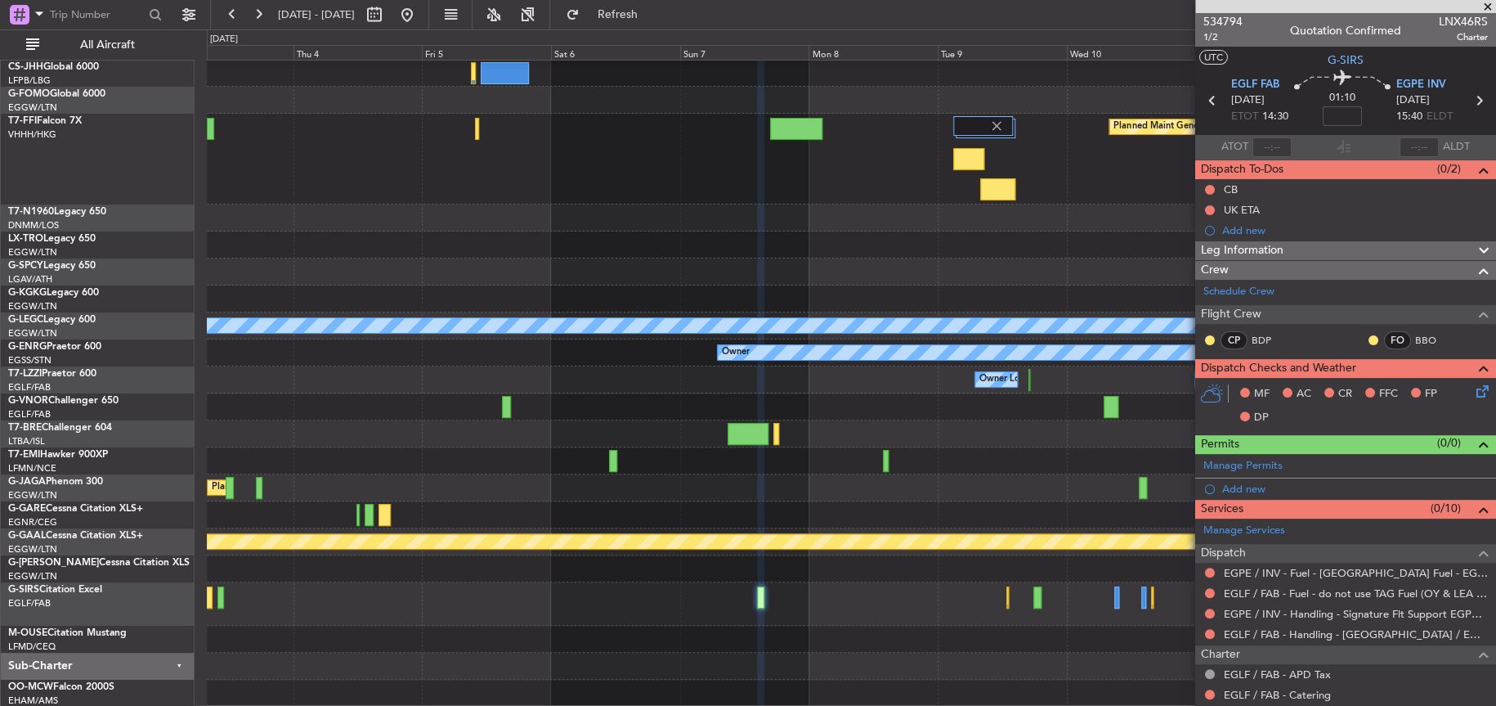
scroll to position [1, 0]
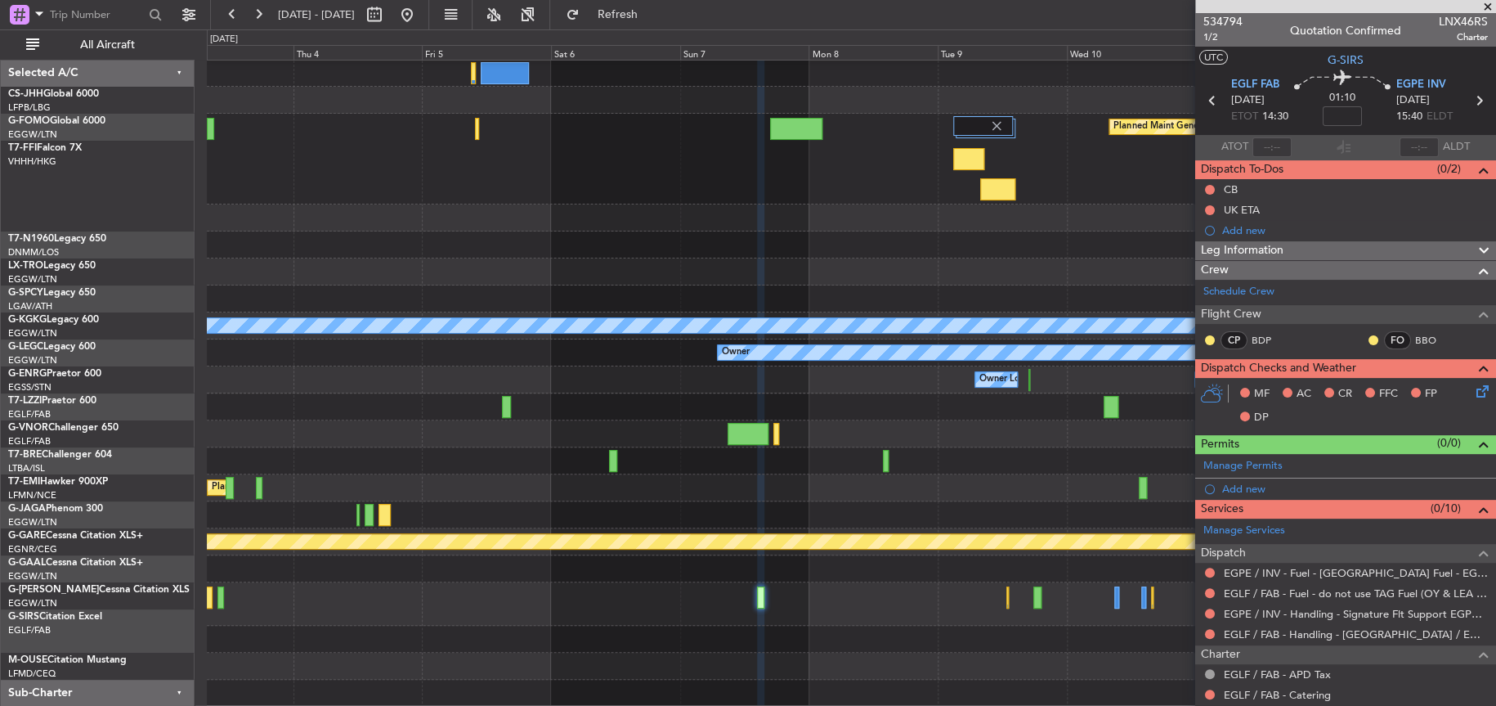
click at [751, 652] on div at bounding box center [851, 638] width 1288 height 27
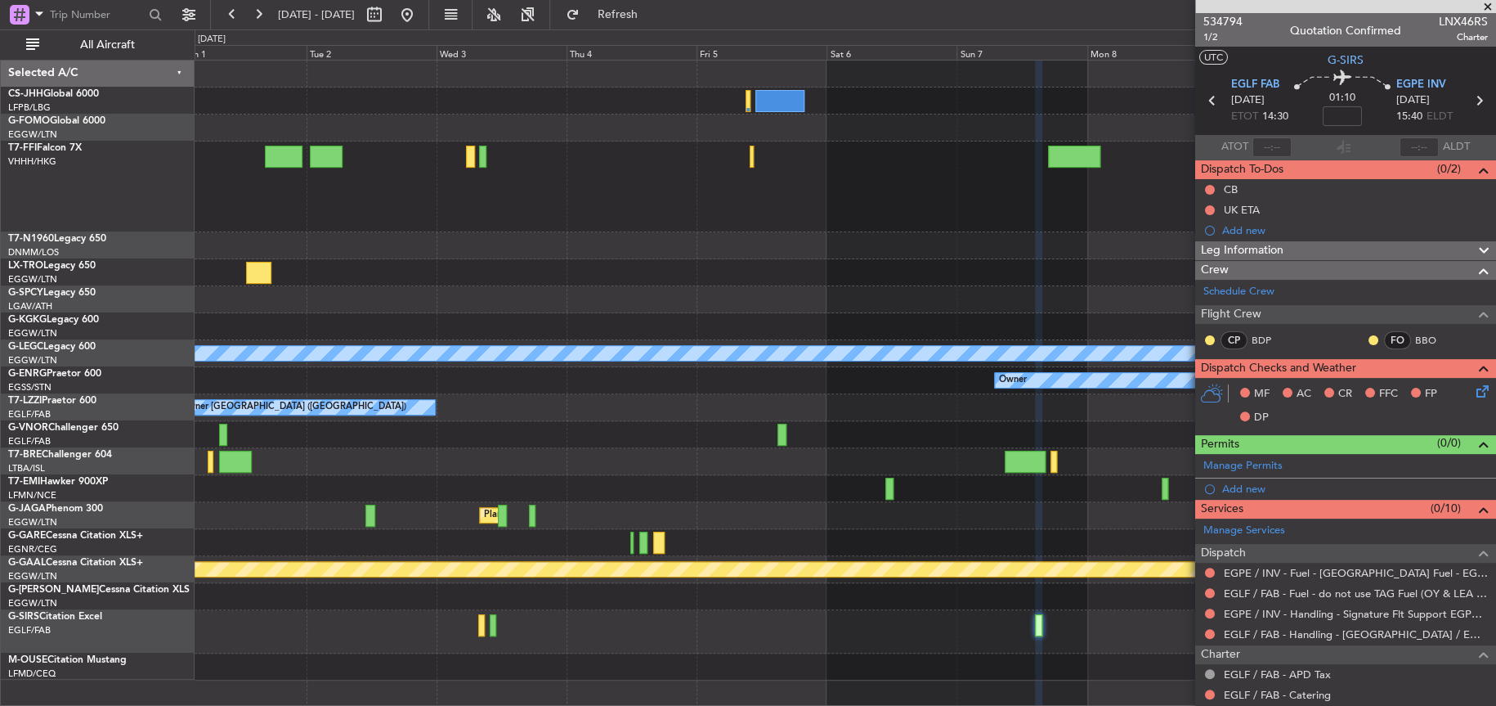
scroll to position [0, 0]
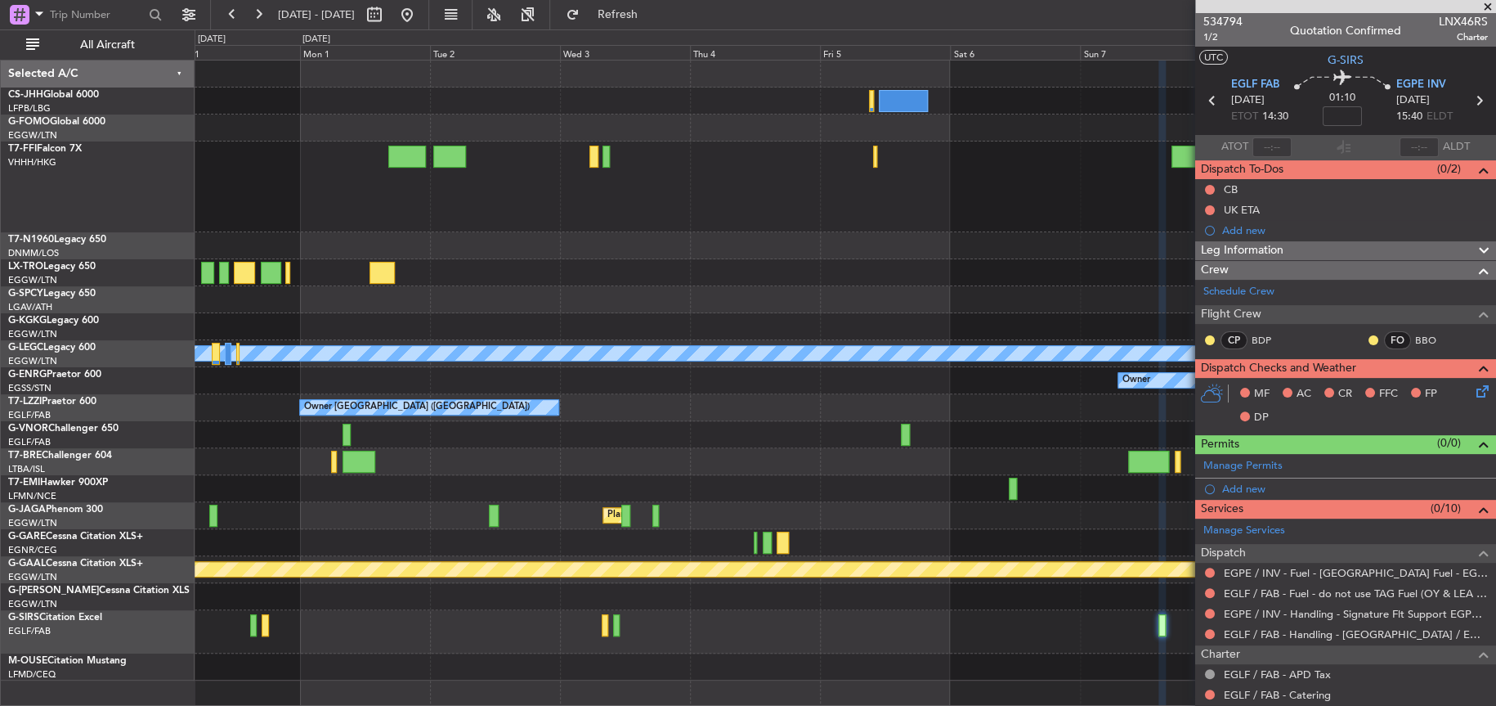
click at [1078, 583] on div at bounding box center [845, 596] width 1301 height 27
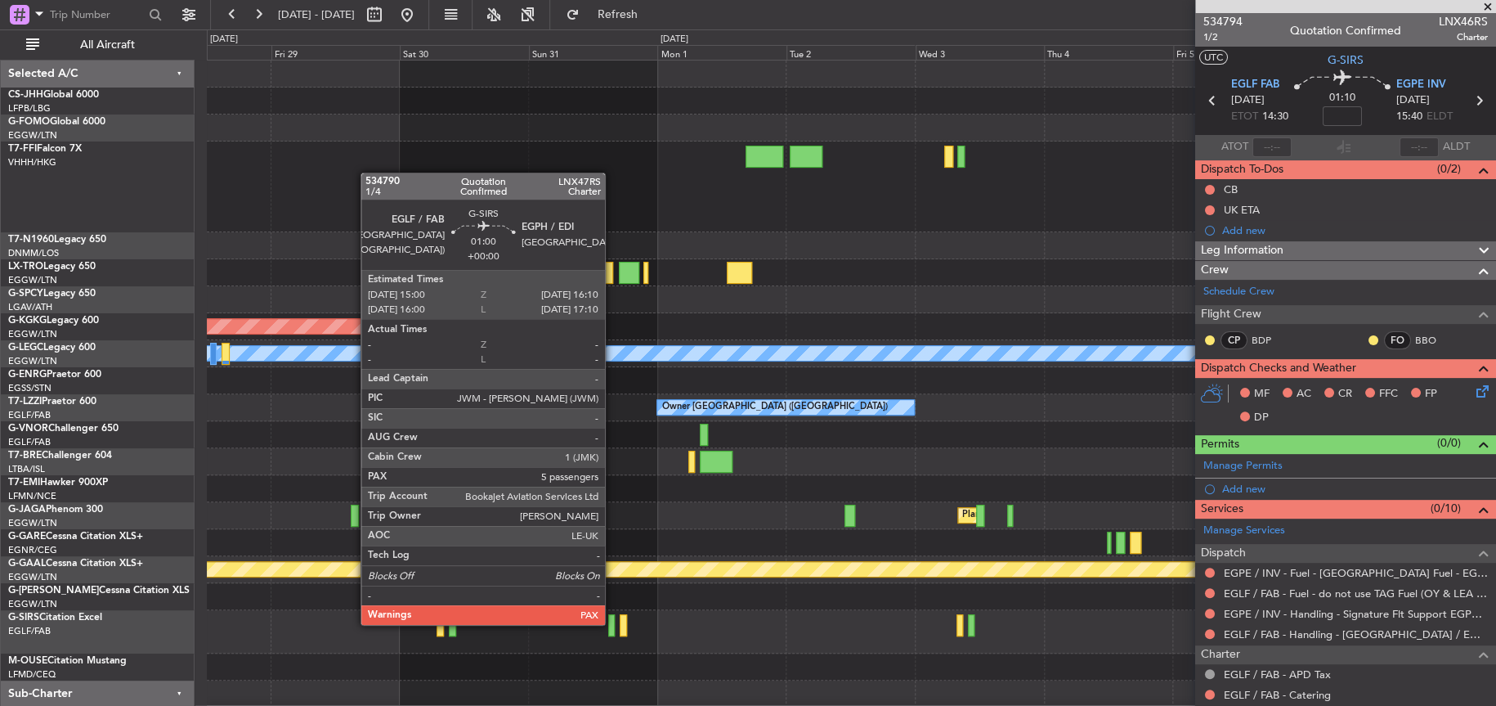
click at [612, 622] on div at bounding box center [611, 625] width 7 height 22
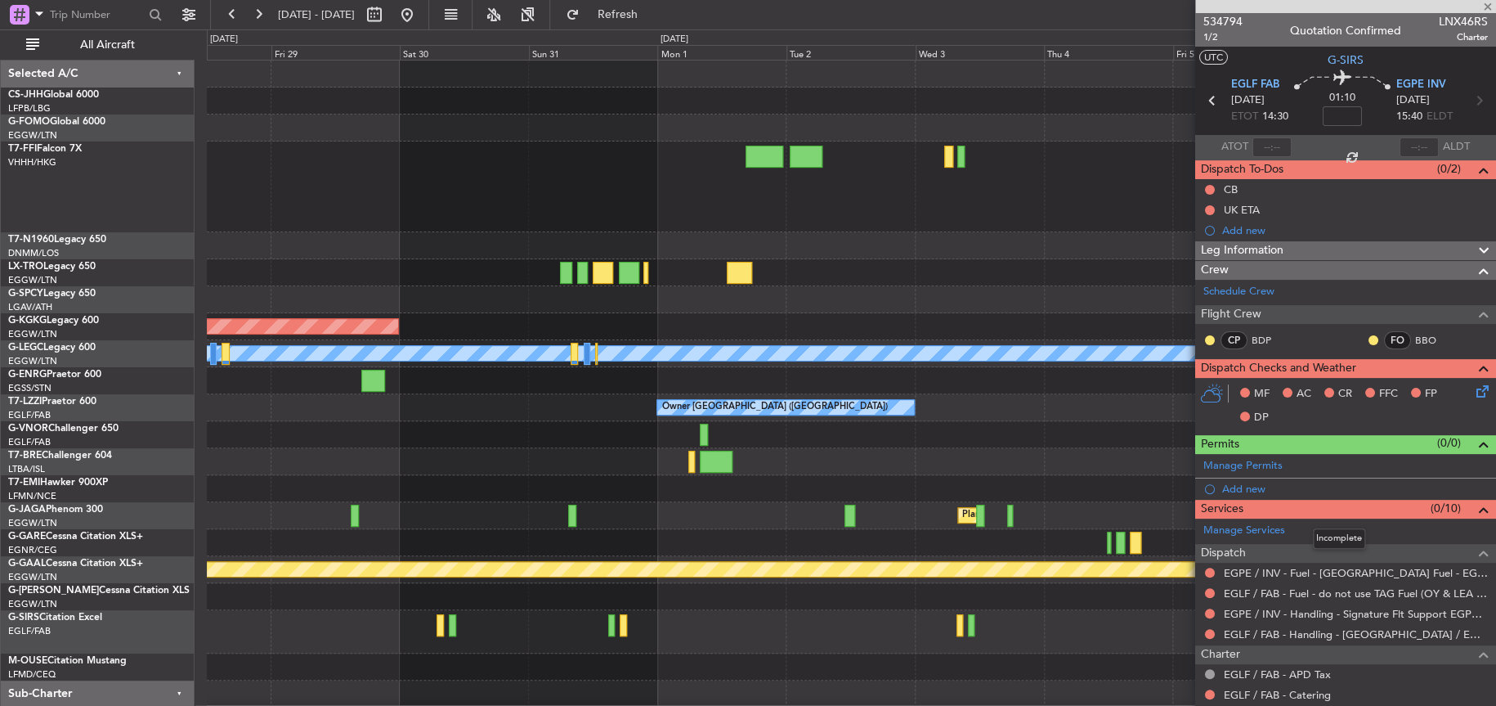
type input "5"
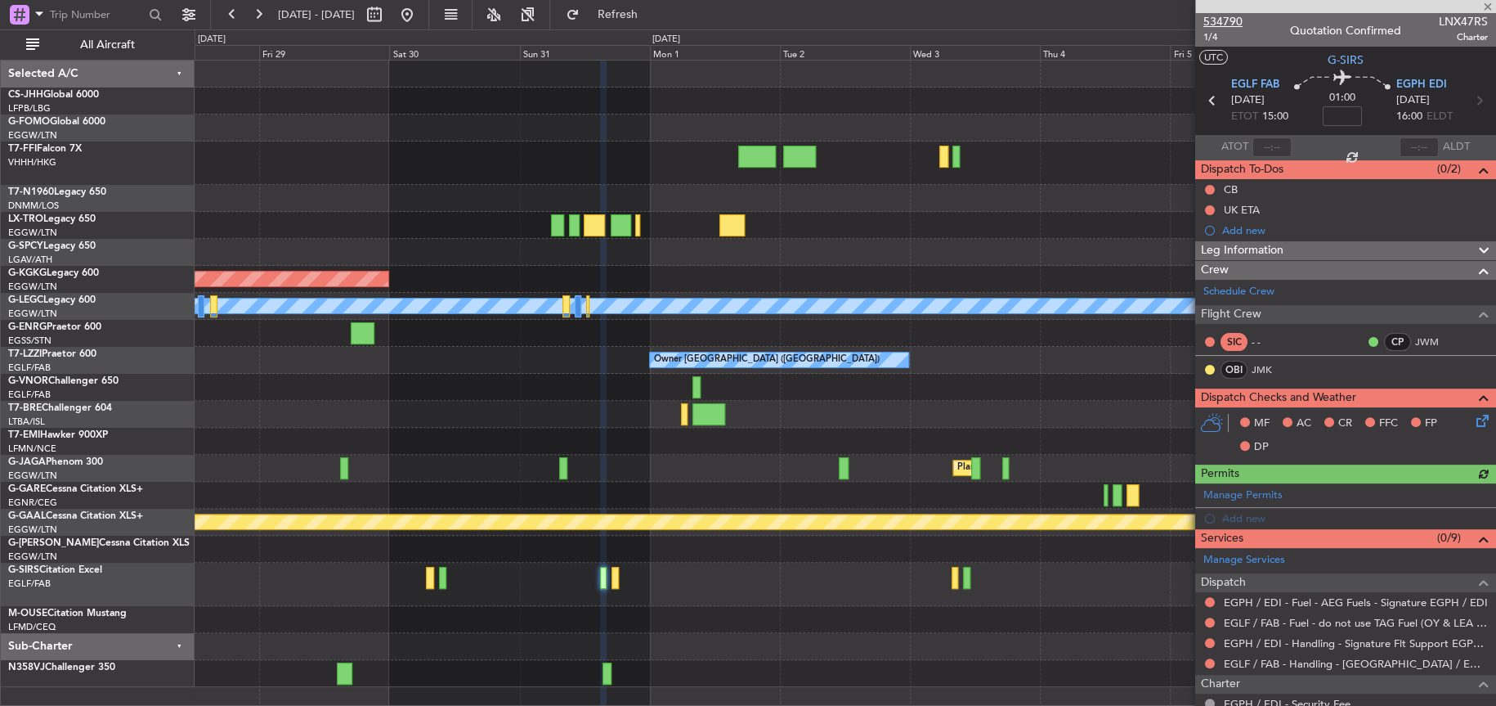
click at [1230, 20] on span "534790" at bounding box center [1222, 21] width 39 height 17
click at [360, 212] on div at bounding box center [845, 225] width 1301 height 27
